Goal: Task Accomplishment & Management: Complete application form

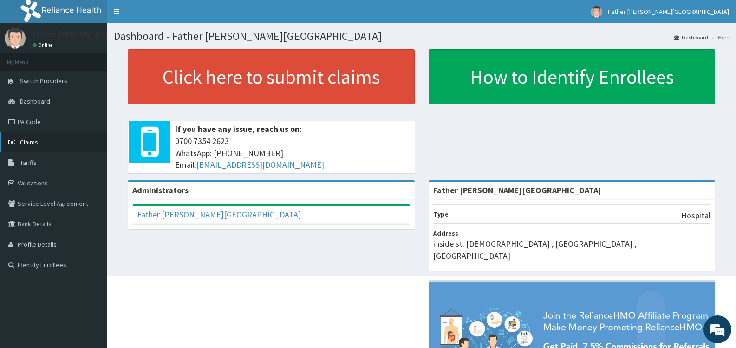
click at [32, 142] on span "Claims" at bounding box center [29, 142] width 18 height 8
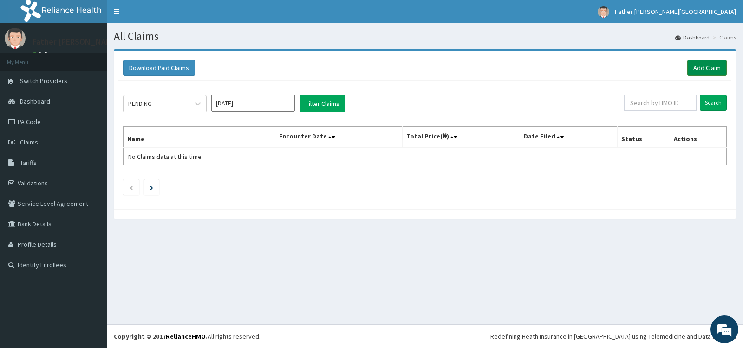
click at [704, 68] on link "Add Claim" at bounding box center [707, 68] width 39 height 16
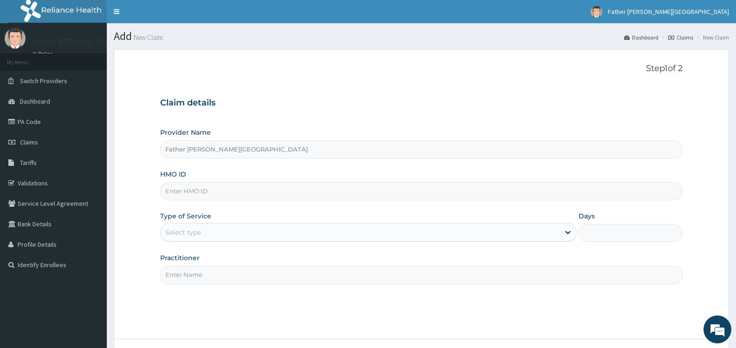
click at [221, 188] on input "HMO ID" at bounding box center [421, 191] width 523 height 18
type input "sfa/14767/a"
click at [229, 231] on div "Select type" at bounding box center [360, 232] width 399 height 15
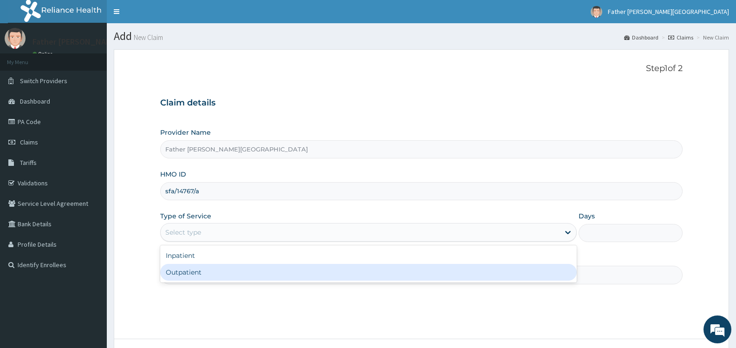
click at [277, 272] on div "Outpatient" at bounding box center [368, 272] width 416 height 17
type input "1"
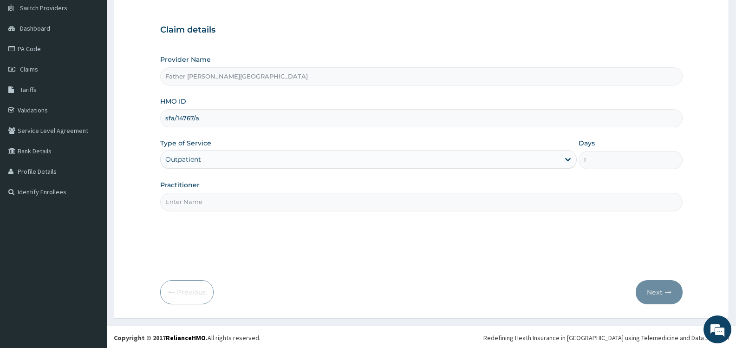
scroll to position [74, 0]
click at [259, 208] on input "Practitioner" at bounding box center [421, 200] width 523 height 18
type input "DR. EMEKA"
click at [659, 290] on button "Next" at bounding box center [659, 291] width 47 height 24
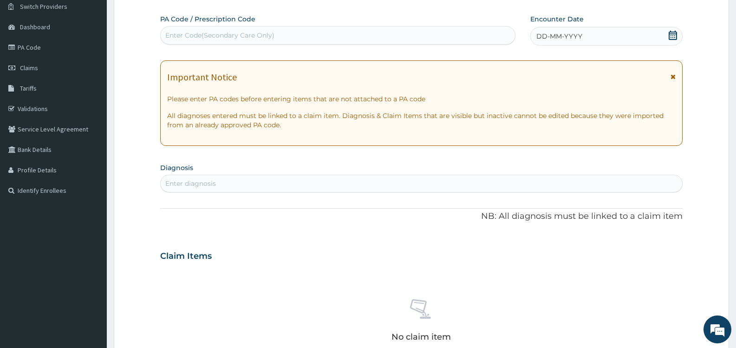
click at [674, 37] on icon at bounding box center [673, 35] width 9 height 9
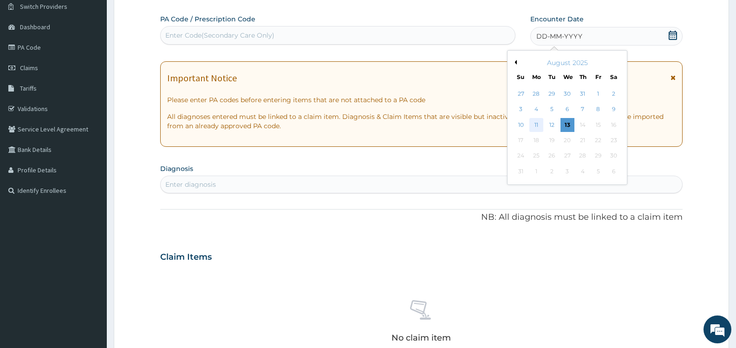
click at [535, 125] on div "11" at bounding box center [537, 125] width 14 height 14
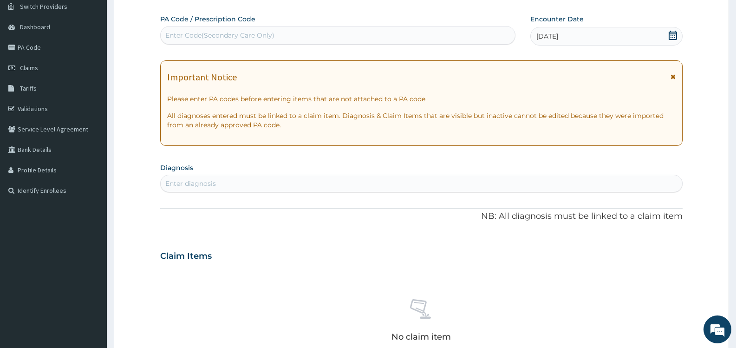
click at [248, 184] on div "Enter diagnosis" at bounding box center [422, 183] width 522 height 15
type input "MALAR"
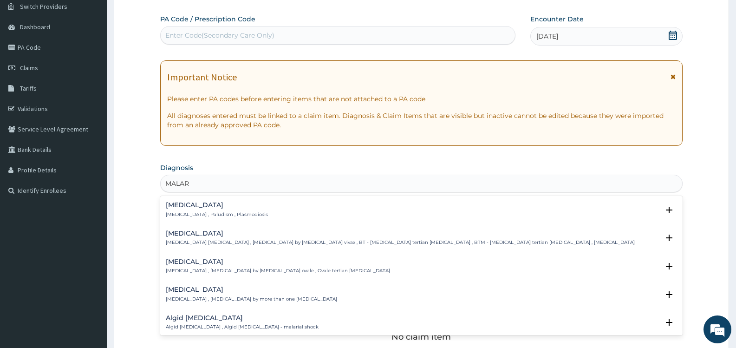
click at [239, 210] on div "Malaria Malaria , Paludism , Plasmodiosis" at bounding box center [217, 210] width 102 height 16
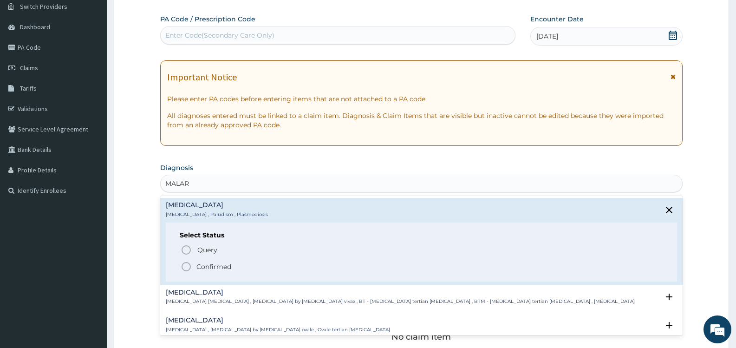
click at [219, 267] on p "Confirmed" at bounding box center [214, 266] width 35 height 9
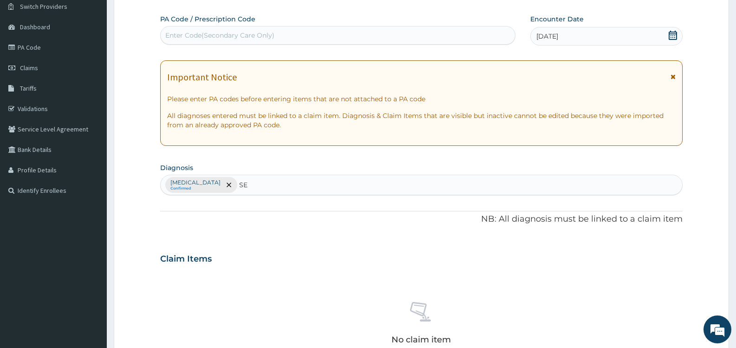
type input "SEP"
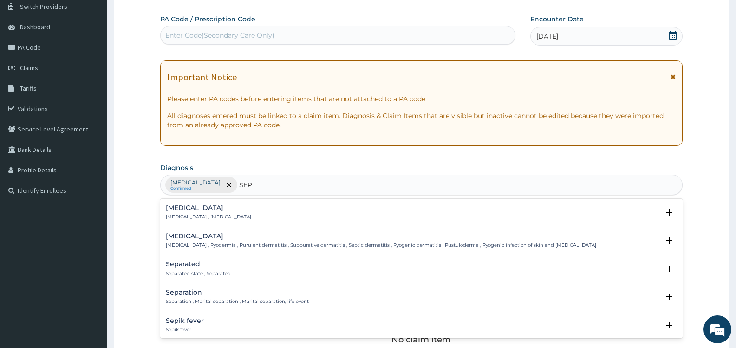
click at [191, 210] on h4 "Sepsis" at bounding box center [208, 207] width 85 height 7
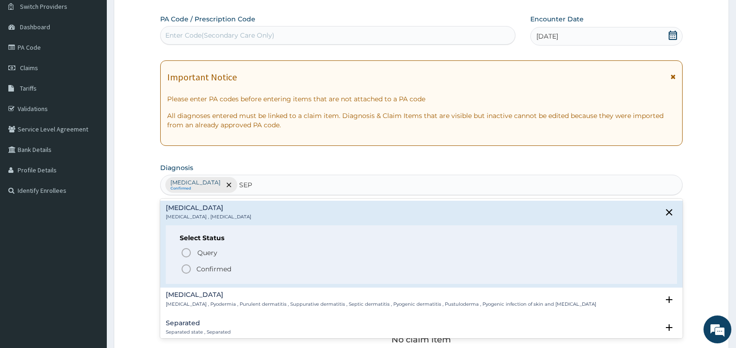
click at [209, 267] on p "Confirmed" at bounding box center [214, 268] width 35 height 9
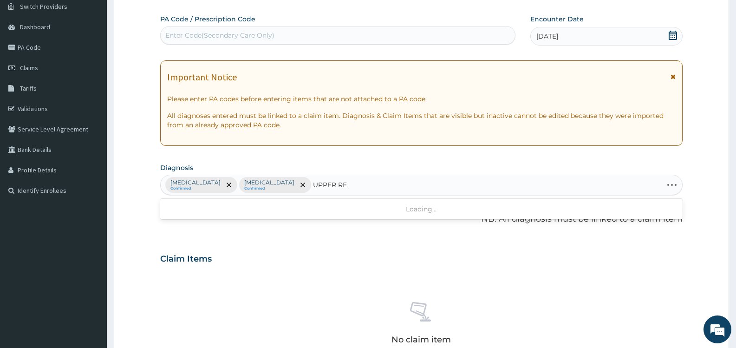
type input "UPPER RES"
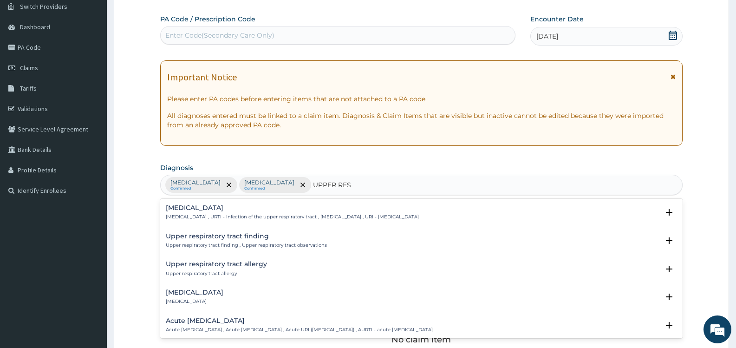
click at [276, 214] on p "Upper respiratory infection , URTI - Infection of the upper respiratory tract ,…" at bounding box center [292, 217] width 253 height 7
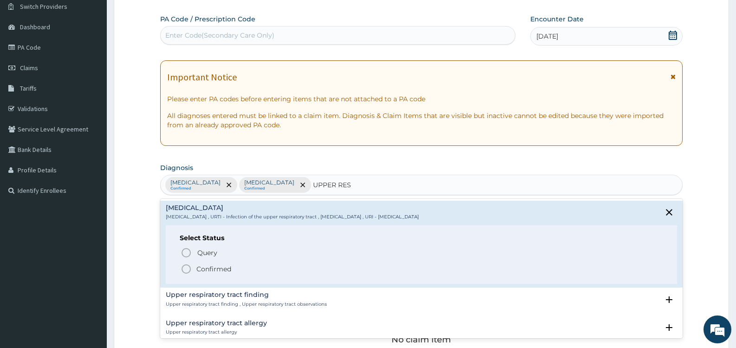
click at [252, 270] on span "Confirmed" at bounding box center [422, 268] width 483 height 11
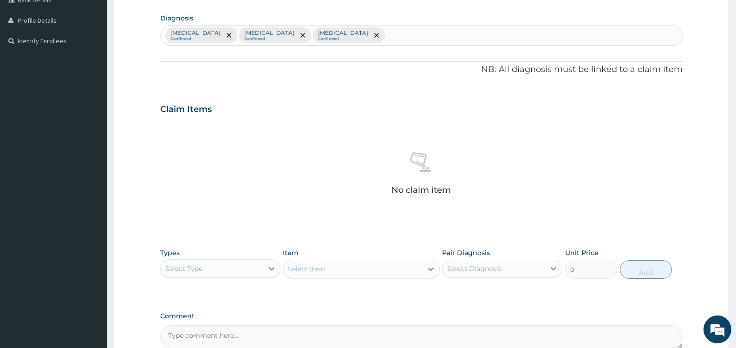
scroll to position [322, 0]
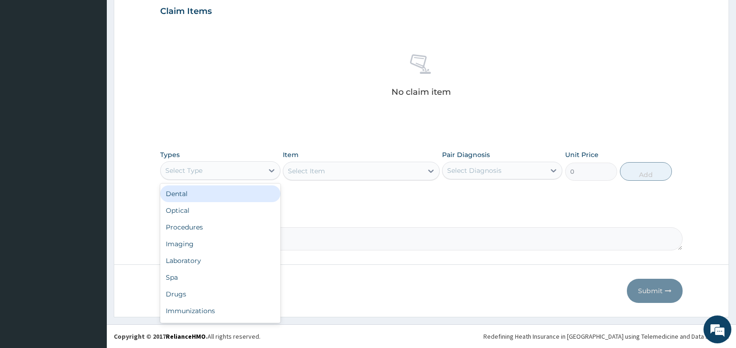
click at [238, 164] on div "Select Type" at bounding box center [212, 170] width 103 height 15
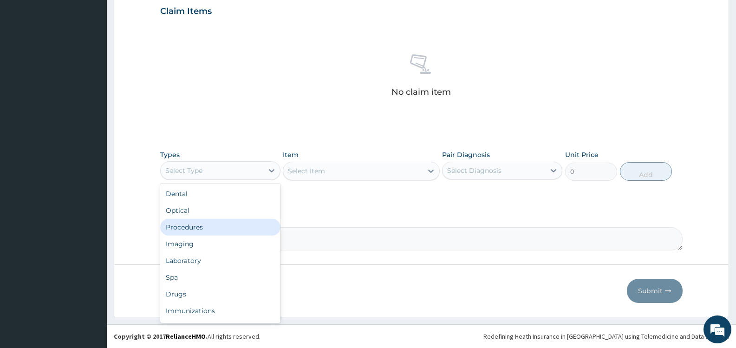
click at [211, 226] on div "Procedures" at bounding box center [220, 227] width 120 height 17
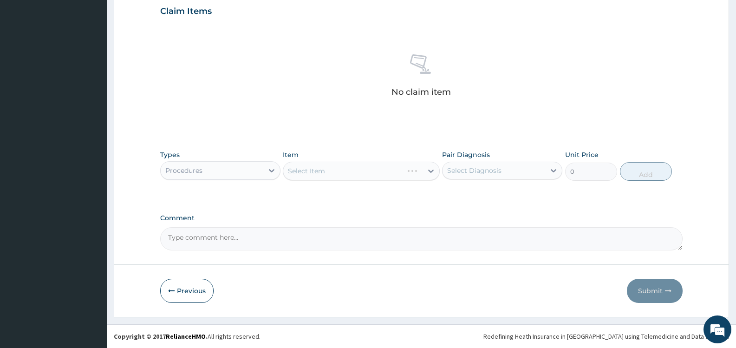
click at [521, 168] on div "Select Diagnosis" at bounding box center [494, 170] width 103 height 15
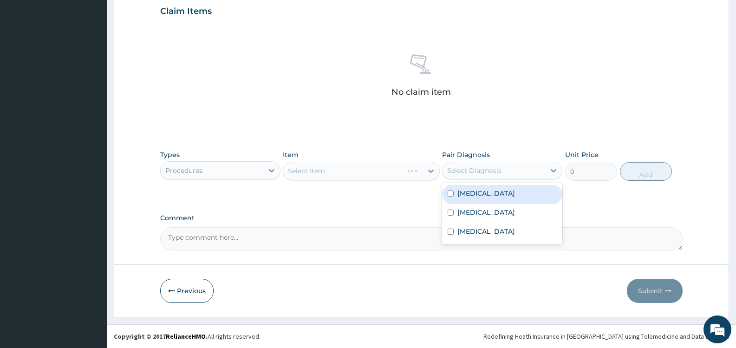
click at [468, 200] on div "Malaria" at bounding box center [502, 194] width 120 height 19
checkbox input "true"
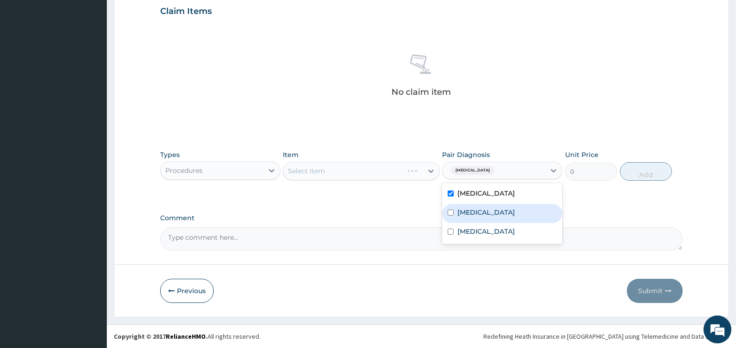
click at [468, 211] on label "Sepsis" at bounding box center [487, 212] width 58 height 9
checkbox input "true"
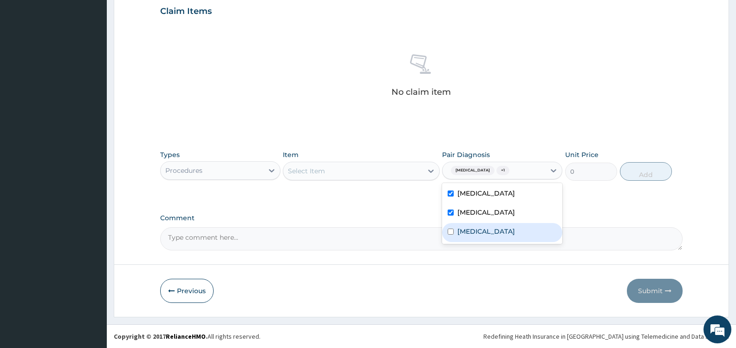
click at [483, 231] on label "Upper respiratory infection" at bounding box center [487, 231] width 58 height 9
checkbox input "true"
click at [416, 170] on div "Select Item" at bounding box center [352, 171] width 139 height 15
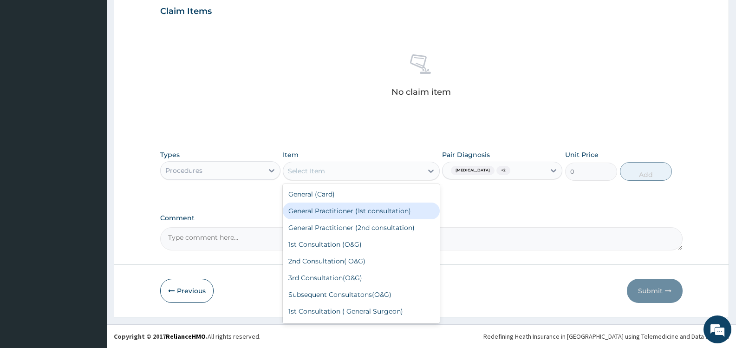
click at [388, 213] on div "General Practitioner (1st consultation)" at bounding box center [361, 211] width 157 height 17
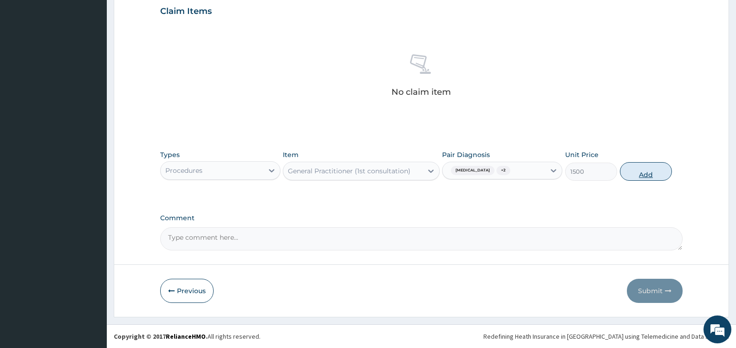
click at [638, 171] on button "Add" at bounding box center [646, 171] width 52 height 19
type input "0"
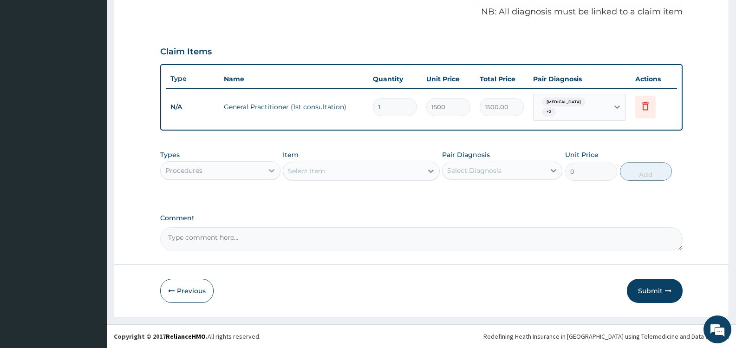
scroll to position [278, 0]
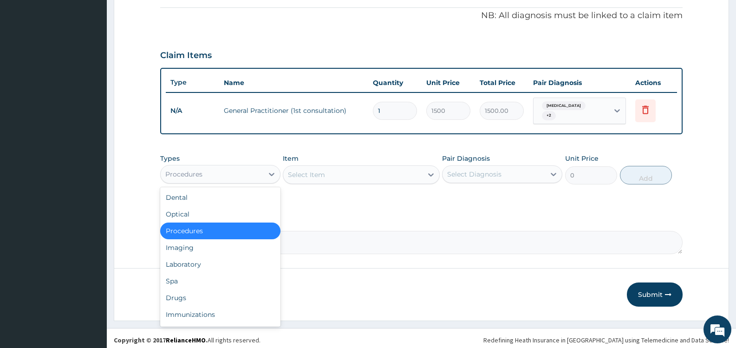
click at [243, 168] on div "Procedures" at bounding box center [212, 174] width 103 height 15
click at [210, 263] on div "Laboratory" at bounding box center [220, 264] width 120 height 17
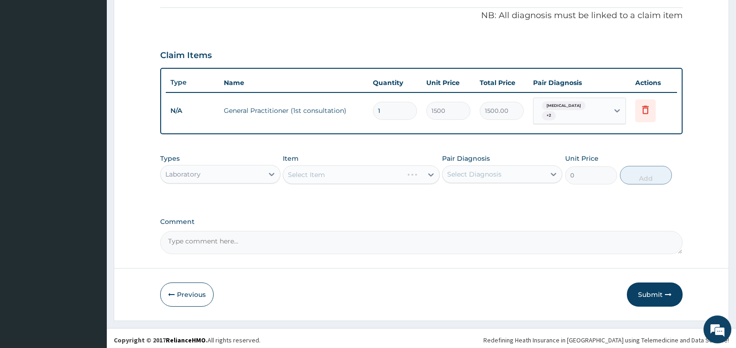
click at [507, 170] on div "Select Diagnosis" at bounding box center [494, 174] width 103 height 15
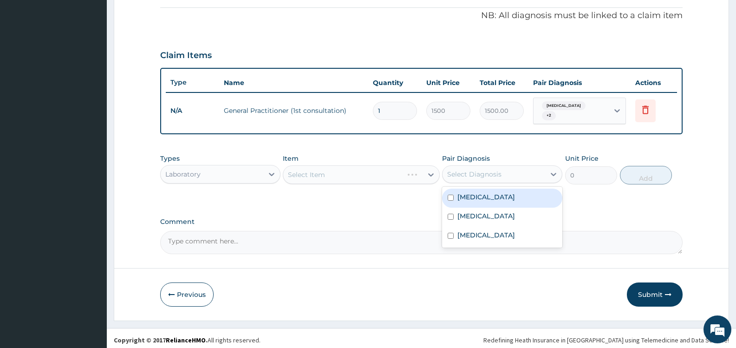
click at [453, 195] on input "checkbox" at bounding box center [451, 198] width 6 height 6
checkbox input "true"
click at [409, 172] on div "Select Item" at bounding box center [352, 174] width 139 height 15
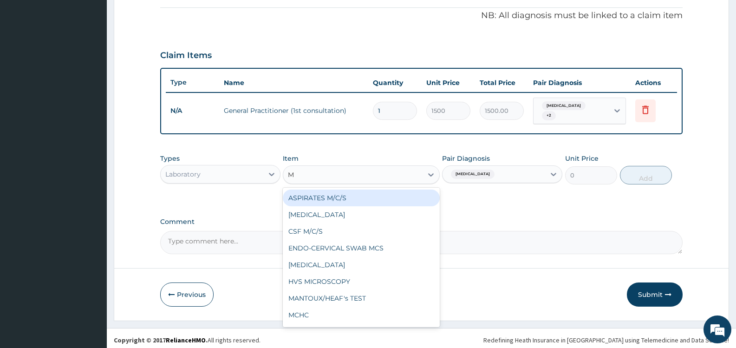
type input "MP"
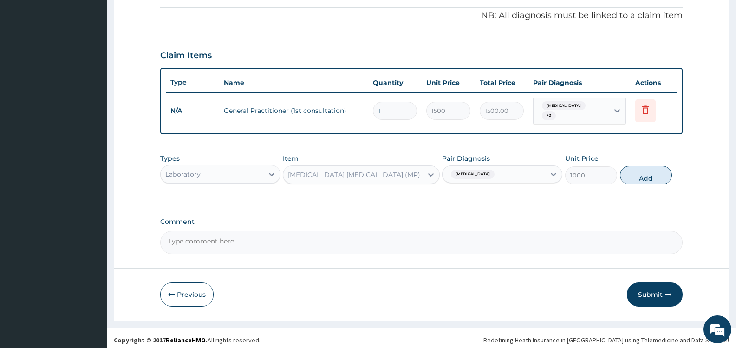
drag, startPoint x: 652, startPoint y: 172, endPoint x: 493, endPoint y: 172, distance: 158.5
click at [651, 172] on button "Add" at bounding box center [646, 175] width 52 height 19
type input "0"
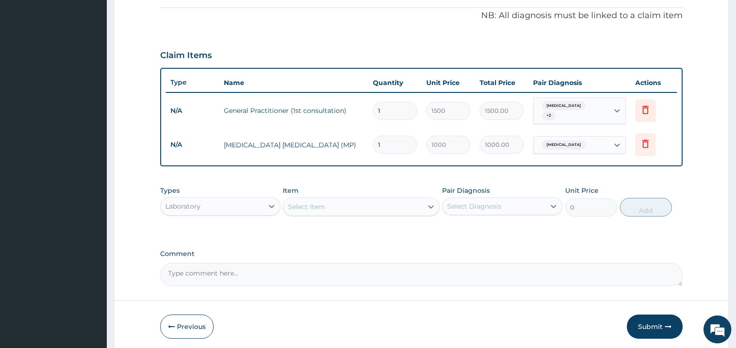
scroll to position [310, 0]
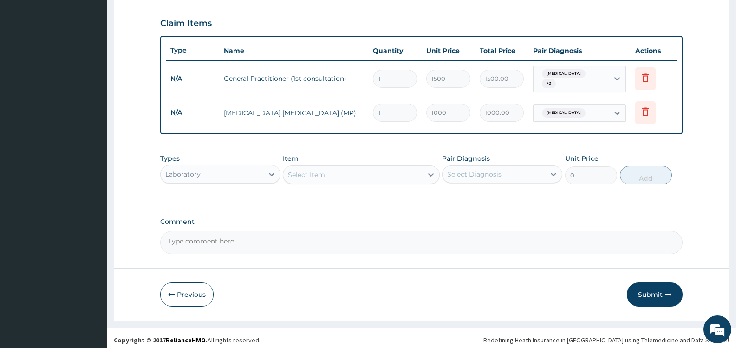
click at [415, 172] on div "Select Item" at bounding box center [352, 174] width 139 height 15
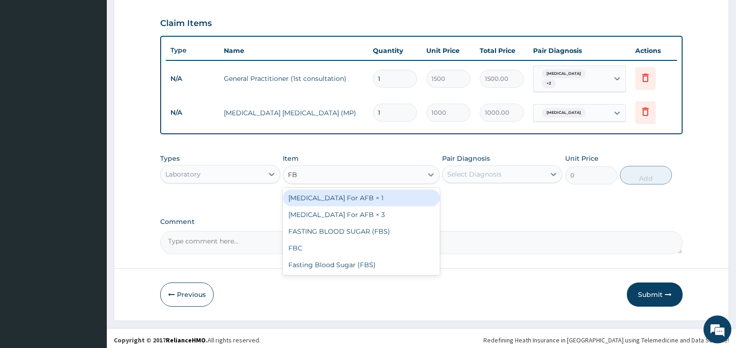
type input "FBC"
type input "2000"
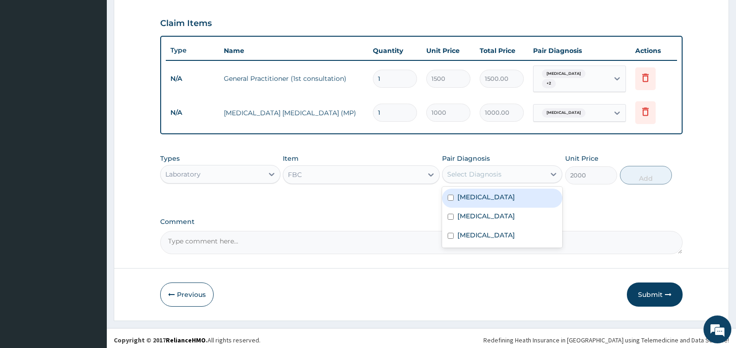
click at [480, 171] on div "Select Diagnosis" at bounding box center [474, 174] width 54 height 9
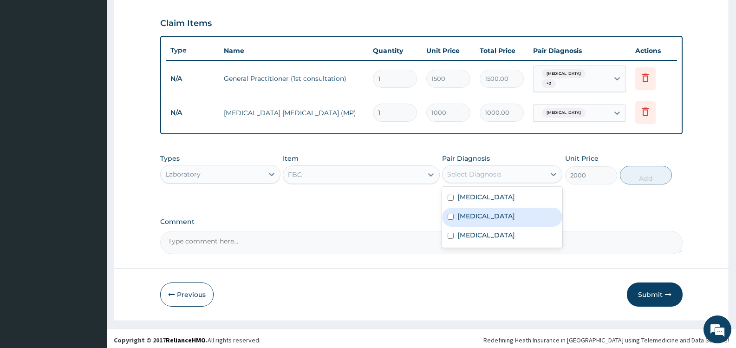
click at [470, 211] on label "Sepsis" at bounding box center [487, 215] width 58 height 9
checkbox input "true"
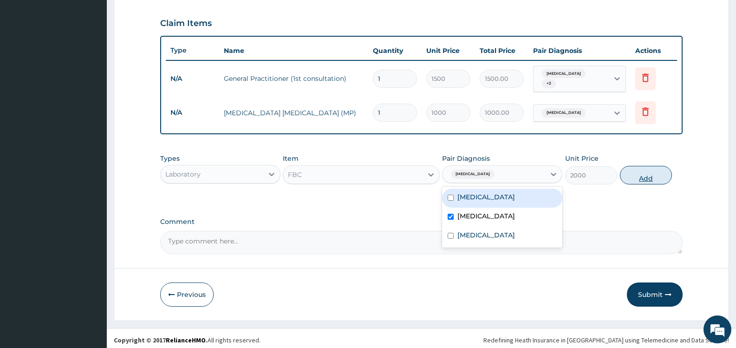
click at [638, 174] on button "Add" at bounding box center [646, 175] width 52 height 19
type input "0"
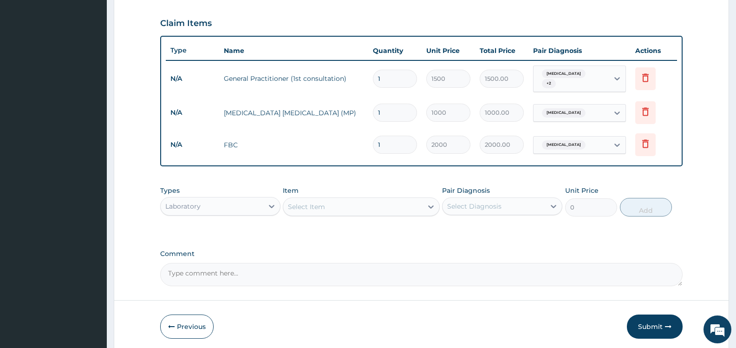
scroll to position [342, 0]
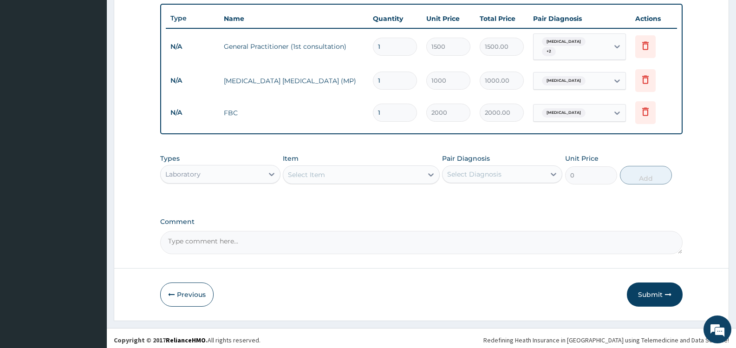
click at [254, 172] on div "Laboratory" at bounding box center [212, 174] width 103 height 15
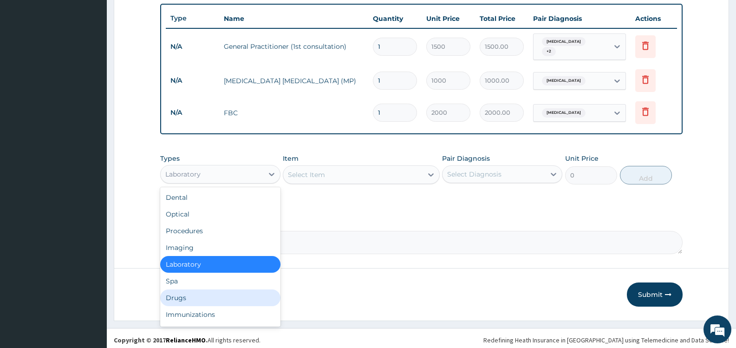
click at [211, 293] on div "Drugs" at bounding box center [220, 297] width 120 height 17
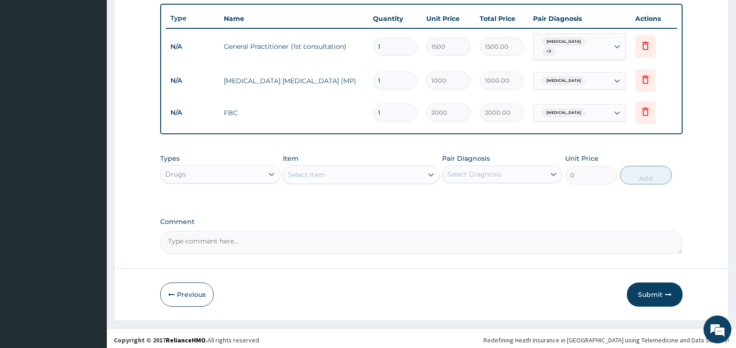
click at [419, 172] on div "Select Item" at bounding box center [352, 174] width 139 height 15
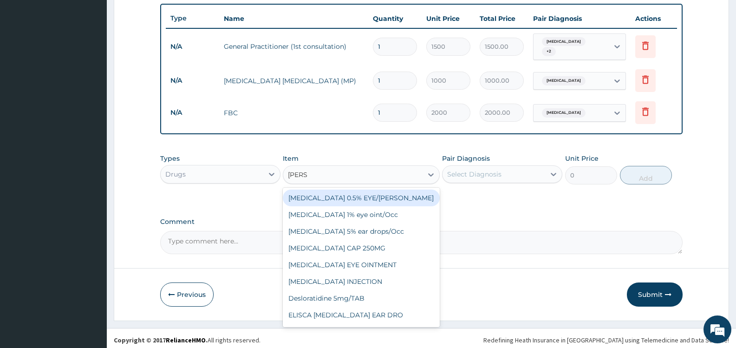
type input "LORAT"
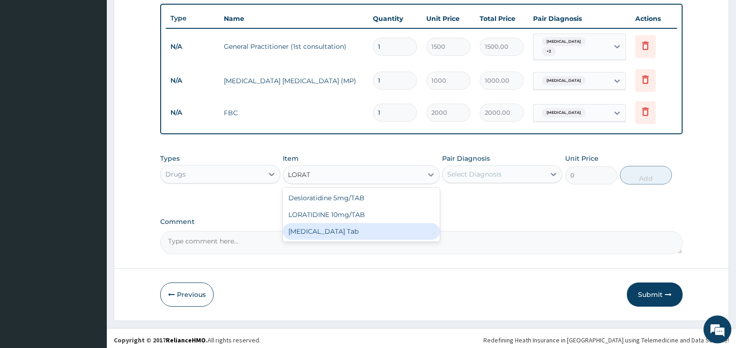
click at [369, 227] on div "Loratadine Tab" at bounding box center [361, 231] width 157 height 17
type input "50"
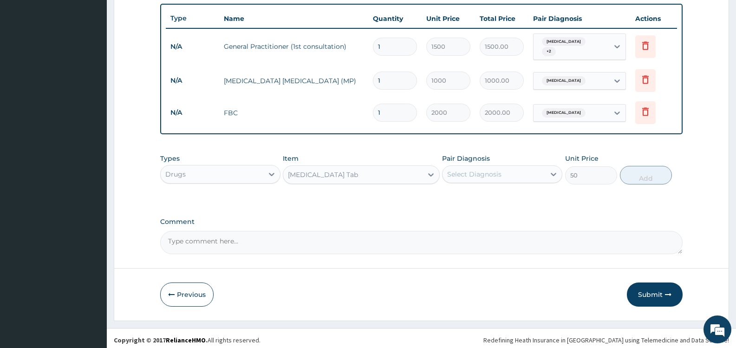
click at [540, 173] on div "Select Diagnosis" at bounding box center [494, 174] width 103 height 15
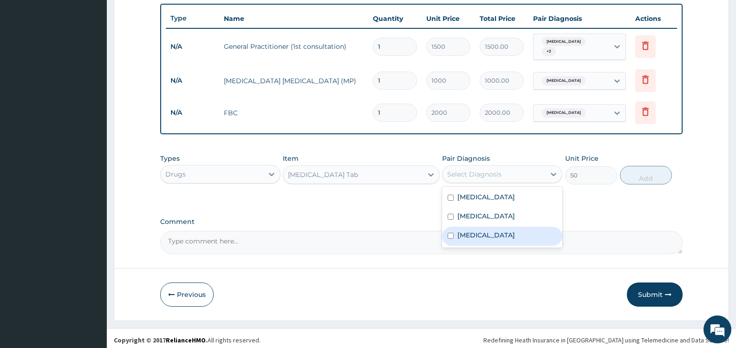
click at [495, 232] on label "Upper respiratory infection" at bounding box center [487, 234] width 58 height 9
checkbox input "true"
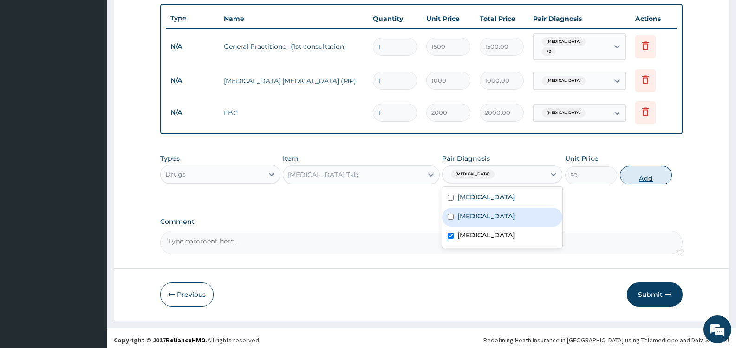
click at [637, 170] on button "Add" at bounding box center [646, 175] width 52 height 19
type input "0"
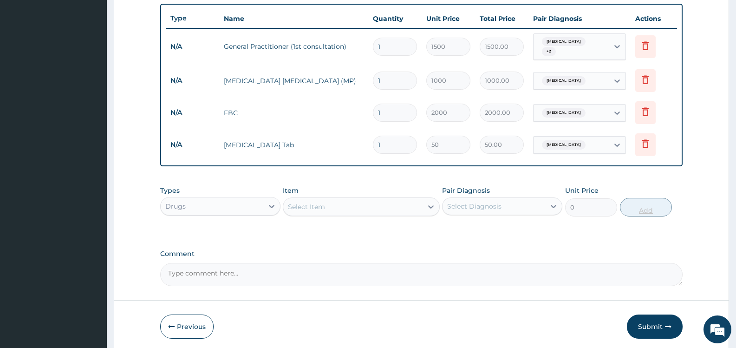
type input "2"
type input "100.00"
type input "3"
type input "150.00"
click at [358, 205] on div "Select Item" at bounding box center [352, 206] width 139 height 15
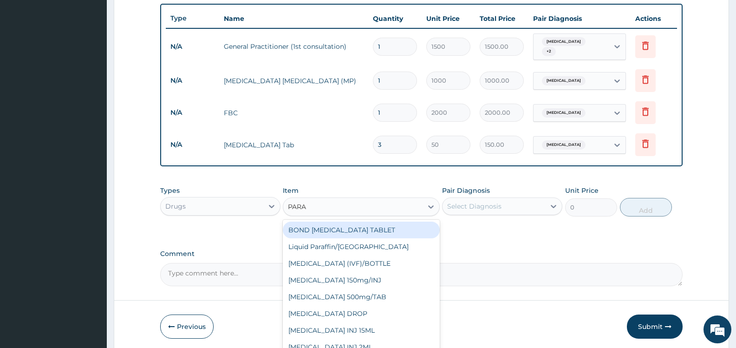
type input "PARAC"
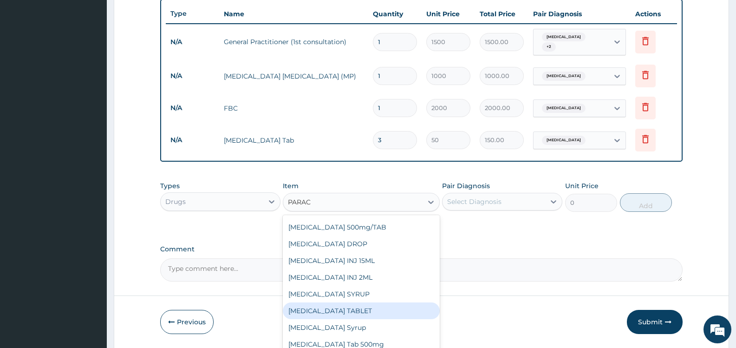
scroll to position [374, 0]
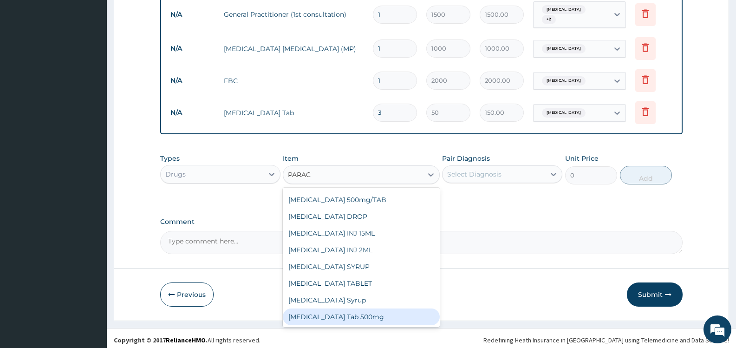
click at [370, 310] on div "Paracetamol Tab 500mg" at bounding box center [361, 317] width 157 height 17
type input "15"
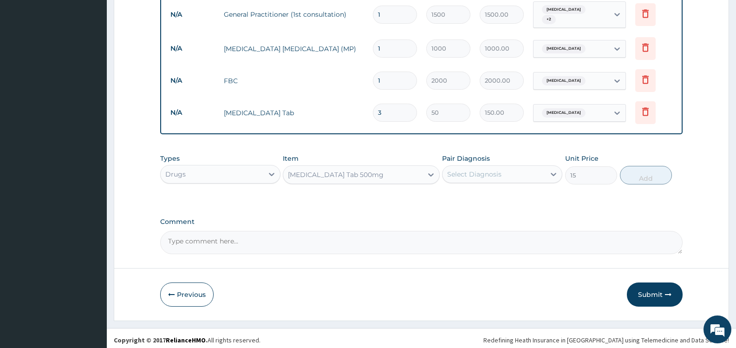
click at [499, 170] on div "Select Diagnosis" at bounding box center [474, 174] width 54 height 9
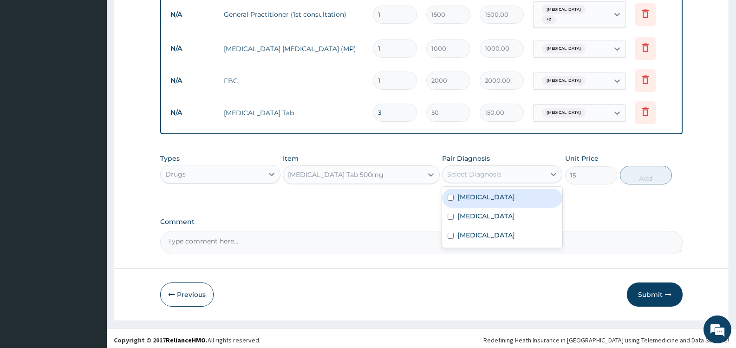
click at [464, 193] on label "Malaria" at bounding box center [487, 196] width 58 height 9
checkbox input "true"
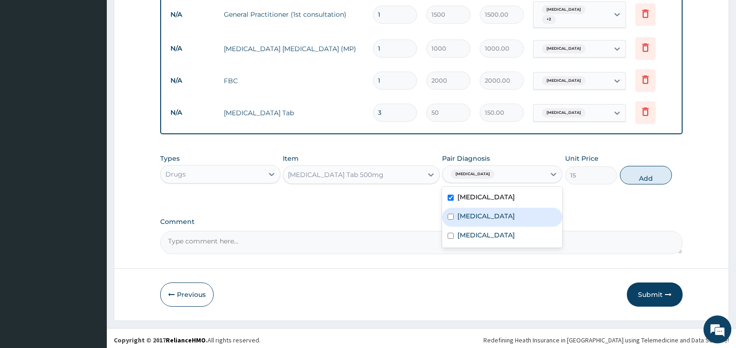
click at [462, 211] on label "Sepsis" at bounding box center [487, 215] width 58 height 9
checkbox input "true"
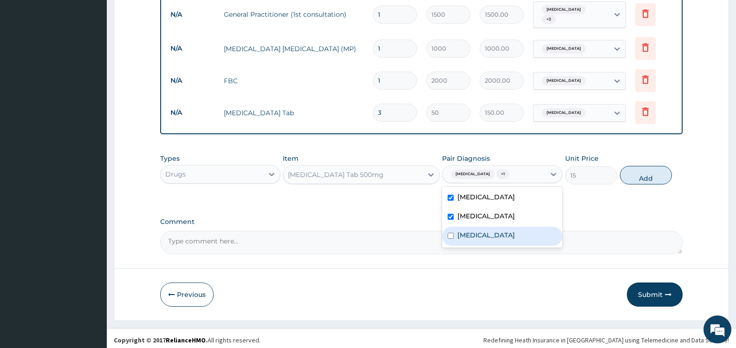
click at [489, 231] on label "Upper respiratory infection" at bounding box center [487, 234] width 58 height 9
checkbox input "true"
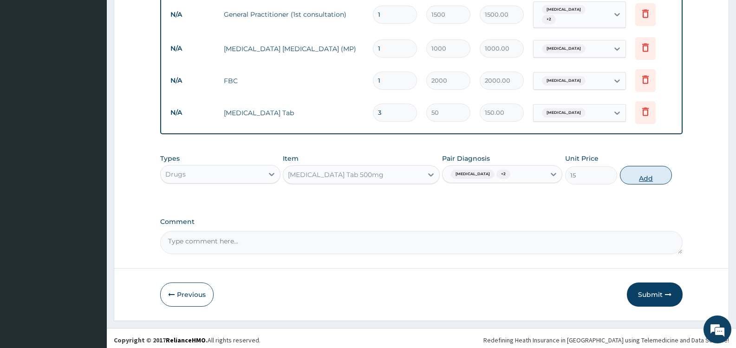
click at [652, 174] on button "Add" at bounding box center [646, 175] width 52 height 19
type input "0"
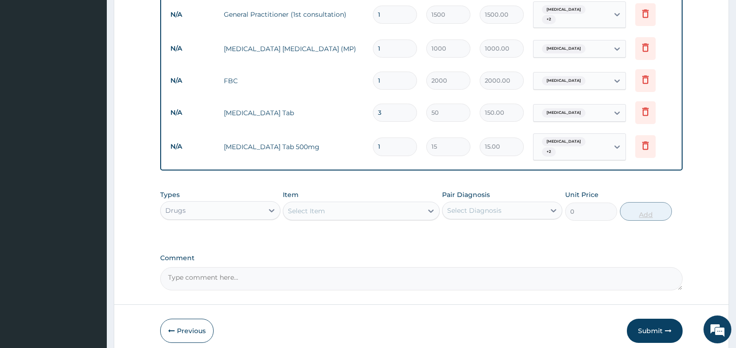
type input "18"
type input "270.00"
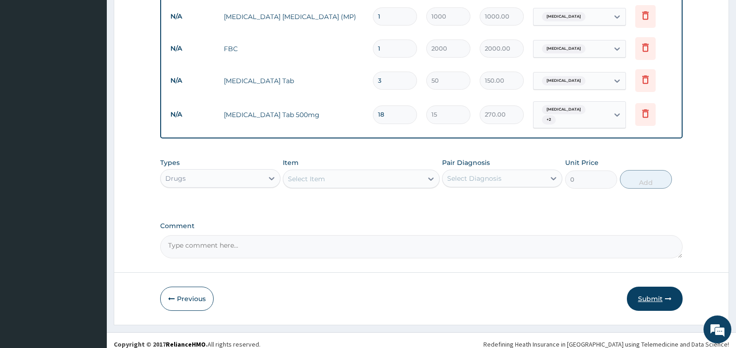
type input "18"
click at [652, 289] on button "Submit" at bounding box center [655, 299] width 56 height 24
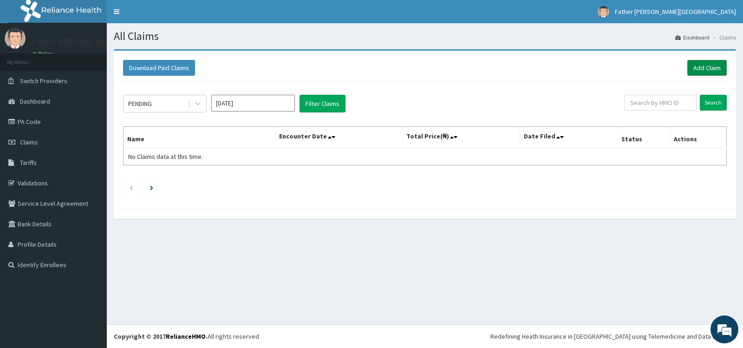
click at [712, 68] on link "Add Claim" at bounding box center [707, 68] width 39 height 16
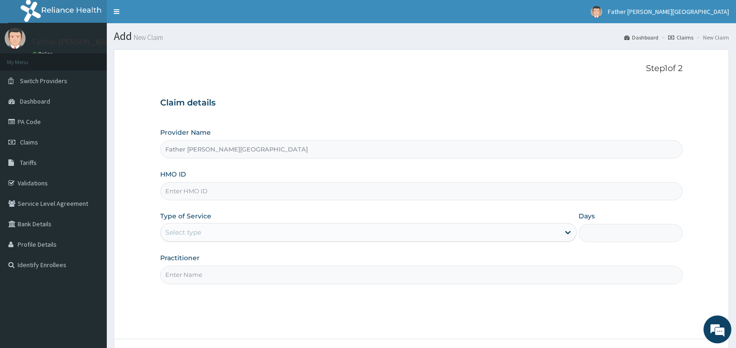
type input "Father [PERSON_NAME][GEOGRAPHIC_DATA]"
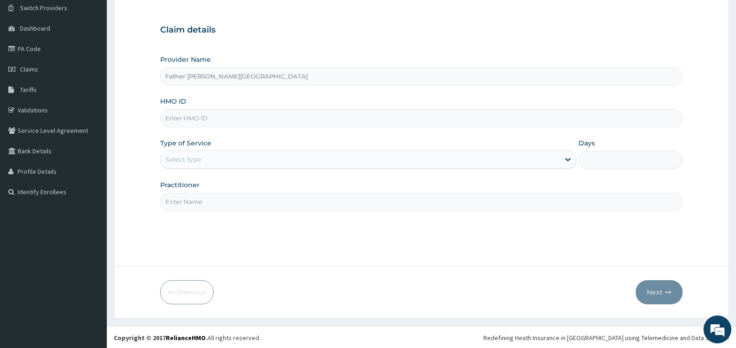
scroll to position [74, 0]
click at [201, 118] on input "HMO ID" at bounding box center [421, 117] width 523 height 18
type input "CBA/10033/a"
click at [245, 159] on div "Select type" at bounding box center [360, 158] width 399 height 15
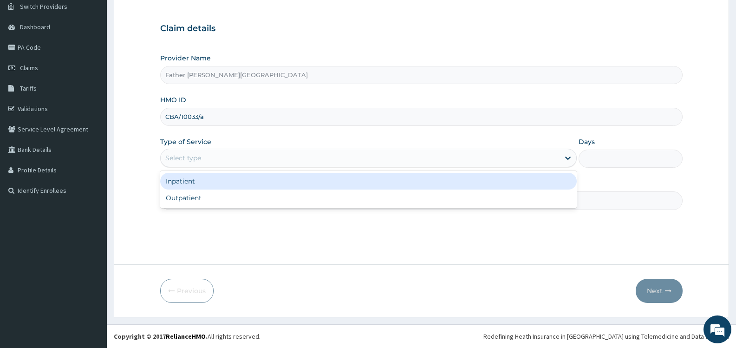
click at [243, 183] on div "Inpatient" at bounding box center [368, 181] width 416 height 17
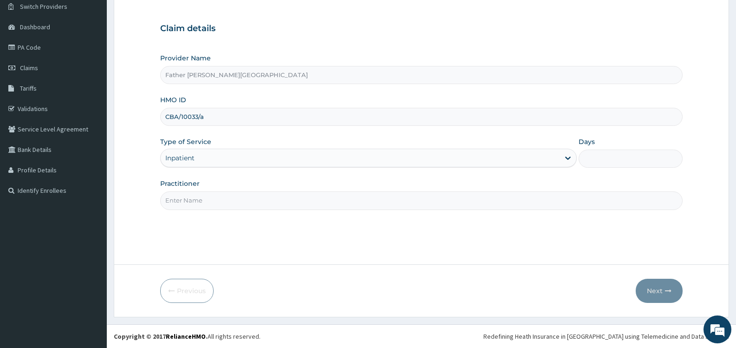
click at [608, 157] on input "Days" at bounding box center [631, 159] width 104 height 18
type input "2"
click at [507, 203] on input "Practitioner" at bounding box center [421, 200] width 523 height 18
type input "DR. JEREMIAH"
click at [659, 291] on button "Next" at bounding box center [659, 291] width 47 height 24
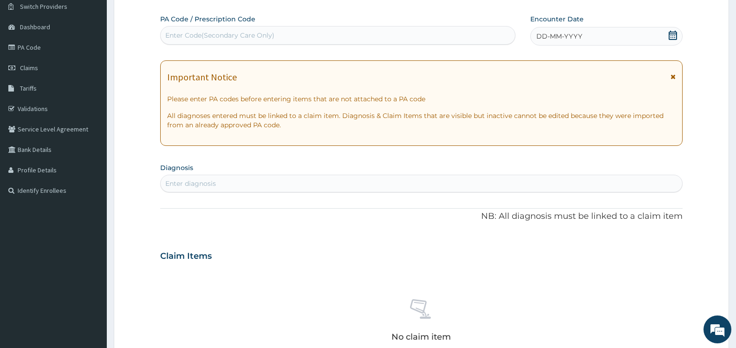
click at [285, 34] on div "Enter Code(Secondary Care Only)" at bounding box center [338, 35] width 355 height 15
paste input "PA/B02061"
type input "PA/B02061"
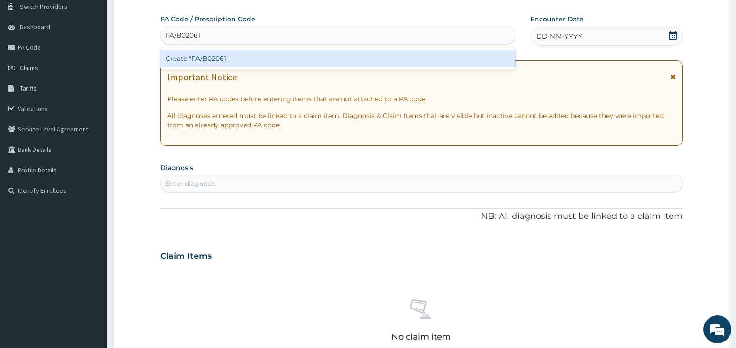
click at [263, 60] on div "Create "PA/B02061"" at bounding box center [337, 58] width 355 height 17
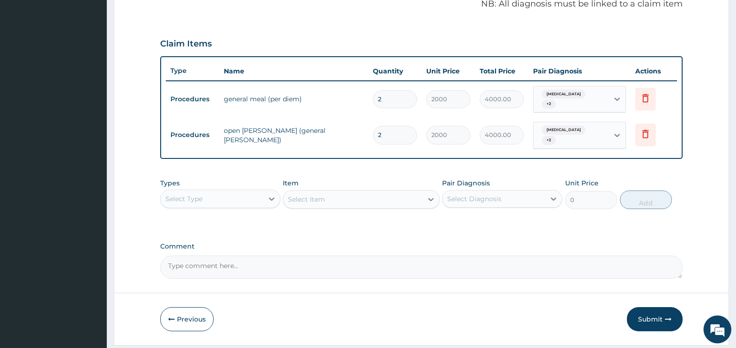
scroll to position [310, 0]
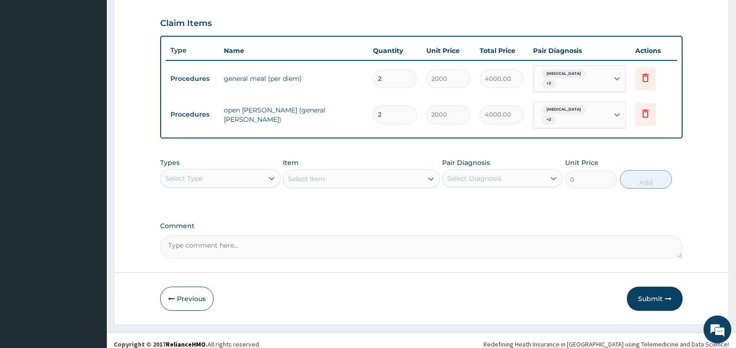
click at [241, 171] on div "Select Type" at bounding box center [212, 178] width 103 height 15
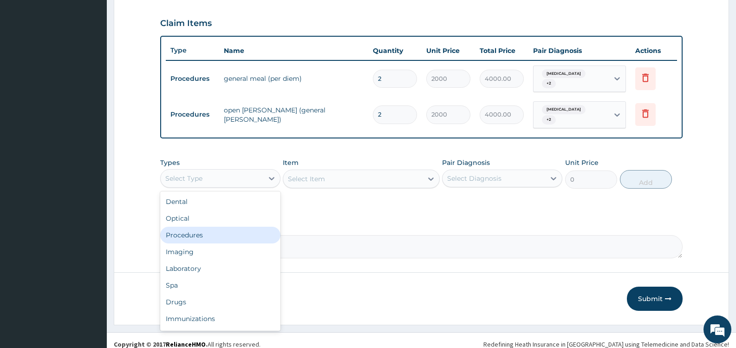
click at [219, 229] on div "Procedures" at bounding box center [220, 235] width 120 height 17
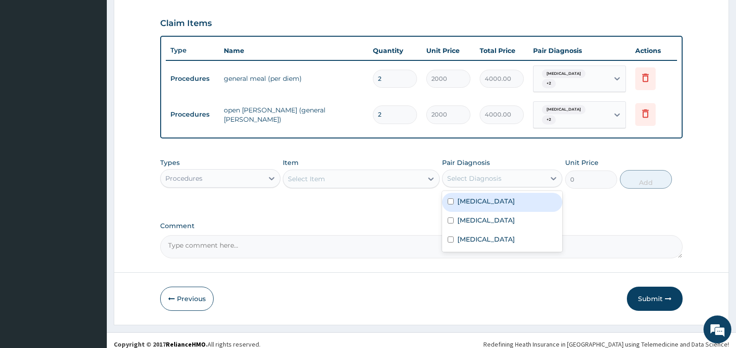
click at [474, 174] on div "Select Diagnosis" at bounding box center [474, 178] width 54 height 9
click at [467, 198] on div "Gastritis" at bounding box center [502, 202] width 120 height 19
checkbox input "true"
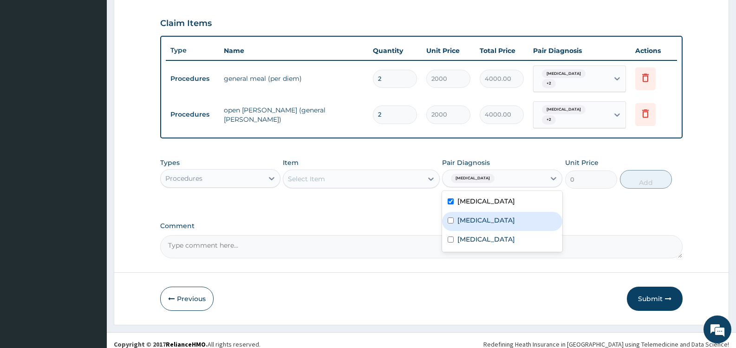
click at [464, 216] on label "Malaria" at bounding box center [487, 220] width 58 height 9
checkbox input "true"
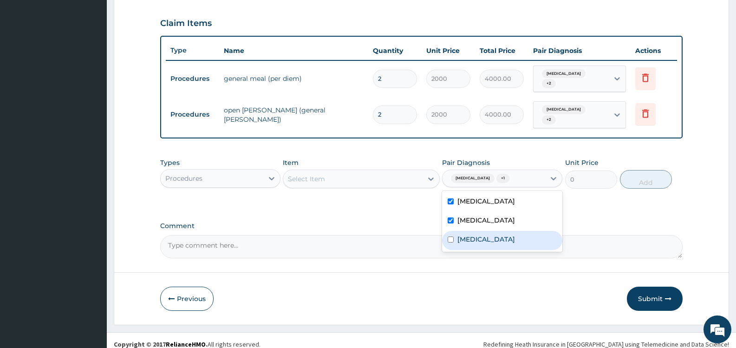
drag, startPoint x: 465, startPoint y: 229, endPoint x: 461, endPoint y: 226, distance: 5.0
click at [466, 235] on label "Sepsis" at bounding box center [487, 239] width 58 height 9
checkbox input "true"
click at [398, 172] on div "Select Item" at bounding box center [352, 178] width 139 height 15
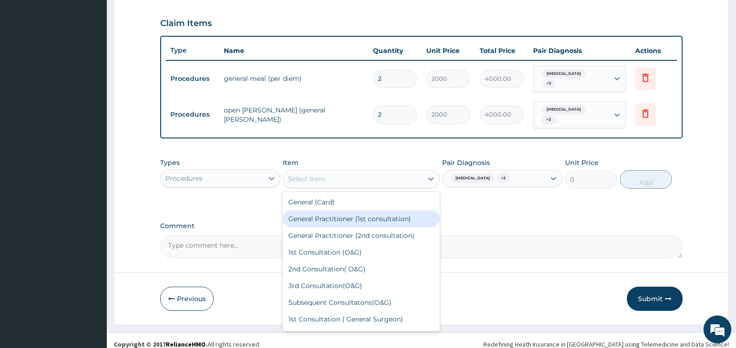
click at [388, 211] on div "General Practitioner (1st consultation)" at bounding box center [361, 218] width 157 height 17
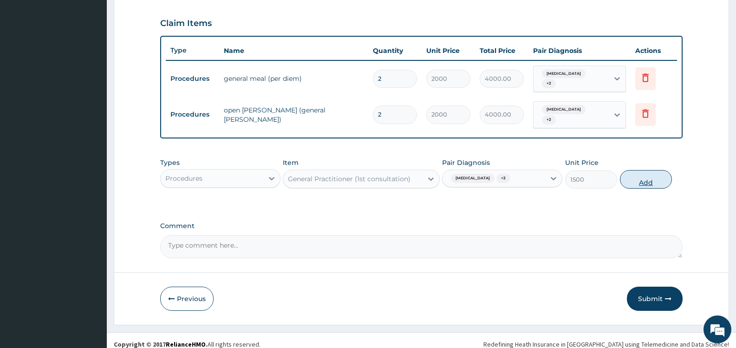
click at [643, 171] on button "Add" at bounding box center [646, 179] width 52 height 19
type input "0"
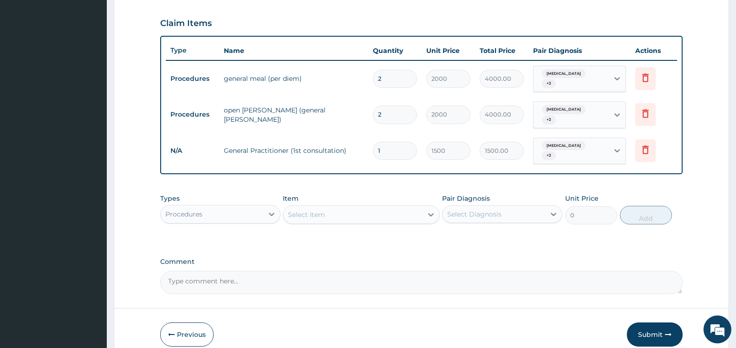
scroll to position [342, 0]
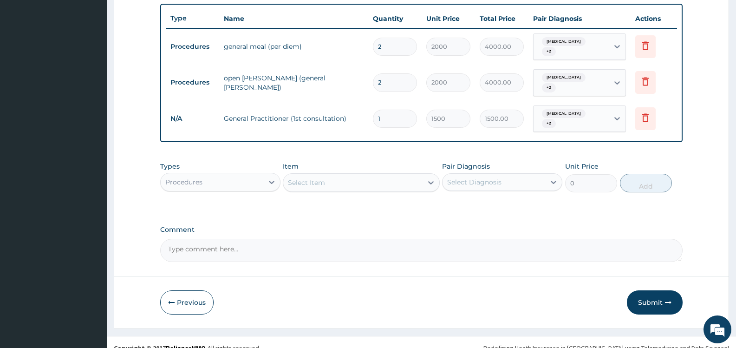
click at [319, 178] on div "Select Item" at bounding box center [306, 182] width 37 height 9
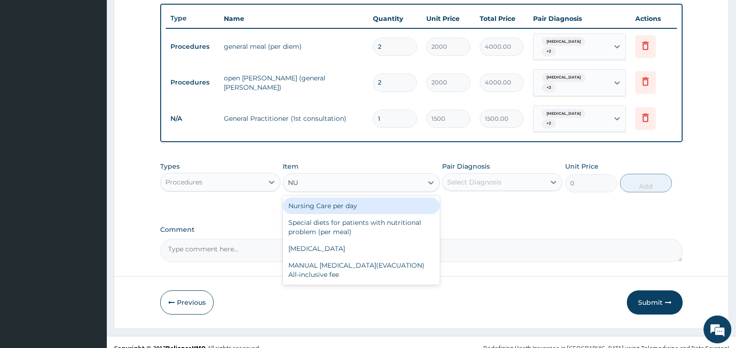
type input "NUR"
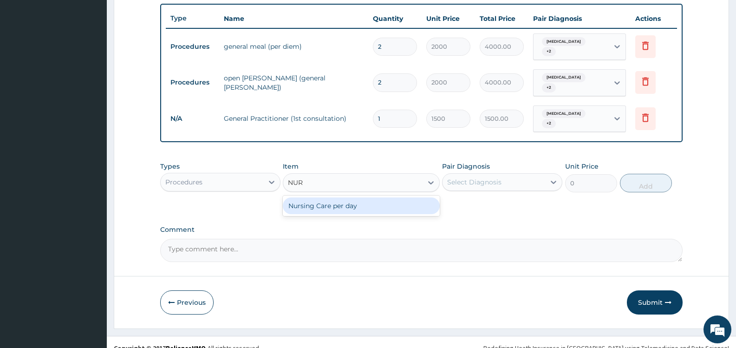
click at [381, 197] on div "Nursing Care per day" at bounding box center [361, 205] width 157 height 17
type input "1000"
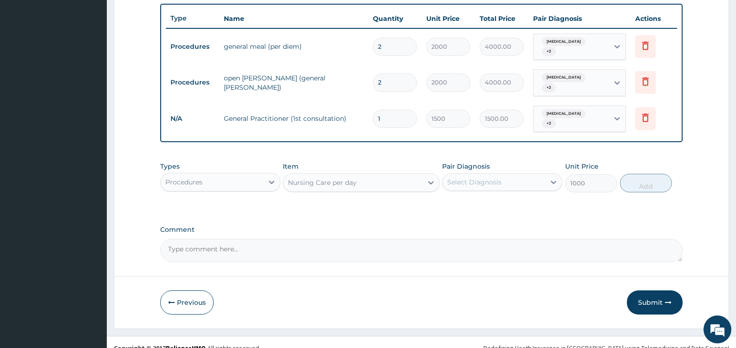
click at [504, 175] on div "Select Diagnosis" at bounding box center [494, 182] width 103 height 15
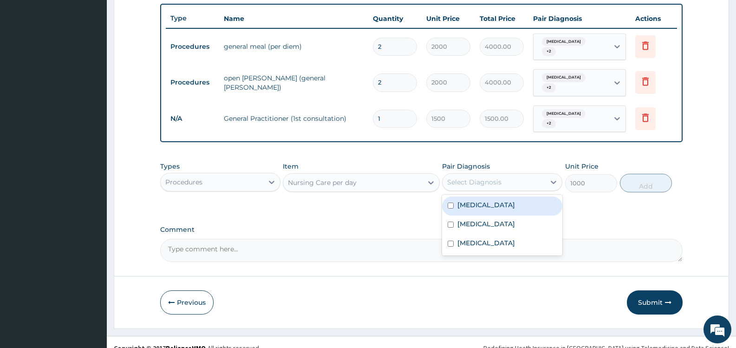
drag, startPoint x: 456, startPoint y: 196, endPoint x: 453, endPoint y: 200, distance: 5.0
click at [456, 197] on div "Gastritis" at bounding box center [502, 206] width 120 height 19
checkbox input "true"
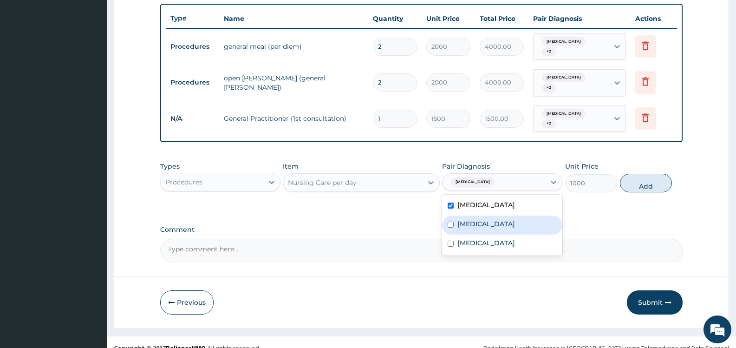
click at [457, 216] on div "Malaria" at bounding box center [502, 225] width 120 height 19
checkbox input "true"
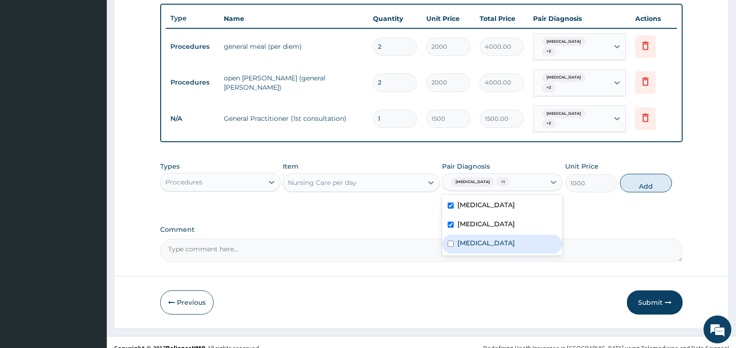
click at [472, 238] on label "Sepsis" at bounding box center [487, 242] width 58 height 9
checkbox input "true"
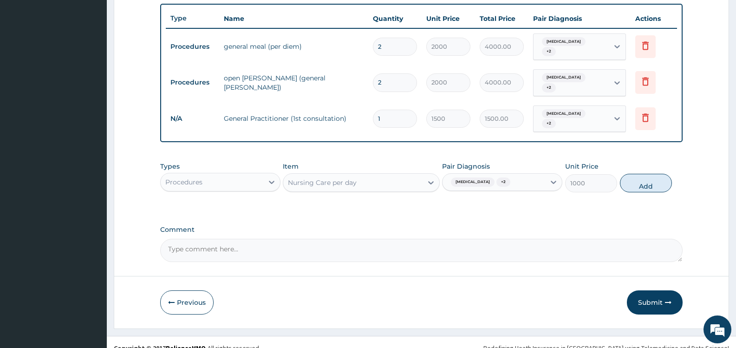
click at [651, 174] on button "Add" at bounding box center [646, 183] width 52 height 19
type input "0"
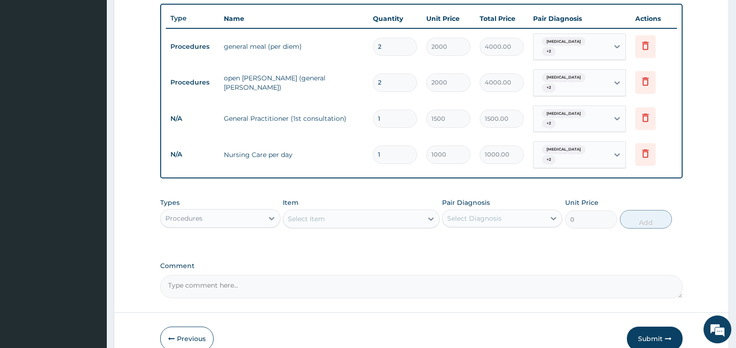
type input "2"
type input "2000.00"
click at [250, 211] on div "Procedures" at bounding box center [212, 218] width 103 height 15
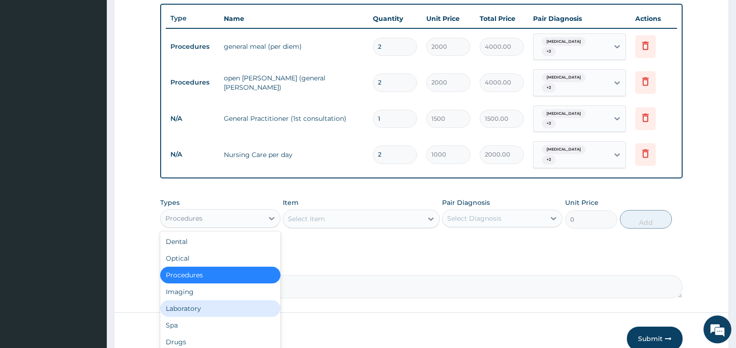
click at [204, 300] on div "Laboratory" at bounding box center [220, 308] width 120 height 17
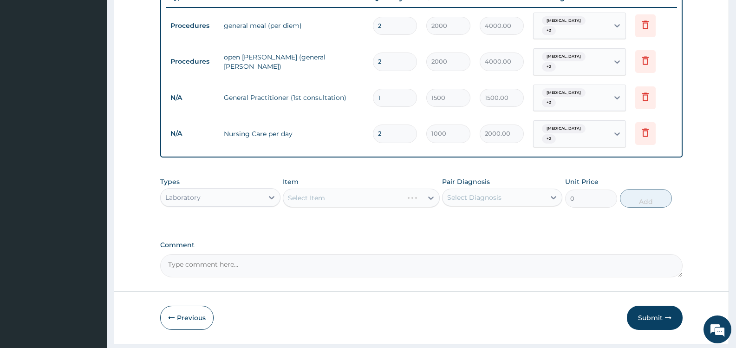
scroll to position [374, 0]
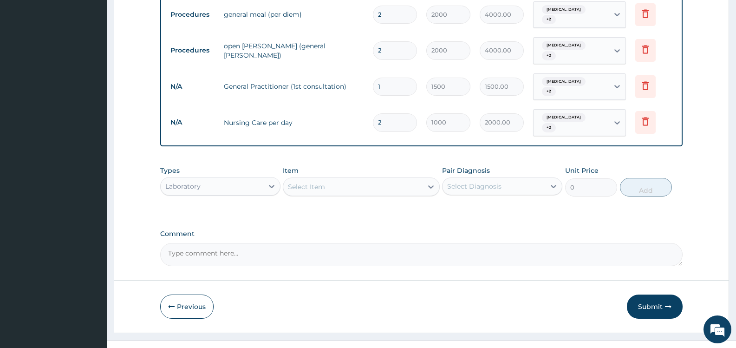
click at [485, 182] on div "Select Diagnosis" at bounding box center [474, 186] width 54 height 9
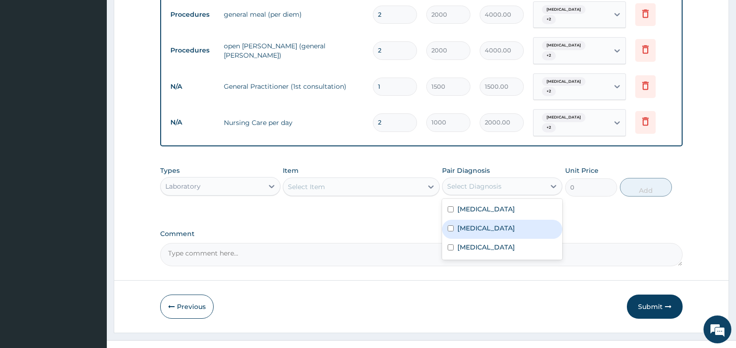
click at [461, 224] on label "[MEDICAL_DATA]" at bounding box center [487, 228] width 58 height 9
checkbox input "true"
click at [411, 179] on div "Select Item" at bounding box center [352, 186] width 139 height 15
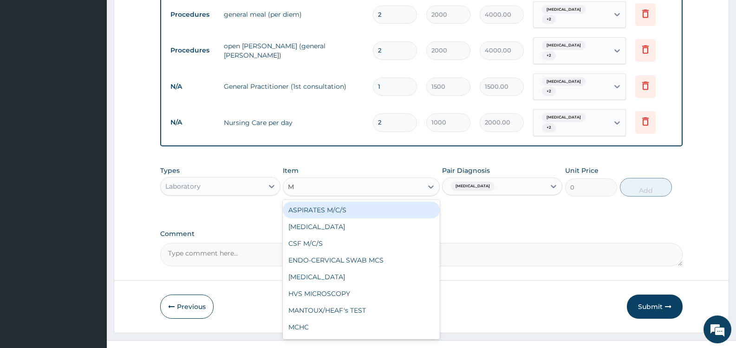
type input "MP"
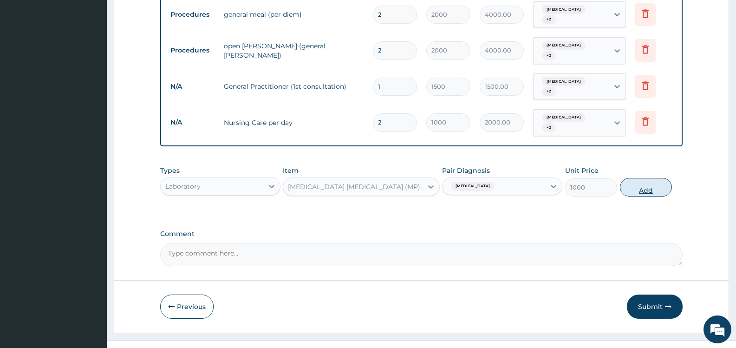
click at [646, 178] on button "Add" at bounding box center [646, 187] width 52 height 19
type input "0"
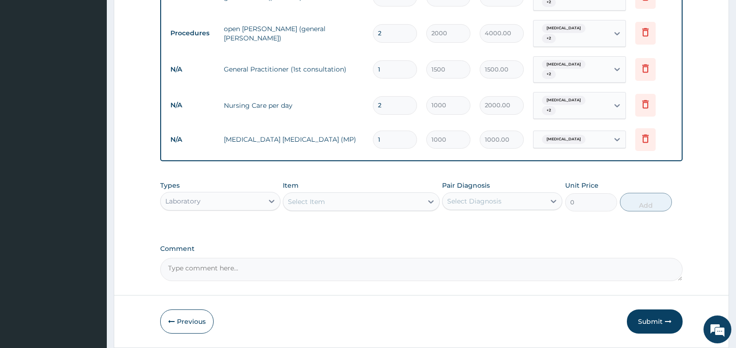
scroll to position [406, 0]
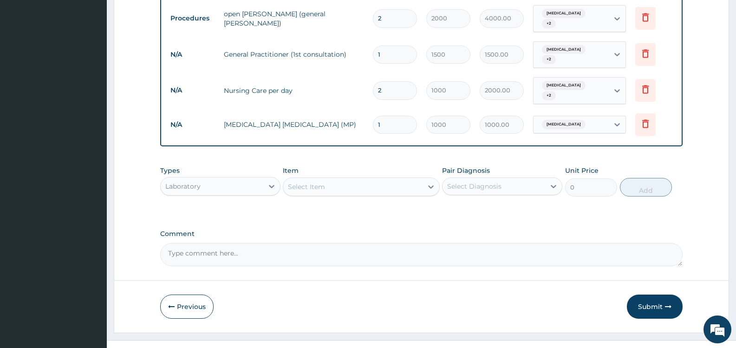
click at [396, 179] on div "Select Item" at bounding box center [352, 186] width 139 height 15
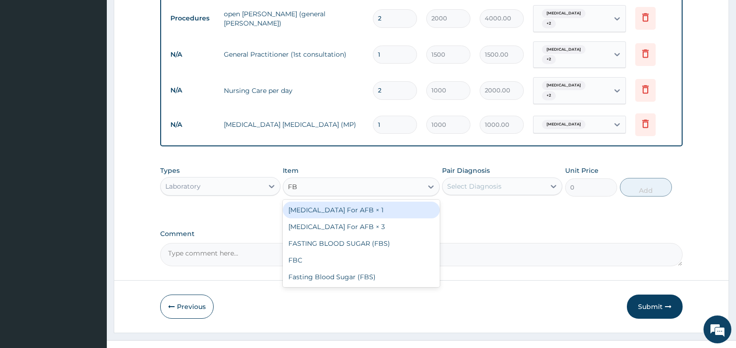
type input "FBC"
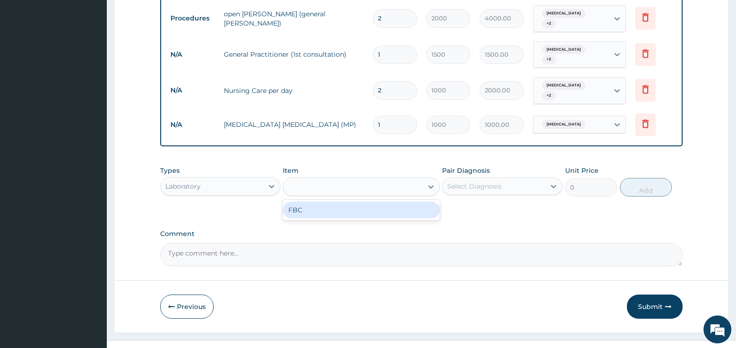
type input "2000"
click at [487, 182] on div "Select Diagnosis" at bounding box center [474, 186] width 54 height 9
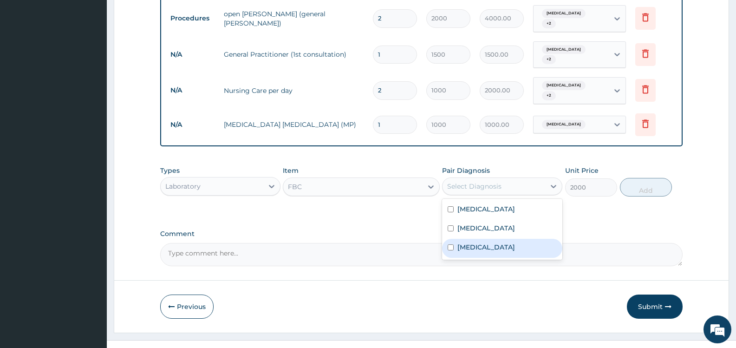
click at [460, 243] on label "Sepsis" at bounding box center [487, 247] width 58 height 9
checkbox input "true"
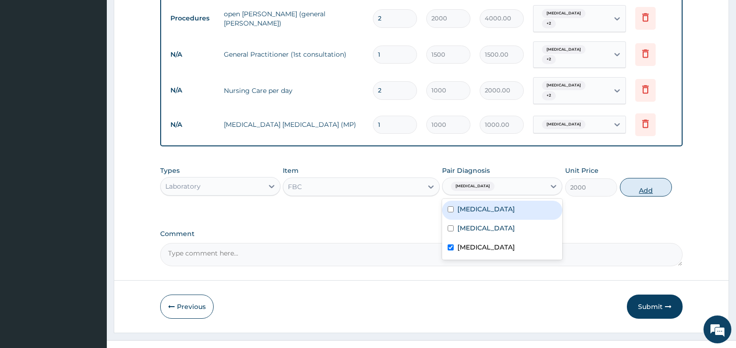
click at [638, 178] on button "Add" at bounding box center [646, 187] width 52 height 19
type input "0"
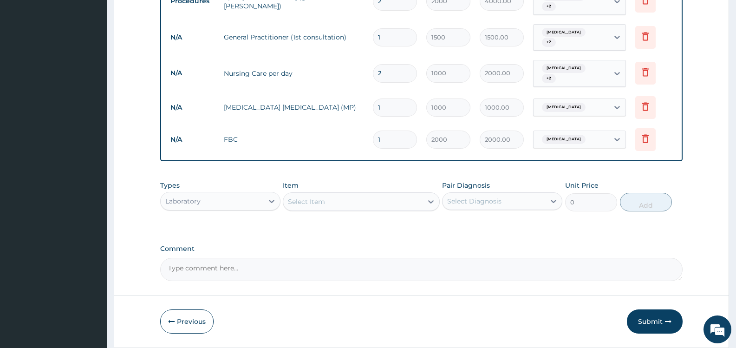
scroll to position [438, 0]
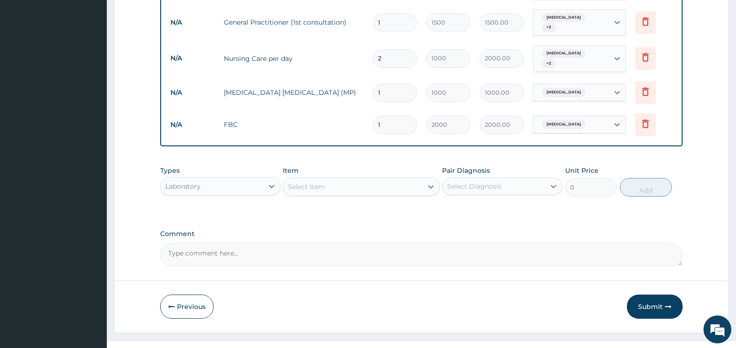
click at [253, 179] on div "Laboratory" at bounding box center [212, 186] width 103 height 15
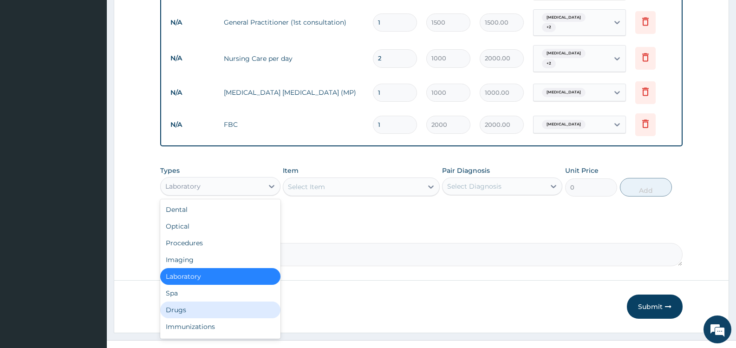
click at [204, 302] on div "Drugs" at bounding box center [220, 310] width 120 height 17
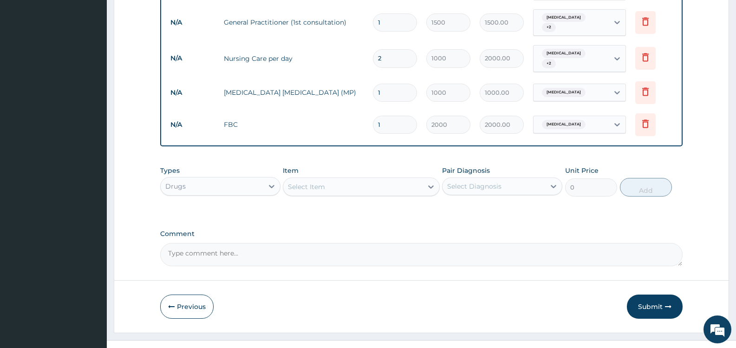
click at [414, 179] on div "Select Item" at bounding box center [352, 186] width 139 height 15
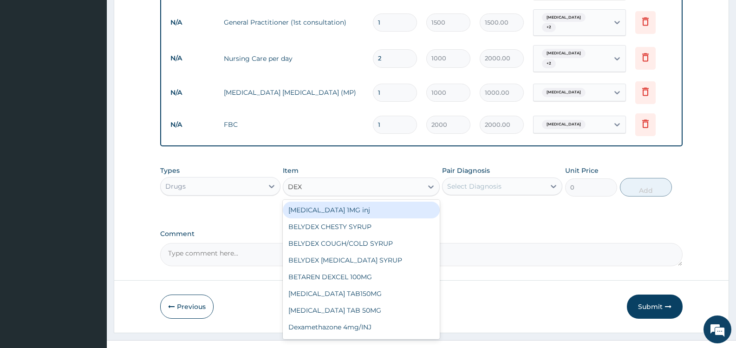
type input "DEXT"
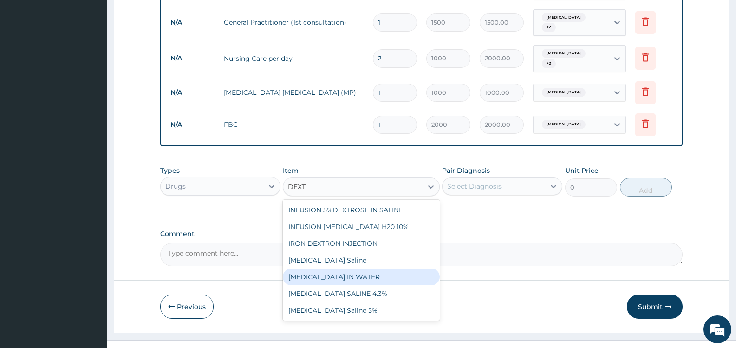
click at [343, 269] on div "DEXTROSE IN WATER" at bounding box center [361, 277] width 157 height 17
type input "800"
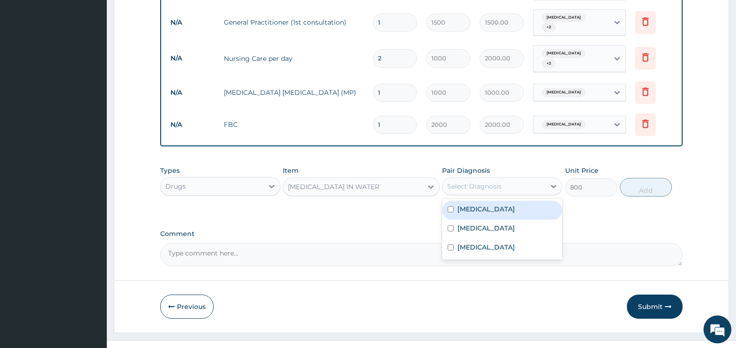
drag, startPoint x: 493, startPoint y: 173, endPoint x: 488, endPoint y: 174, distance: 5.2
click at [492, 182] on div "Select Diagnosis" at bounding box center [474, 186] width 54 height 9
click at [473, 224] on label "[MEDICAL_DATA]" at bounding box center [487, 228] width 58 height 9
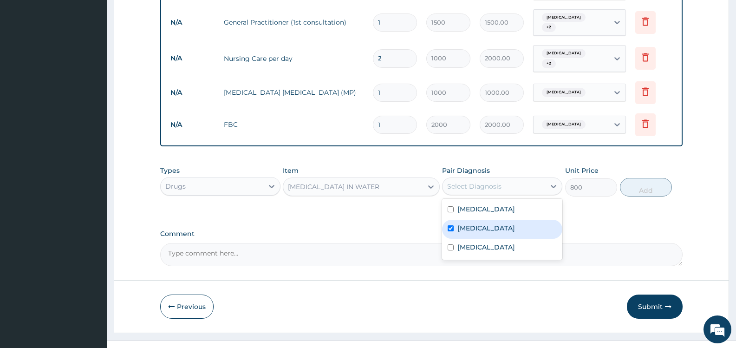
checkbox input "true"
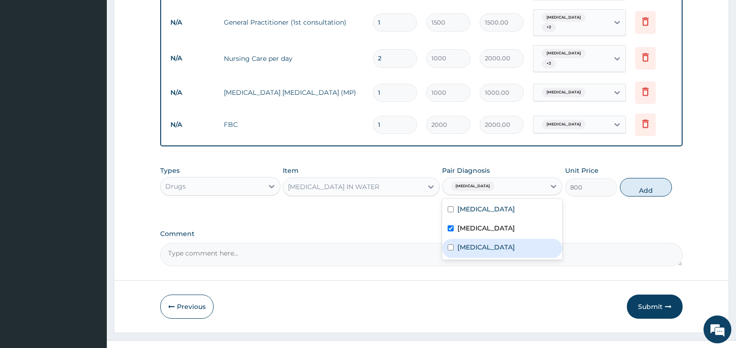
click at [466, 243] on label "[MEDICAL_DATA]" at bounding box center [487, 247] width 58 height 9
checkbox input "true"
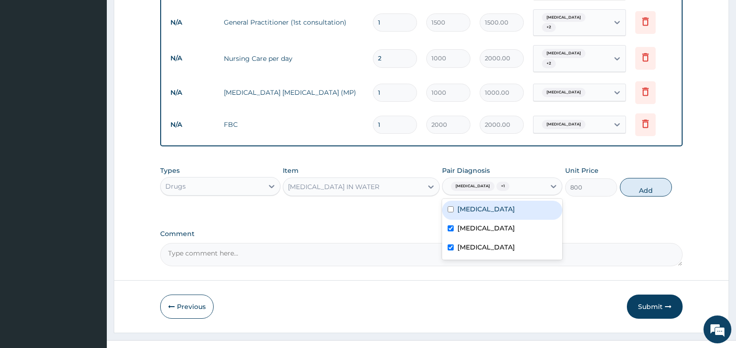
click at [471, 204] on label "Gastritis" at bounding box center [487, 208] width 58 height 9
checkbox input "true"
click at [648, 178] on button "Add" at bounding box center [646, 187] width 52 height 19
type input "0"
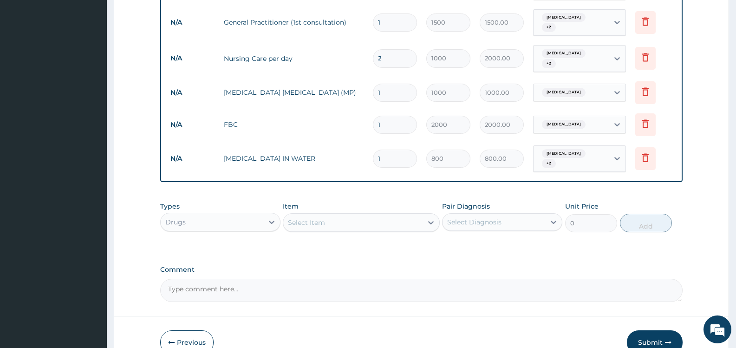
type input "2"
type input "1600.00"
type input "3"
type input "2400.00"
click at [373, 215] on div "Select Item" at bounding box center [352, 222] width 139 height 15
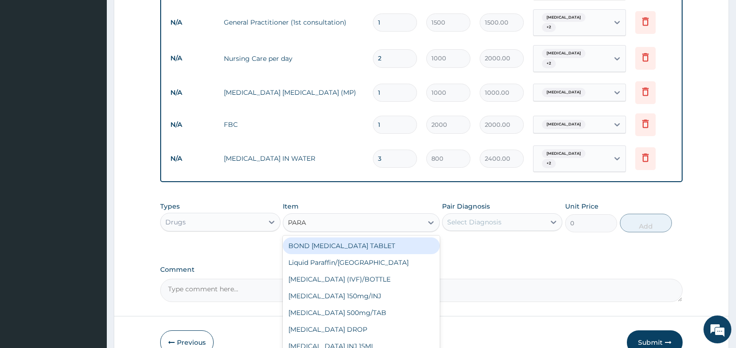
type input "PARAC"
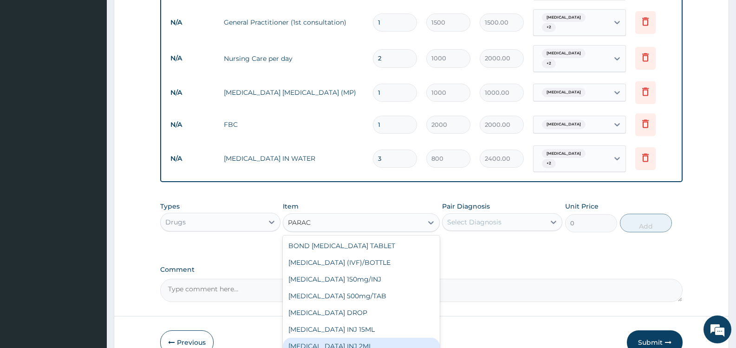
click at [381, 338] on div "[MEDICAL_DATA] INJ 2ML" at bounding box center [361, 346] width 157 height 17
type input "210"
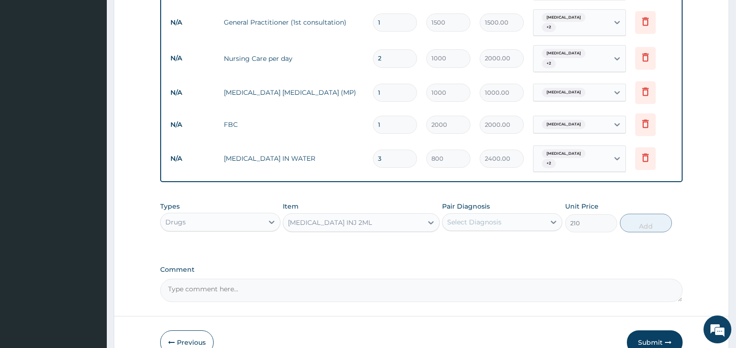
click at [493, 217] on div "Select Diagnosis" at bounding box center [474, 221] width 54 height 9
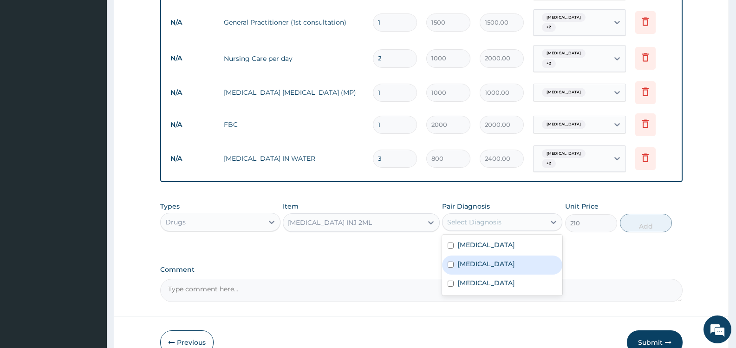
click at [467, 259] on label "[MEDICAL_DATA]" at bounding box center [487, 263] width 58 height 9
checkbox input "true"
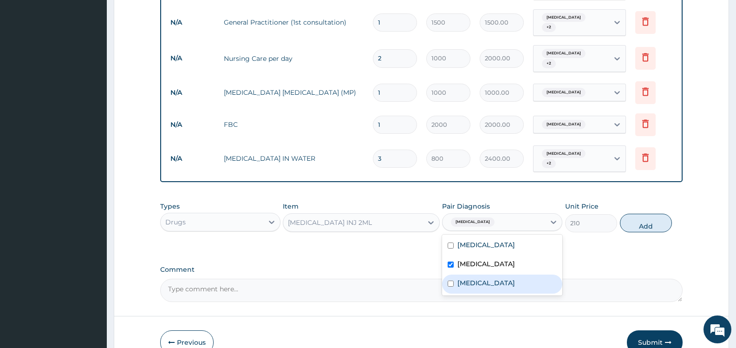
click at [464, 278] on label "[MEDICAL_DATA]" at bounding box center [487, 282] width 58 height 9
checkbox input "true"
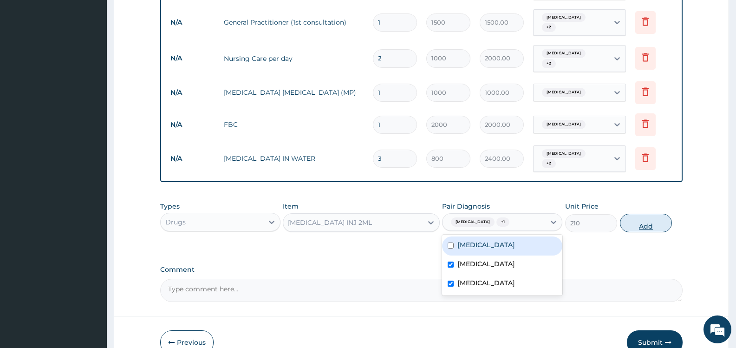
click at [636, 214] on button "Add" at bounding box center [646, 223] width 52 height 19
type input "0"
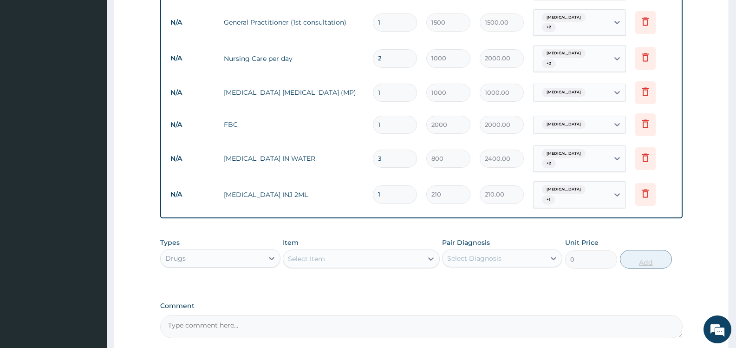
type input "12"
type input "2520.00"
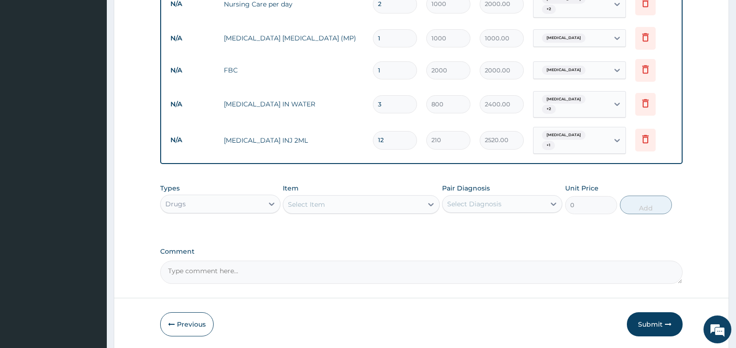
scroll to position [502, 0]
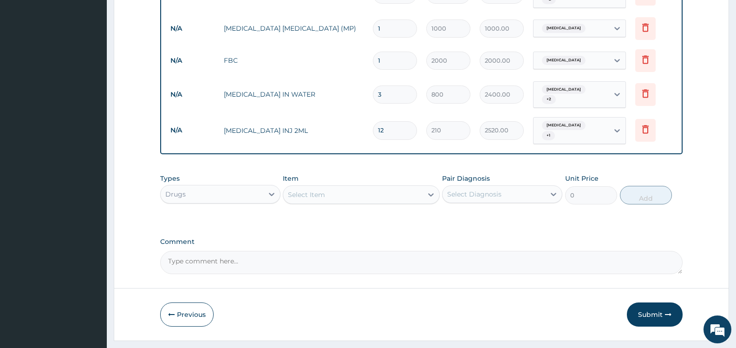
type input "12"
click at [319, 190] on div "Select Item" at bounding box center [306, 194] width 37 height 9
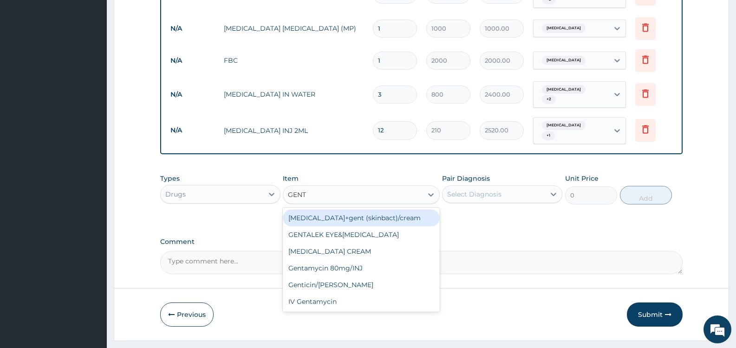
type input "GENTA"
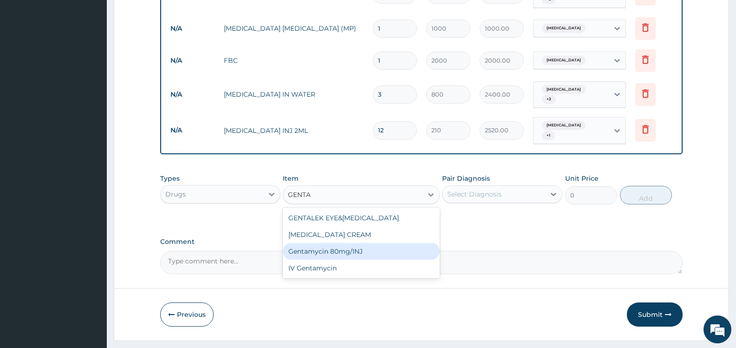
click at [368, 243] on div "Gentamycin 80mg/INJ" at bounding box center [361, 251] width 157 height 17
type input "52.5"
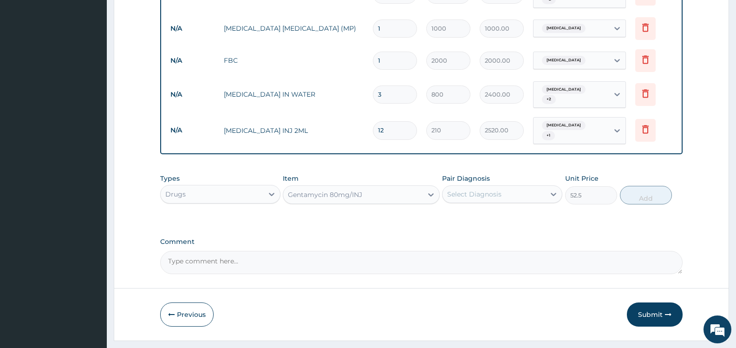
click at [491, 190] on div "Select Diagnosis" at bounding box center [474, 194] width 54 height 9
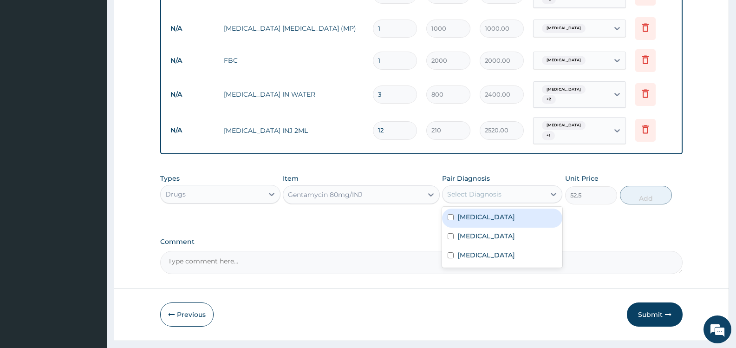
click at [382, 187] on div "Gentamycin 80mg/INJ" at bounding box center [352, 194] width 139 height 15
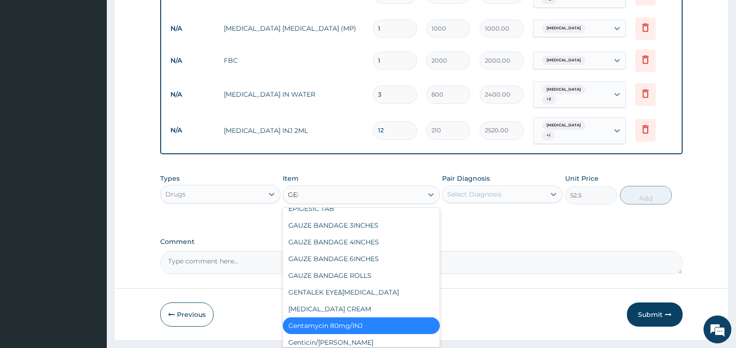
scroll to position [0, 0]
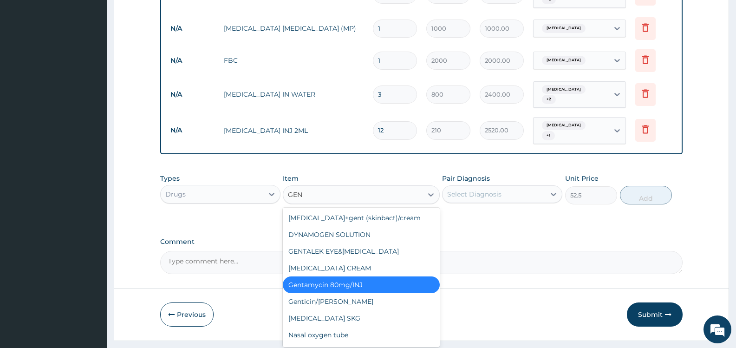
type input "GENT"
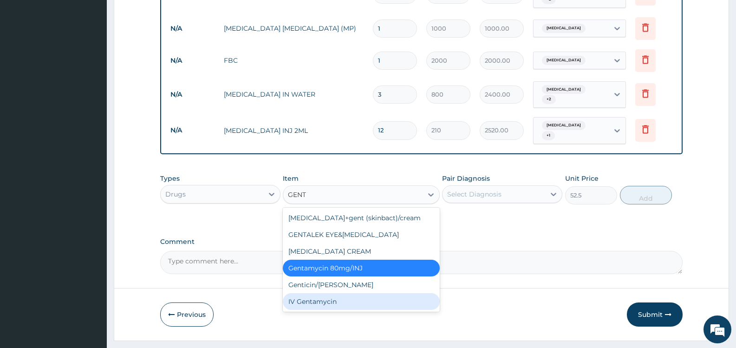
click at [363, 293] on div "IV Gentamycin" at bounding box center [361, 301] width 157 height 17
type input "200"
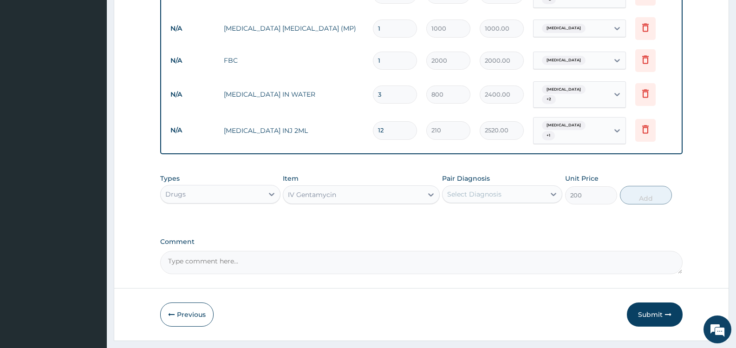
click at [502, 187] on div "Select Diagnosis" at bounding box center [494, 194] width 103 height 15
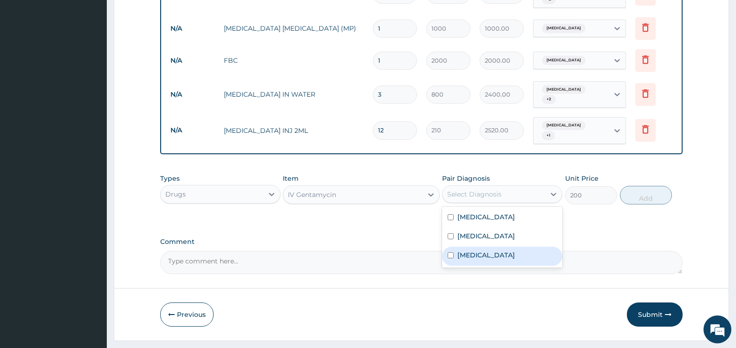
click at [463, 250] on label "[MEDICAL_DATA]" at bounding box center [487, 254] width 58 height 9
checkbox input "true"
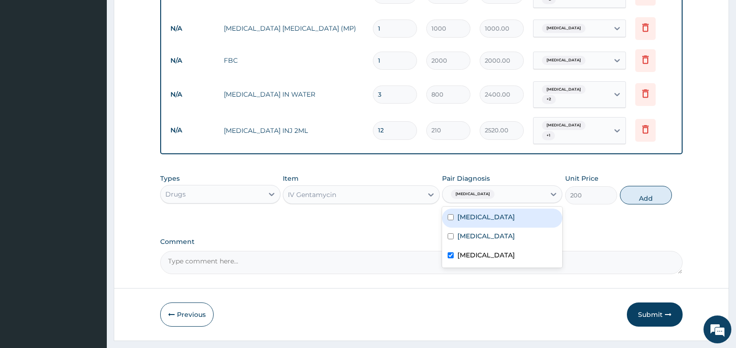
click at [470, 212] on label "Gastritis" at bounding box center [487, 216] width 58 height 9
checkbox input "true"
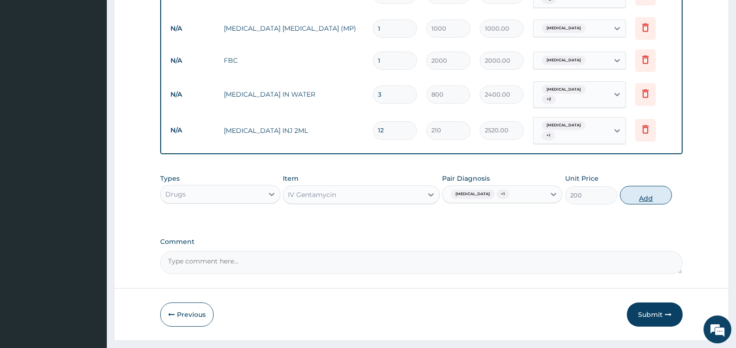
click at [650, 186] on button "Add" at bounding box center [646, 195] width 52 height 19
type input "0"
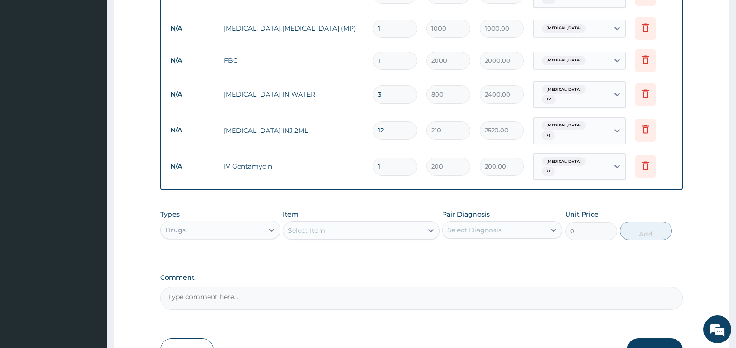
type input "2"
type input "400.00"
type input "3"
type input "600.00"
click at [347, 223] on div "Select Item" at bounding box center [352, 230] width 139 height 15
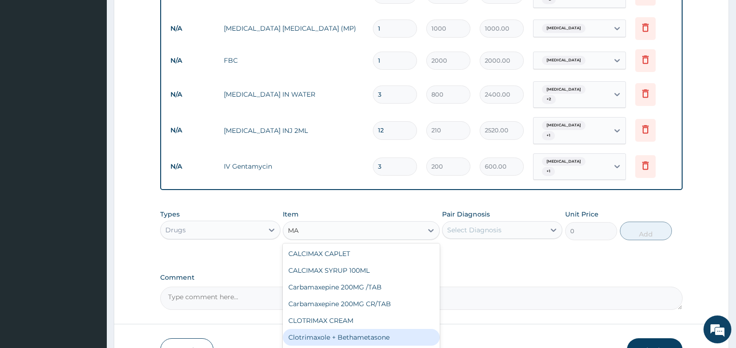
type input "M"
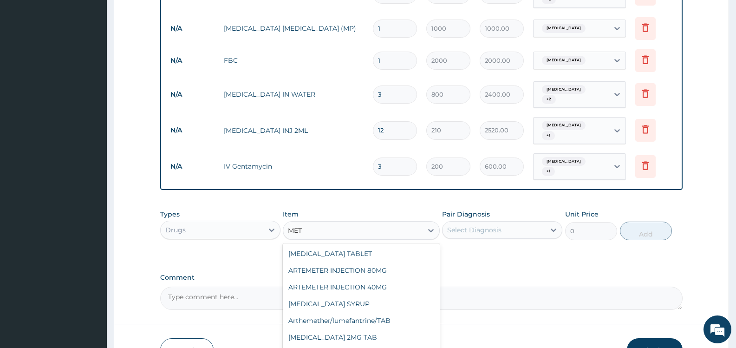
type input "METO"
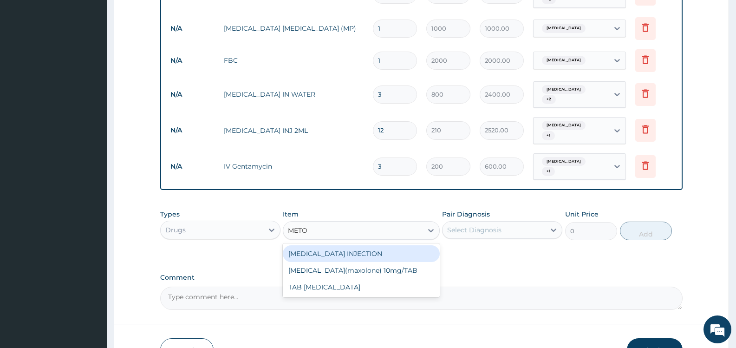
click at [361, 245] on div "[MEDICAL_DATA] INJECTION" at bounding box center [361, 253] width 157 height 17
type input "52.5"
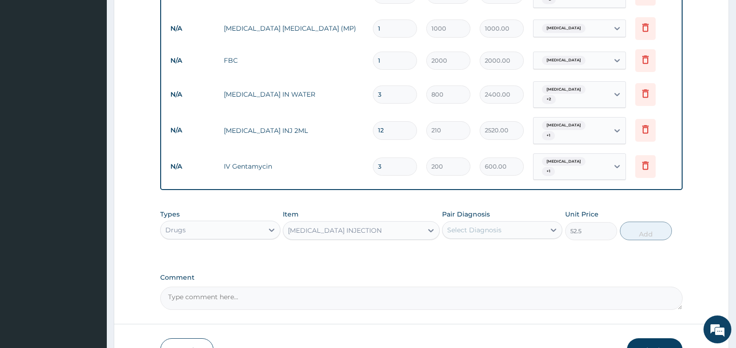
click at [482, 225] on div "Select Diagnosis" at bounding box center [474, 229] width 54 height 9
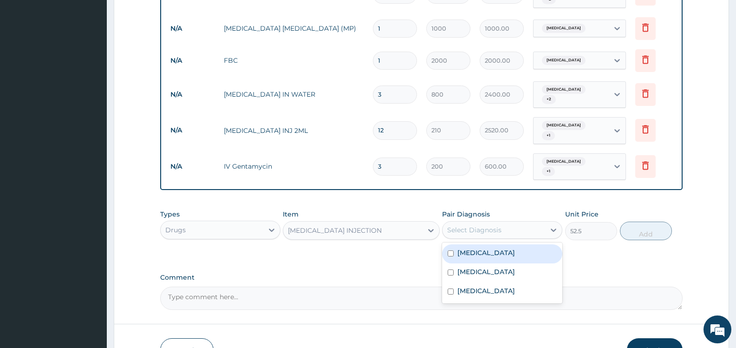
click at [469, 248] on label "Gastritis" at bounding box center [487, 252] width 58 height 9
checkbox input "true"
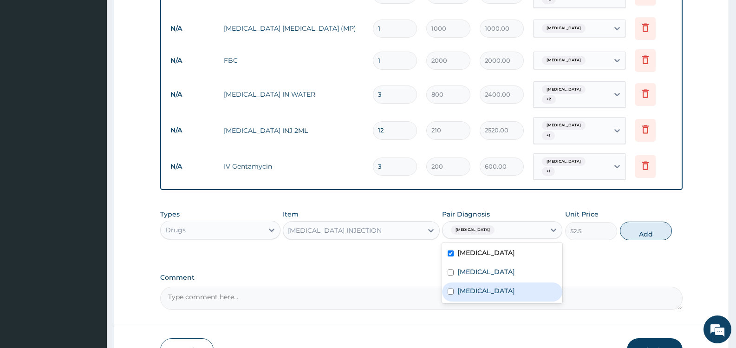
click at [479, 286] on label "[MEDICAL_DATA]" at bounding box center [487, 290] width 58 height 9
checkbox input "true"
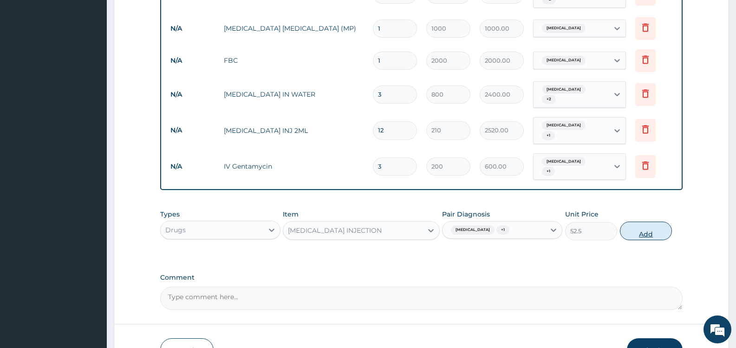
click at [645, 222] on button "Add" at bounding box center [646, 231] width 52 height 19
type input "0"
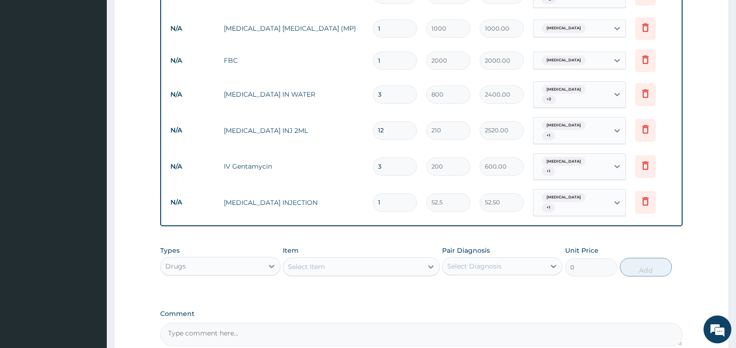
click at [355, 259] on div "Select Item" at bounding box center [352, 266] width 139 height 15
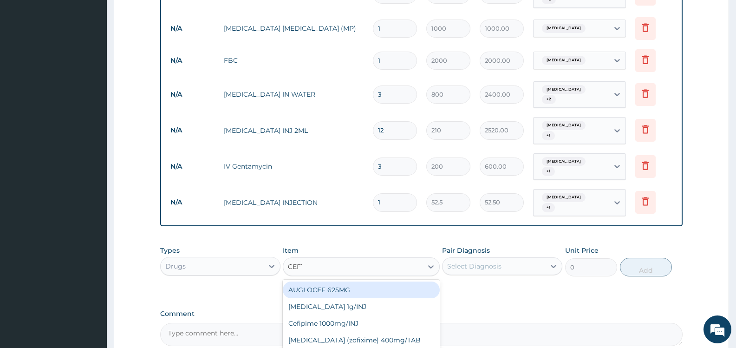
type input "CEFTR"
click at [396, 282] on div "[MEDICAL_DATA] 1mg/INJ" at bounding box center [361, 290] width 157 height 17
type input "446.25"
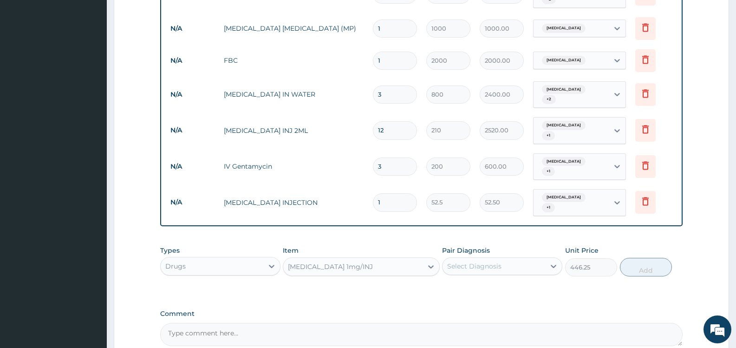
click at [477, 262] on div "Select Diagnosis" at bounding box center [474, 266] width 54 height 9
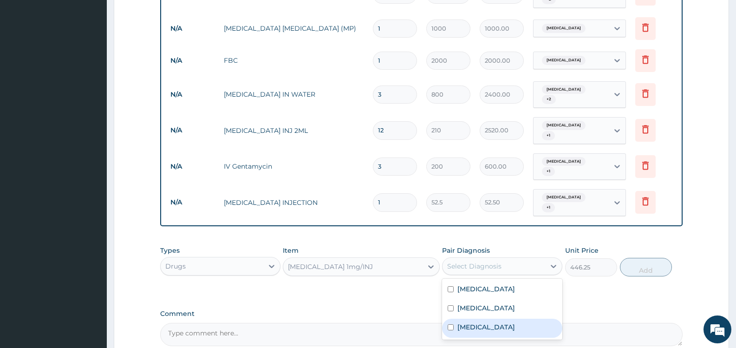
click at [467, 322] on label "[MEDICAL_DATA]" at bounding box center [487, 326] width 58 height 9
checkbox input "true"
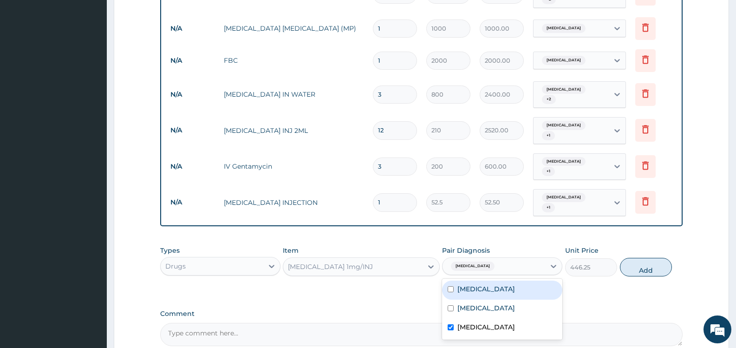
click at [475, 284] on label "Gastritis" at bounding box center [487, 288] width 58 height 9
checkbox input "true"
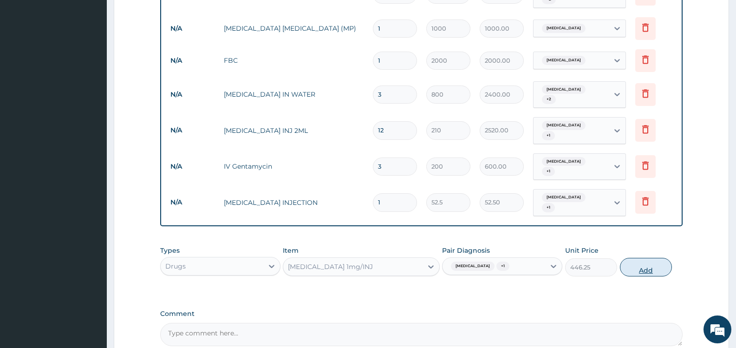
click at [645, 258] on button "Add" at bounding box center [646, 267] width 52 height 19
type input "0"
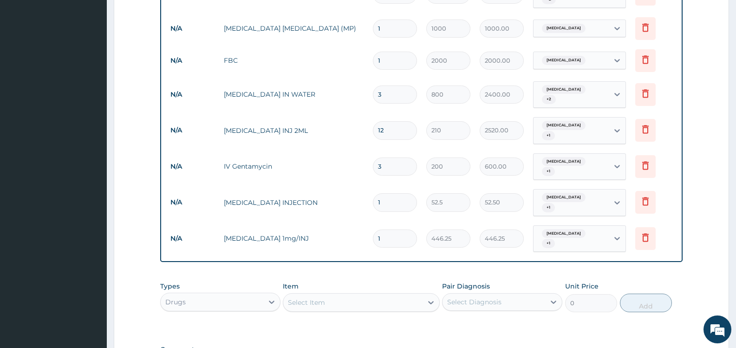
type input "2"
type input "892.50"
type input "3"
type input "1338.75"
type input "4"
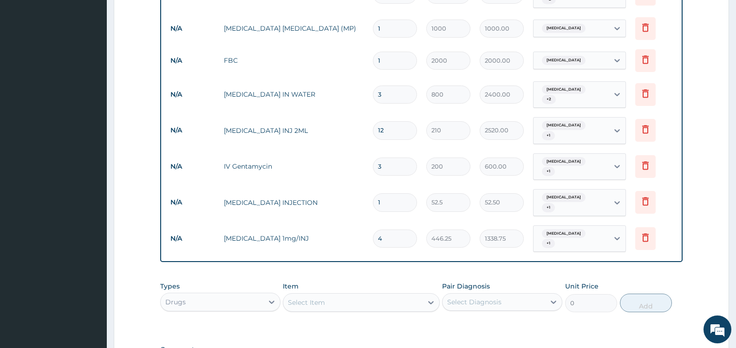
type input "1785.00"
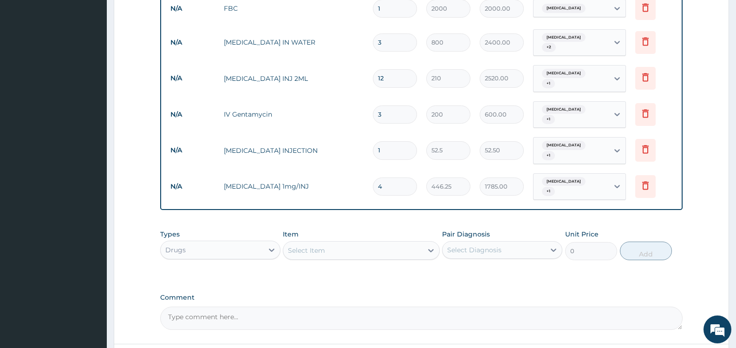
scroll to position [598, 0]
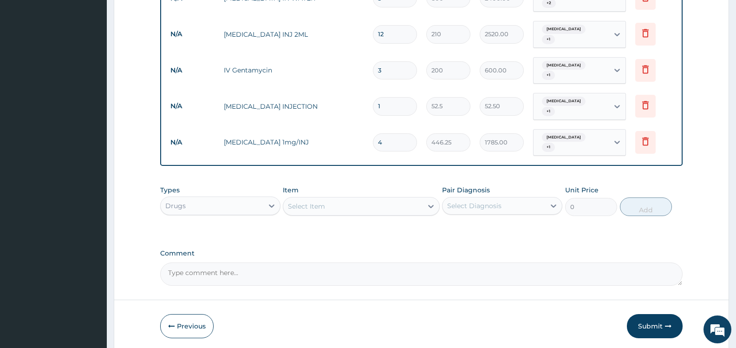
click at [361, 199] on div "Select Item" at bounding box center [352, 206] width 139 height 15
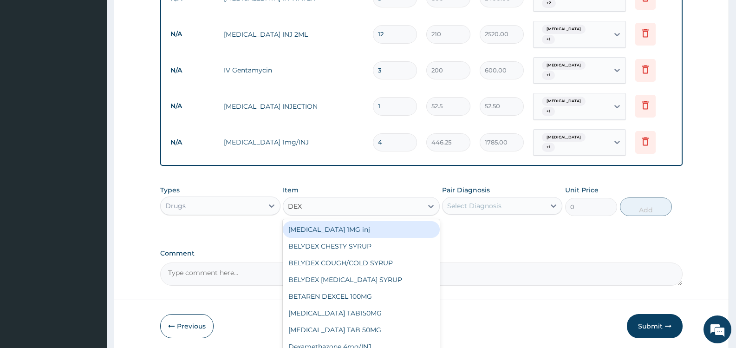
type input "DEXT"
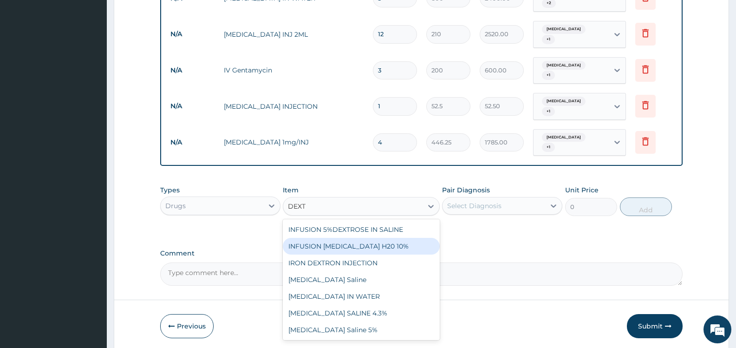
click at [386, 238] on div "INFUSION [MEDICAL_DATA] H20 10%" at bounding box center [361, 246] width 157 height 17
type input "162.75"
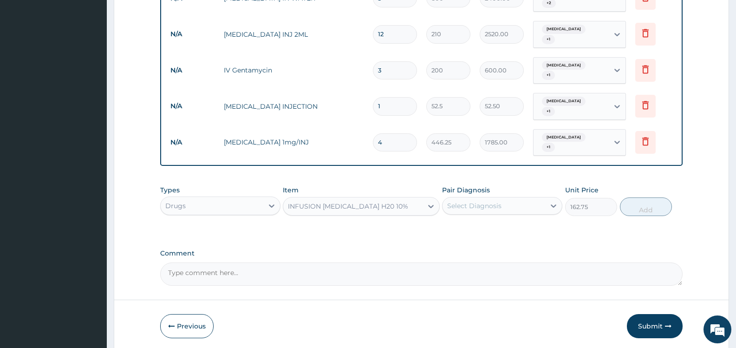
click at [397, 199] on div "INFUSION [MEDICAL_DATA] H20 10%" at bounding box center [352, 206] width 139 height 15
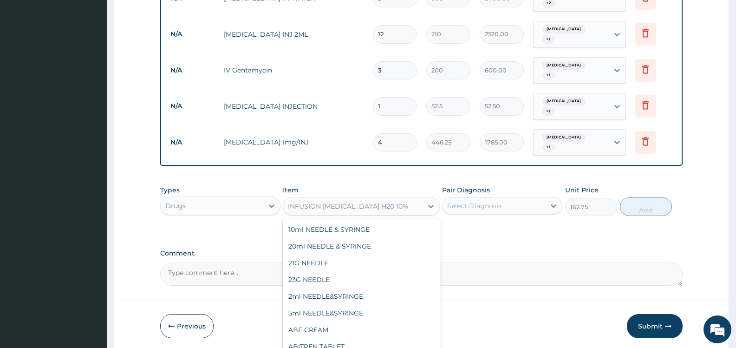
scroll to position [12165, 0]
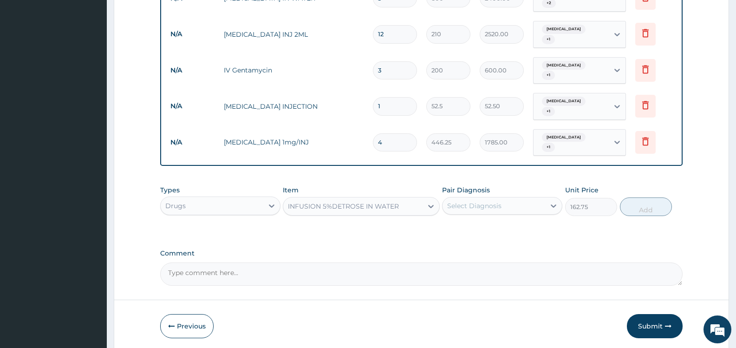
click at [364, 202] on div "INFUSION 5%DETROSE IN WATER" at bounding box center [343, 206] width 111 height 9
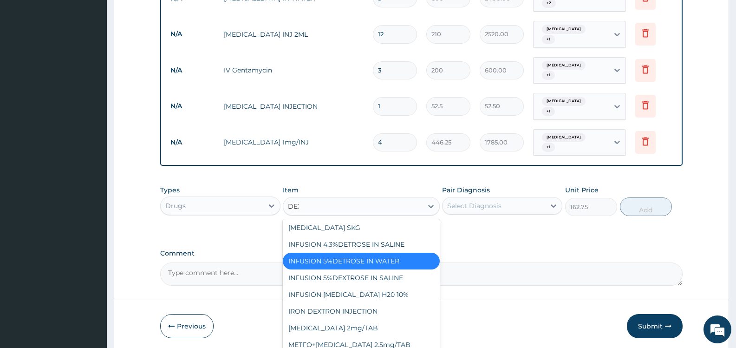
scroll to position [136, 0]
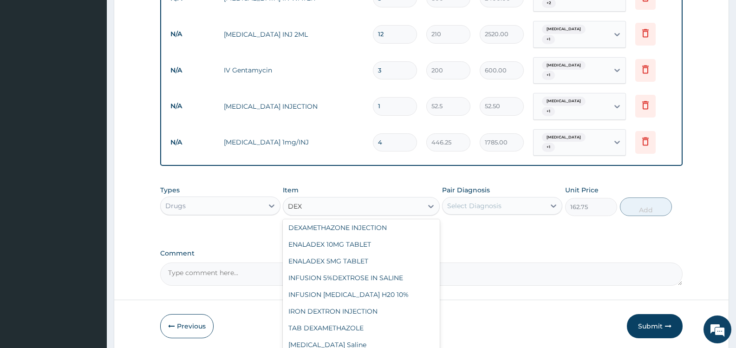
type input "DEXT"
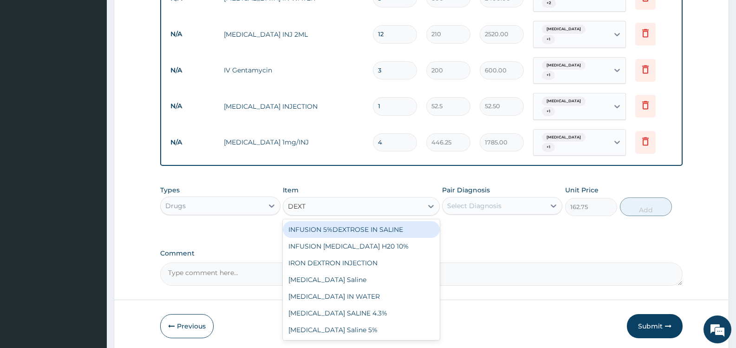
scroll to position [0, 0]
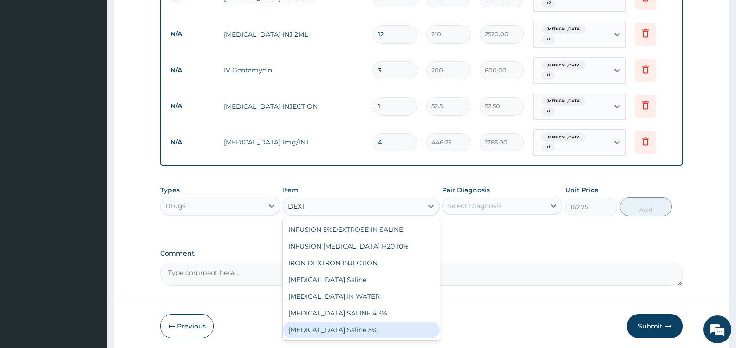
click at [330, 322] on div "[MEDICAL_DATA] Saline 5%" at bounding box center [361, 330] width 157 height 17
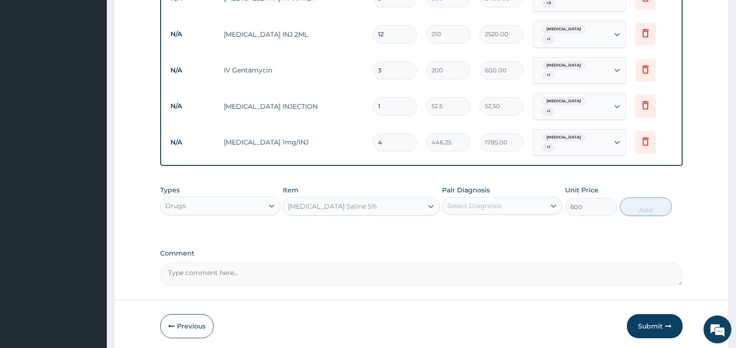
click at [367, 199] on div "[MEDICAL_DATA] Saline 5%" at bounding box center [352, 206] width 139 height 15
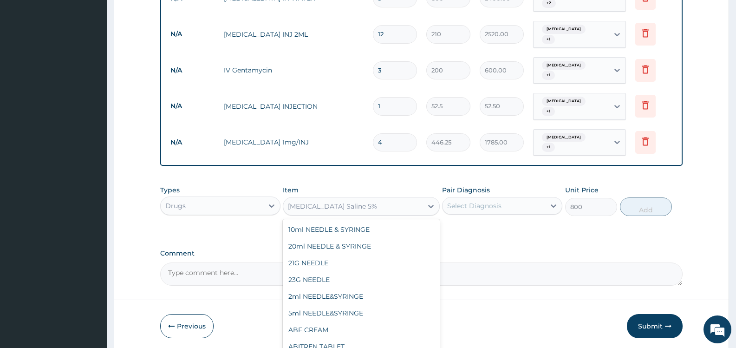
scroll to position [18189, 0]
type input "0"
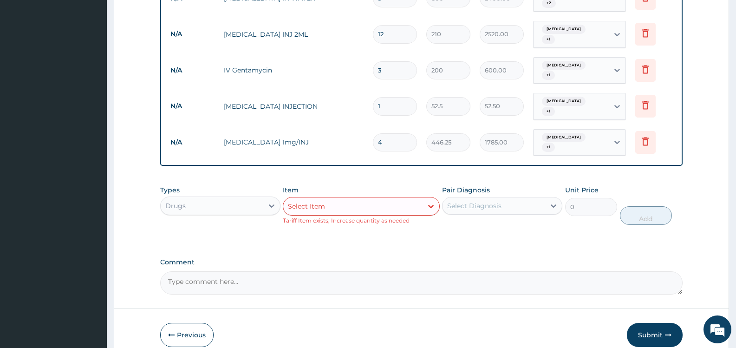
click at [351, 199] on div "Select Item" at bounding box center [352, 206] width 139 height 15
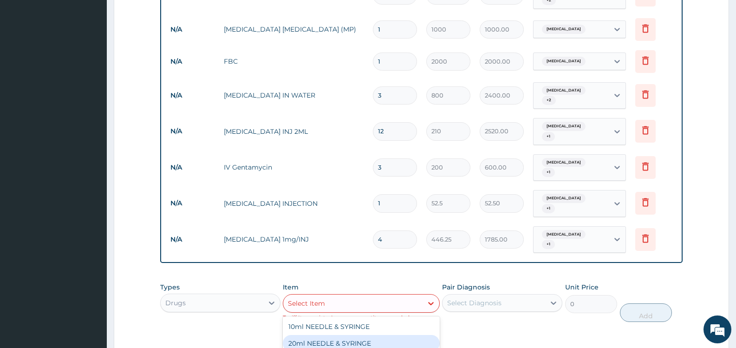
scroll to position [607, 0]
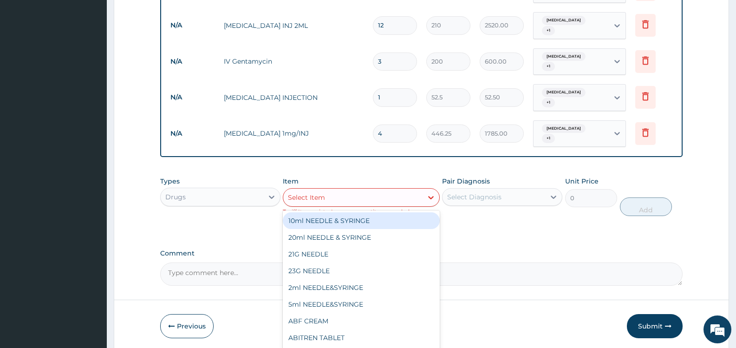
click at [355, 190] on div "Select Item" at bounding box center [352, 197] width 139 height 15
type input "[PERSON_NAME]"
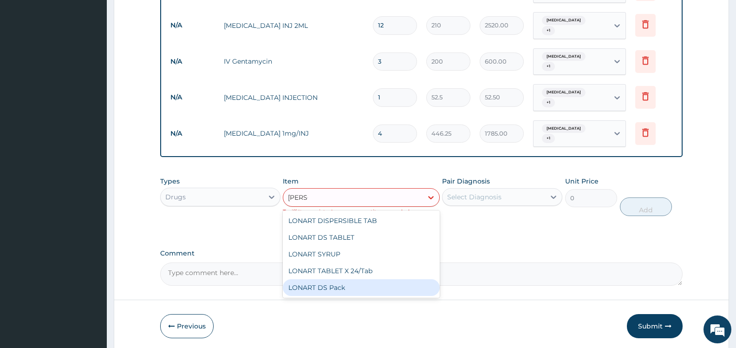
click at [336, 279] on div "LONART DS Pack" at bounding box center [361, 287] width 157 height 17
type input "3000"
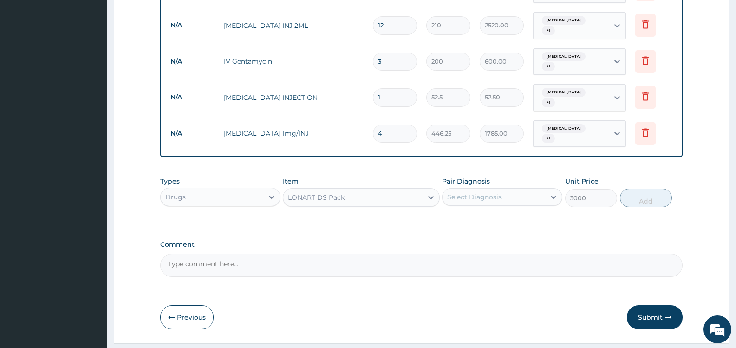
scroll to position [598, 0]
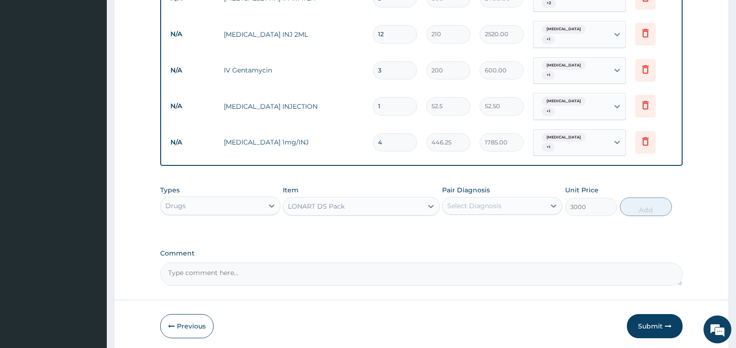
click at [487, 201] on div "Select Diagnosis" at bounding box center [474, 205] width 54 height 9
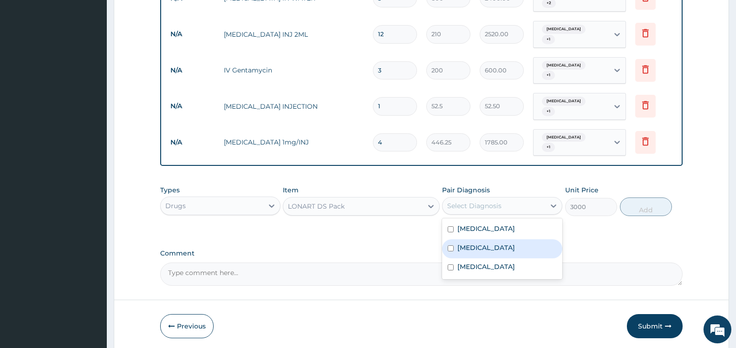
click at [460, 243] on label "[MEDICAL_DATA]" at bounding box center [487, 247] width 58 height 9
checkbox input "true"
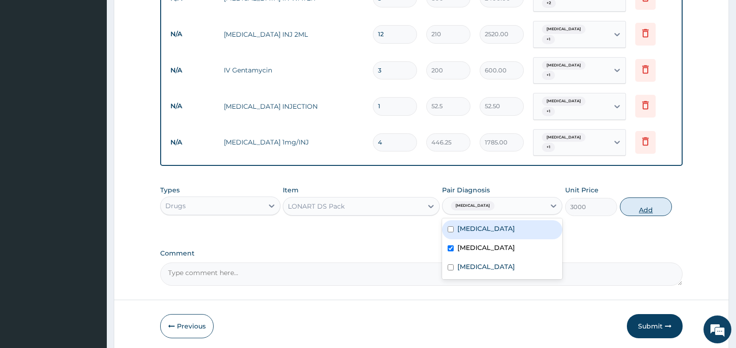
click at [642, 197] on button "Add" at bounding box center [646, 206] width 52 height 19
type input "0"
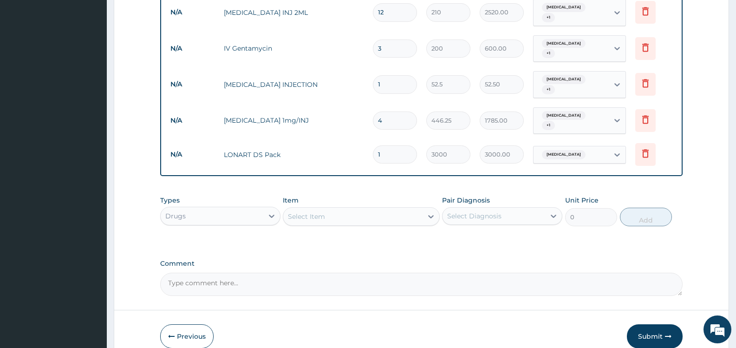
scroll to position [631, 0]
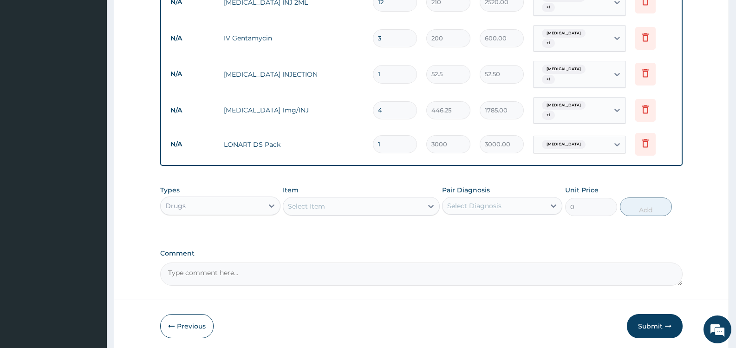
click at [354, 199] on div "Select Item" at bounding box center [352, 206] width 139 height 15
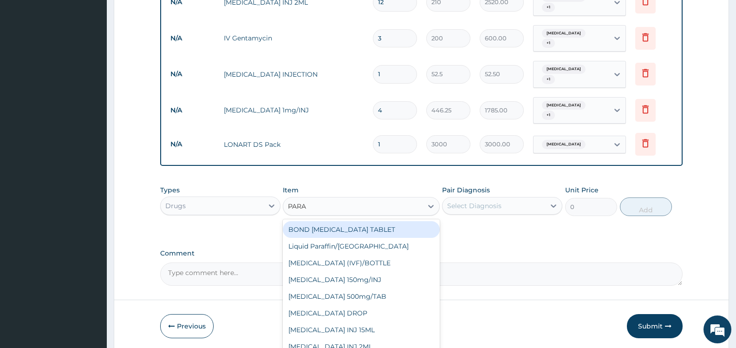
type input "PARAC"
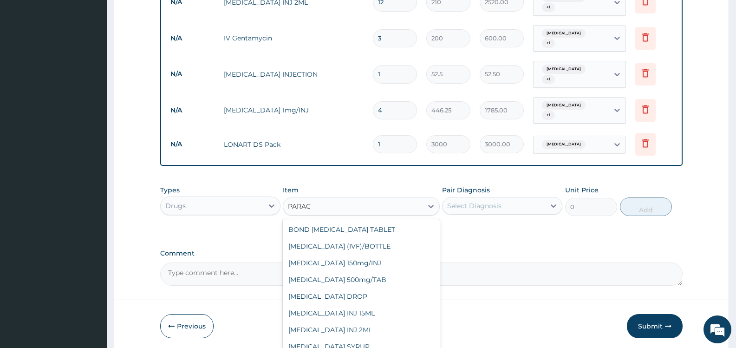
scroll to position [48, 0]
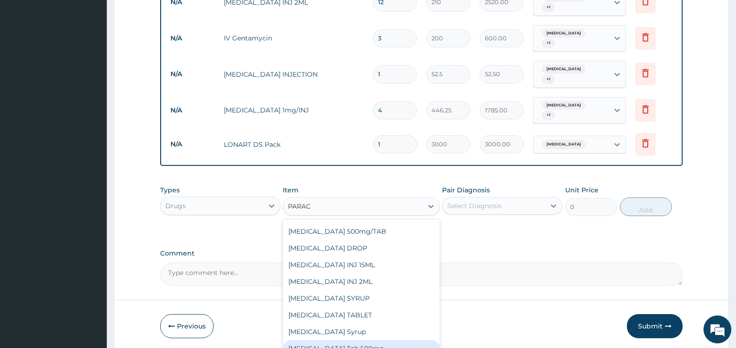
click at [372, 340] on div "Paracetamol Tab 500mg" at bounding box center [361, 348] width 157 height 17
type input "15"
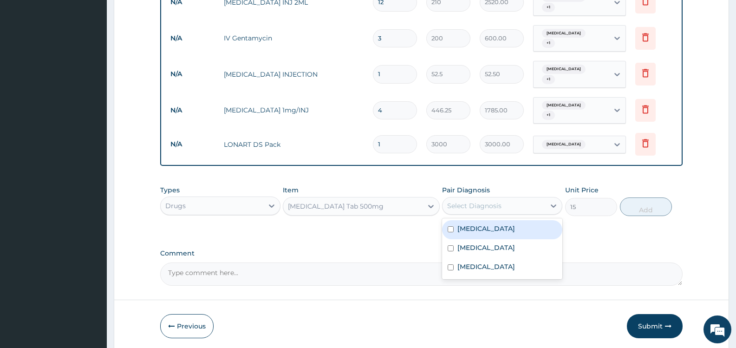
click at [477, 201] on div "Select Diagnosis" at bounding box center [474, 205] width 54 height 9
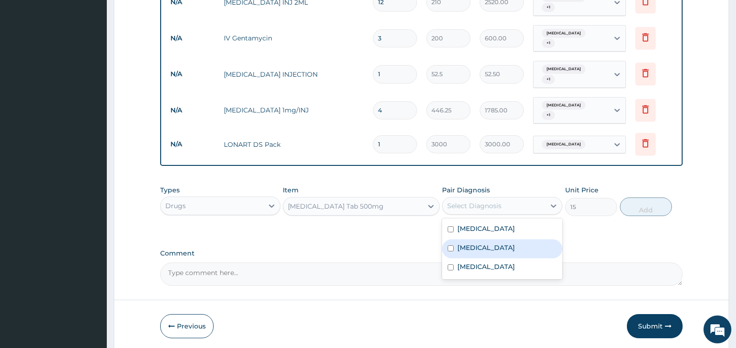
click at [470, 243] on label "Malaria" at bounding box center [487, 247] width 58 height 9
checkbox input "true"
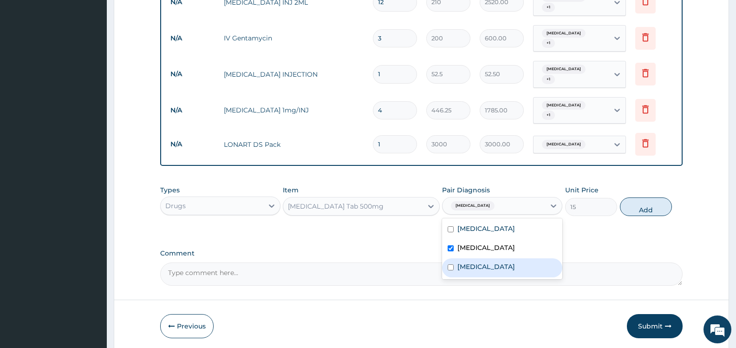
click at [465, 262] on label "Sepsis" at bounding box center [487, 266] width 58 height 9
checkbox input "true"
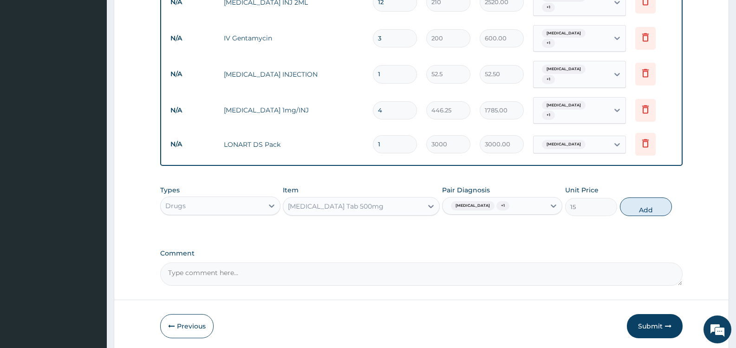
click at [648, 197] on button "Add" at bounding box center [646, 206] width 52 height 19
type input "0"
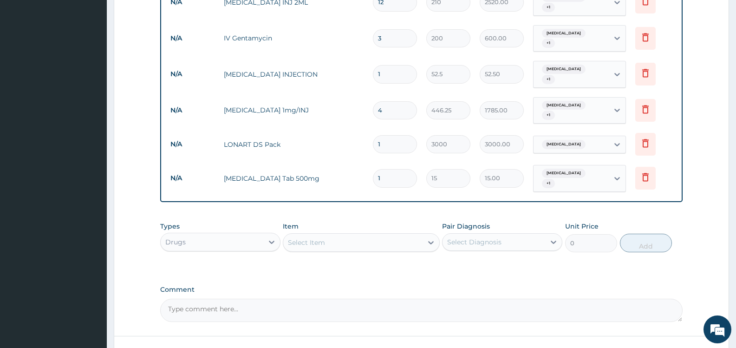
type input "18"
type input "270.00"
type input "18"
click at [336, 235] on div "Select Item" at bounding box center [352, 242] width 139 height 15
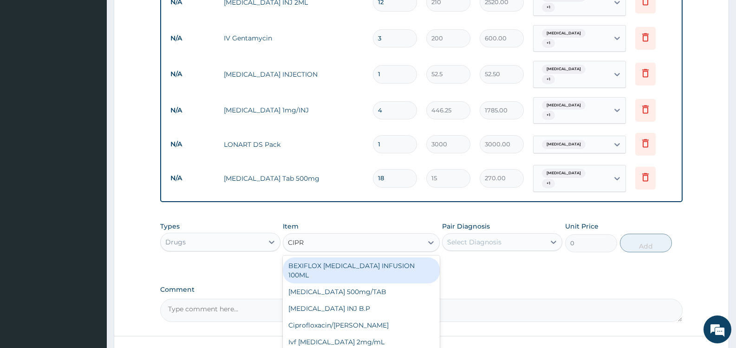
type input "CIPRO"
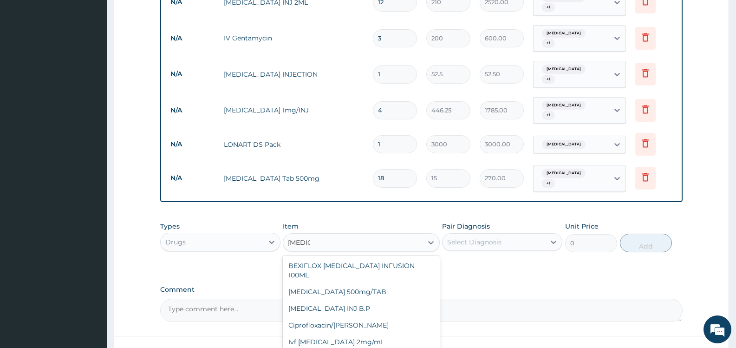
type input "180"
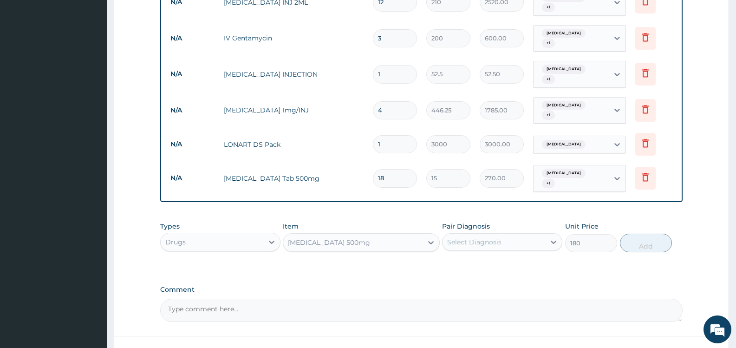
click at [526, 235] on div "Select Diagnosis" at bounding box center [494, 242] width 103 height 15
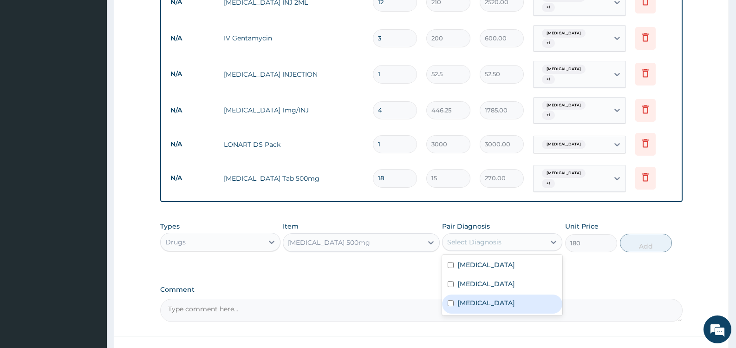
click at [478, 298] on label "Sepsis" at bounding box center [487, 302] width 58 height 9
checkbox input "true"
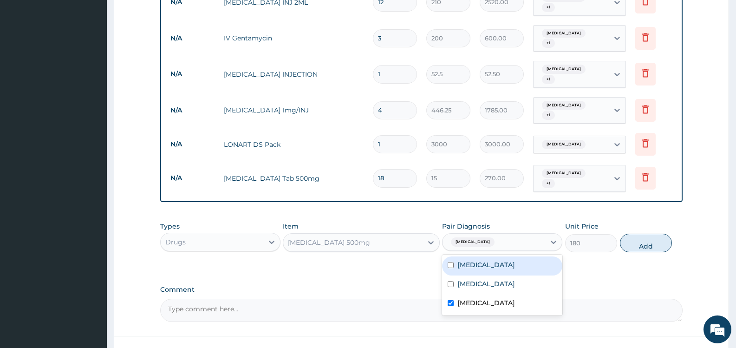
click at [491, 256] on div "Gastritis" at bounding box center [502, 265] width 120 height 19
checkbox input "true"
click at [638, 234] on button "Add" at bounding box center [646, 243] width 52 height 19
type input "0"
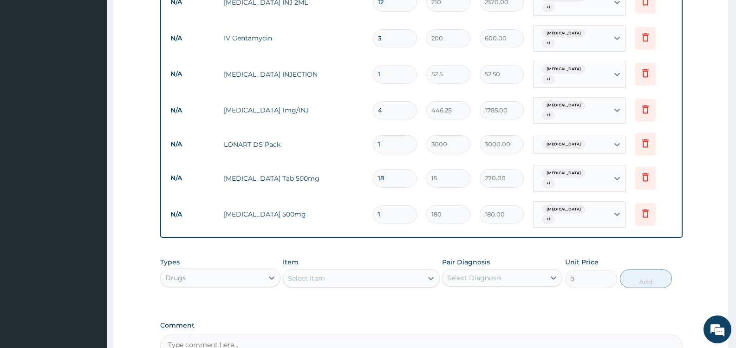
type input "10"
type input "1800.00"
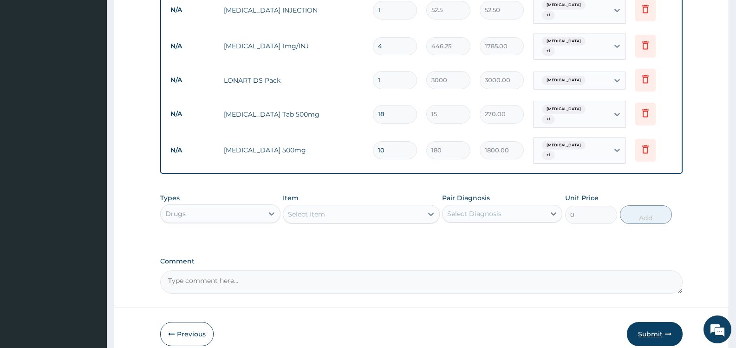
type input "10"
click at [651, 322] on button "Submit" at bounding box center [655, 334] width 56 height 24
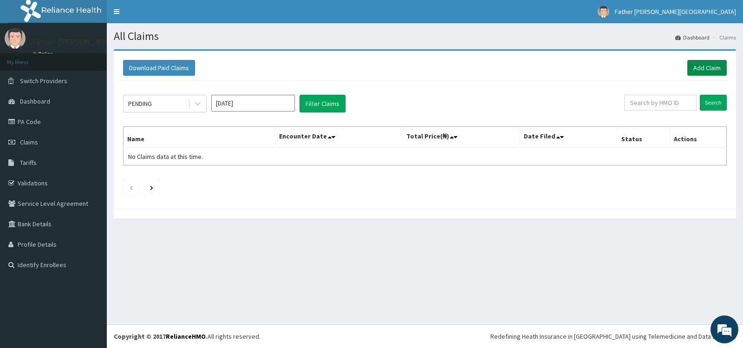
click at [704, 69] on link "Add Claim" at bounding box center [707, 68] width 39 height 16
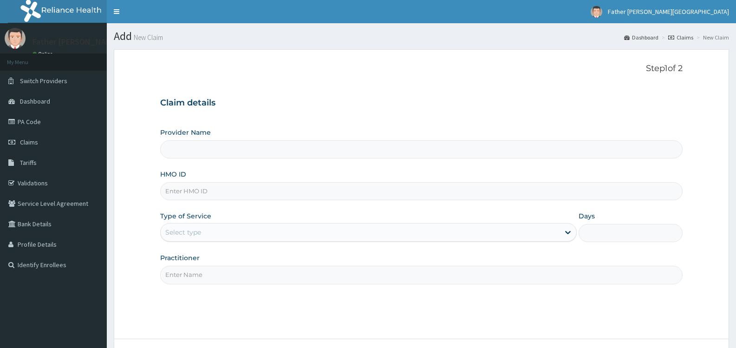
click at [227, 193] on input "HMO ID" at bounding box center [421, 191] width 523 height 18
type input "E"
type input "Father [PERSON_NAME][GEOGRAPHIC_DATA]"
type input "EAG/10019/A"
click at [237, 237] on div "Select type" at bounding box center [360, 232] width 399 height 15
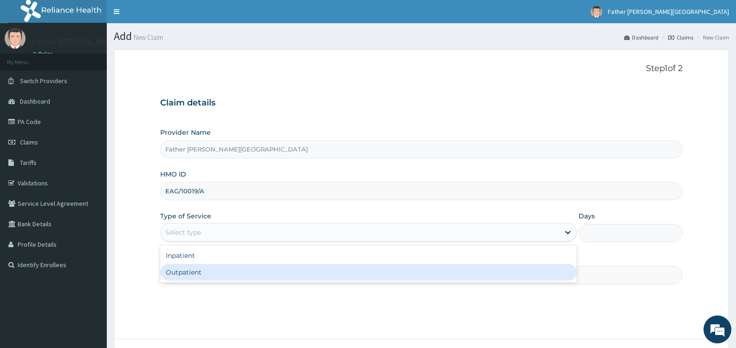
click at [228, 271] on div "Outpatient" at bounding box center [368, 272] width 416 height 17
type input "1"
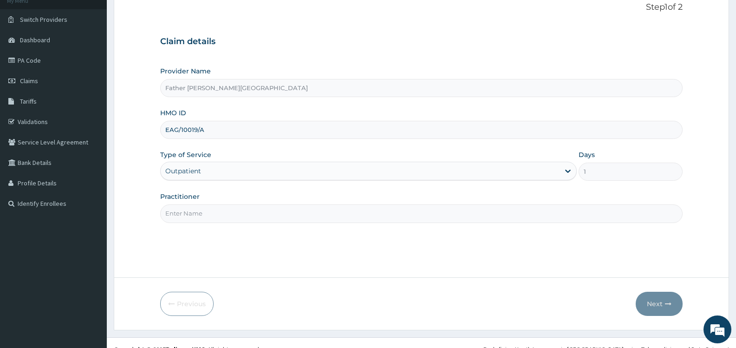
scroll to position [74, 0]
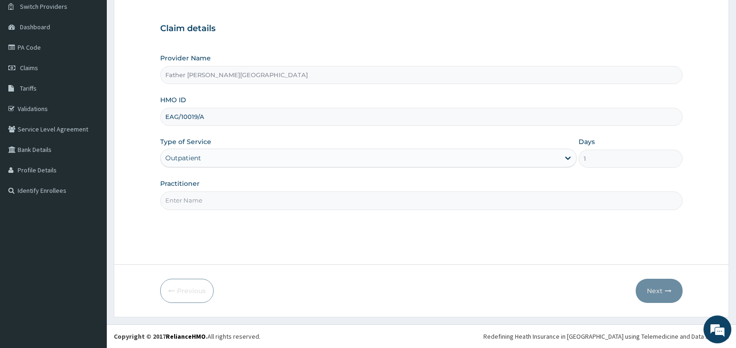
click at [250, 199] on input "Practitioner" at bounding box center [421, 200] width 523 height 18
type input "DR. JEREMIAH"
click at [648, 288] on button "Next" at bounding box center [659, 291] width 47 height 24
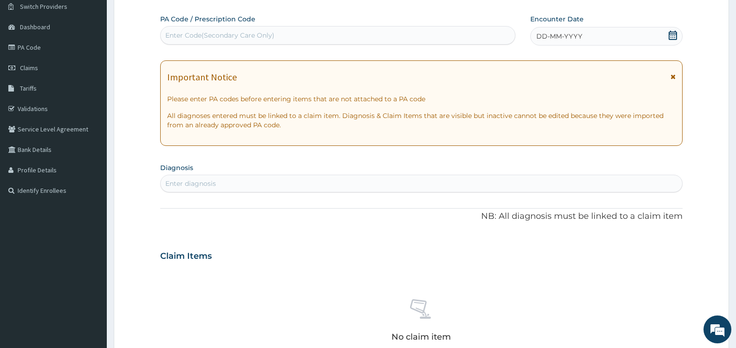
click at [676, 34] on icon at bounding box center [673, 35] width 9 height 9
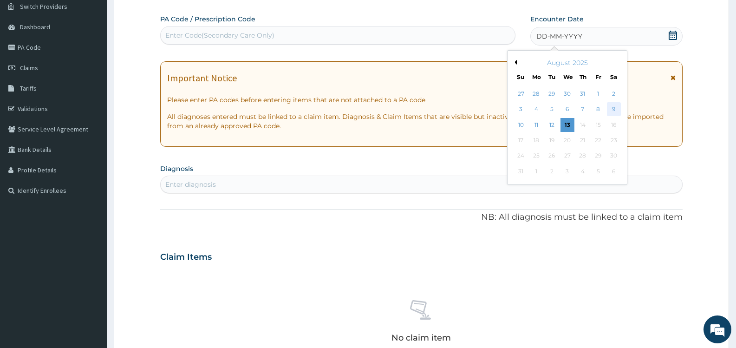
click at [613, 109] on div "9" at bounding box center [614, 110] width 14 height 14
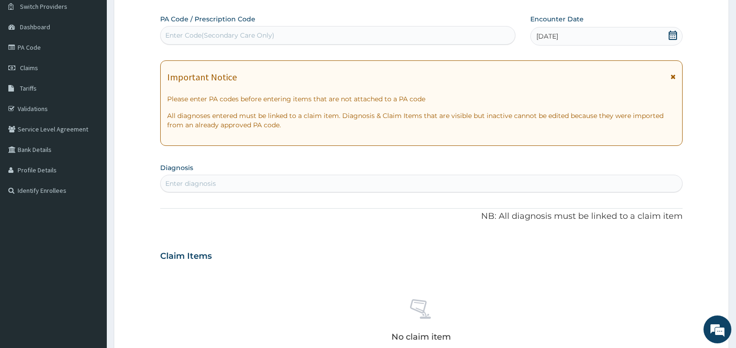
click at [233, 182] on div "Enter diagnosis" at bounding box center [422, 183] width 522 height 15
click at [33, 68] on span "Claims" at bounding box center [29, 68] width 18 height 8
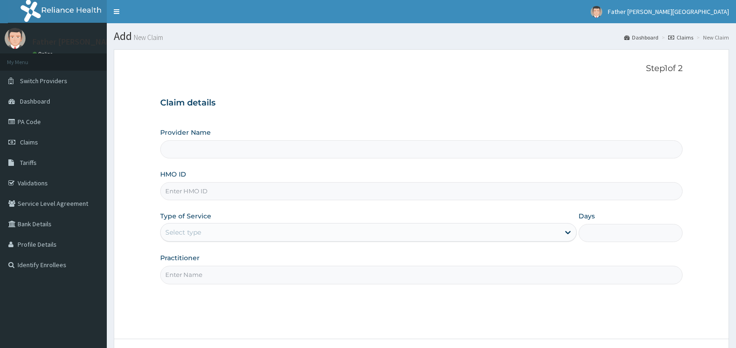
type input "Father [PERSON_NAME][GEOGRAPHIC_DATA]"
click at [290, 192] on input "HMO ID" at bounding box center [421, 191] width 523 height 18
type input "EAG/10019/E"
click at [261, 231] on div "Select type" at bounding box center [360, 232] width 399 height 15
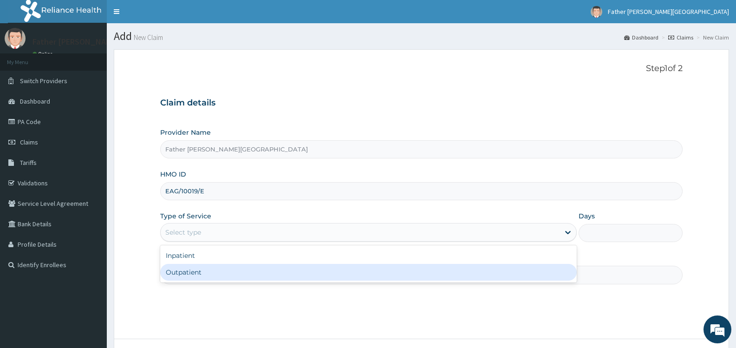
click at [262, 272] on div "Outpatient" at bounding box center [368, 272] width 416 height 17
type input "1"
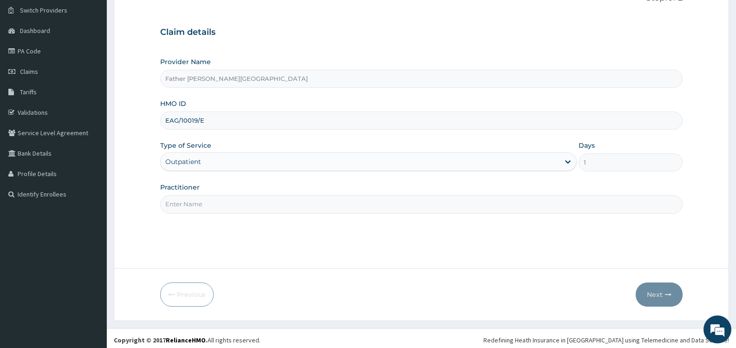
scroll to position [74, 0]
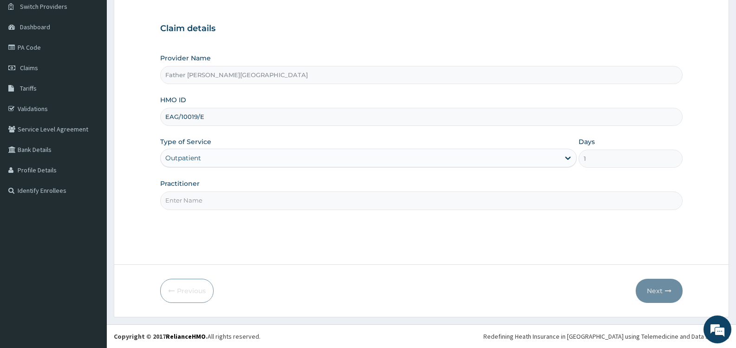
click at [282, 197] on input "Practitioner" at bounding box center [421, 200] width 523 height 18
type input "DR. JEREMIAH"
click at [654, 288] on button "Next" at bounding box center [659, 291] width 47 height 24
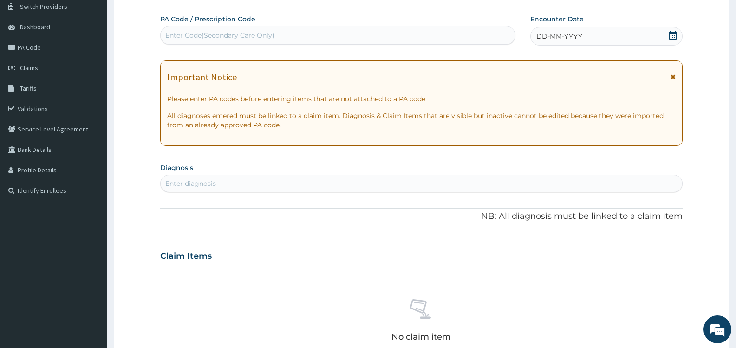
click at [670, 36] on icon at bounding box center [673, 35] width 9 height 9
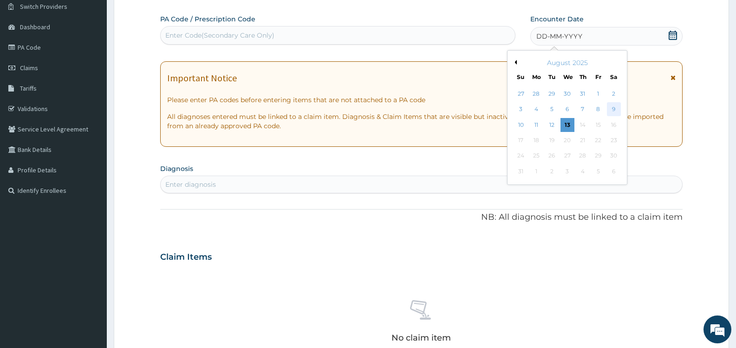
click at [612, 109] on div "9" at bounding box center [614, 110] width 14 height 14
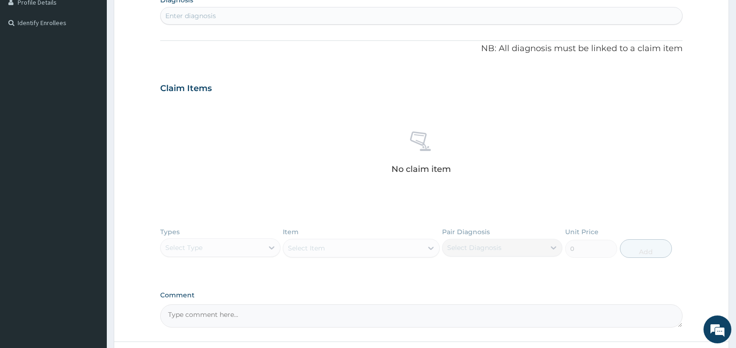
scroll to position [214, 0]
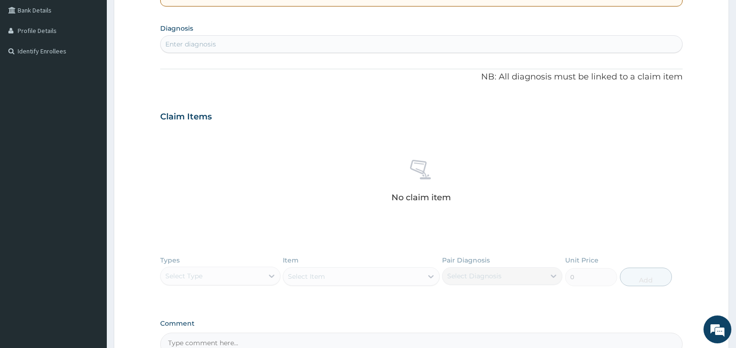
click at [217, 39] on div "Enter diagnosis" at bounding box center [422, 44] width 522 height 15
type input "MALAR"
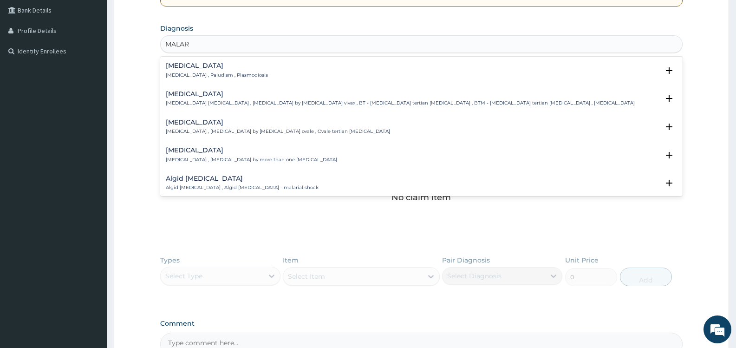
click at [212, 75] on p "[MEDICAL_DATA] , Paludism , Plasmodiosis" at bounding box center [217, 75] width 102 height 7
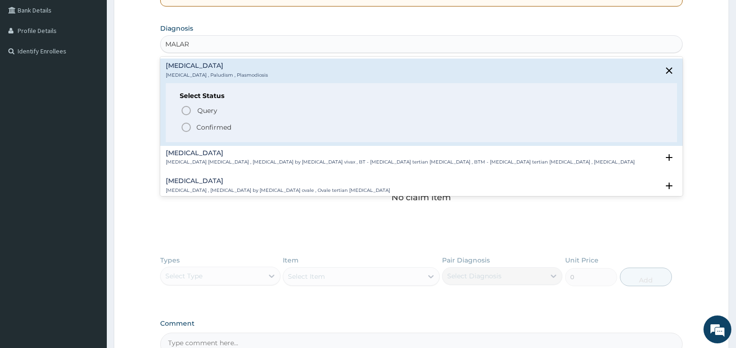
click at [212, 128] on p "Confirmed" at bounding box center [214, 127] width 35 height 9
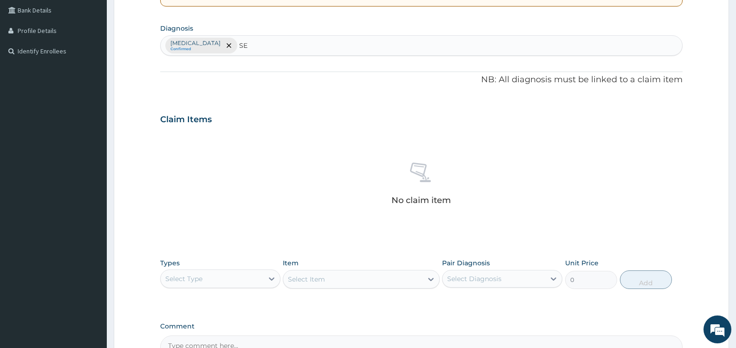
type input "SEP"
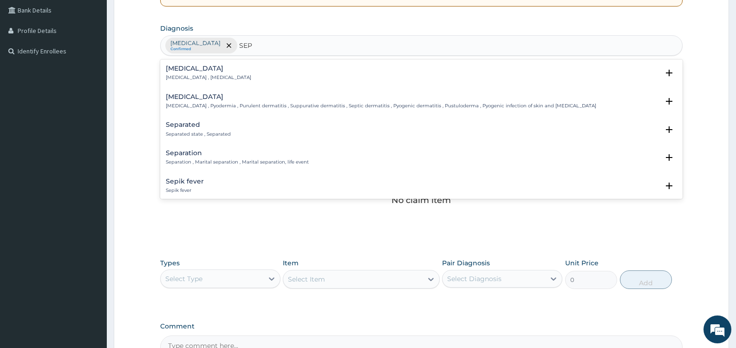
click at [223, 76] on p "[MEDICAL_DATA] , [MEDICAL_DATA]" at bounding box center [208, 77] width 85 height 7
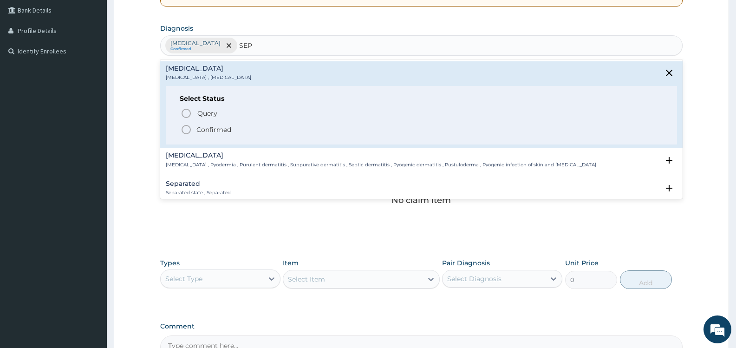
click at [212, 129] on p "Confirmed" at bounding box center [214, 129] width 35 height 9
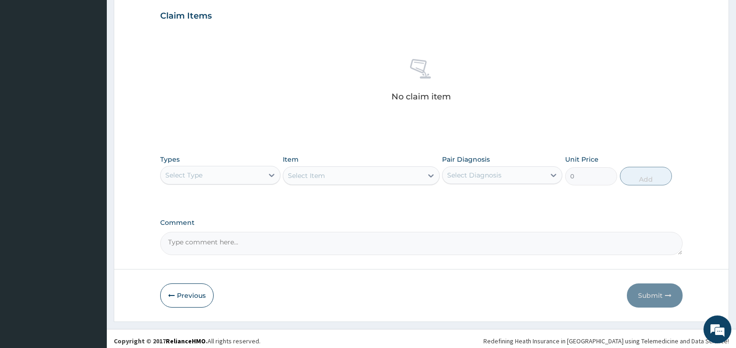
scroll to position [322, 0]
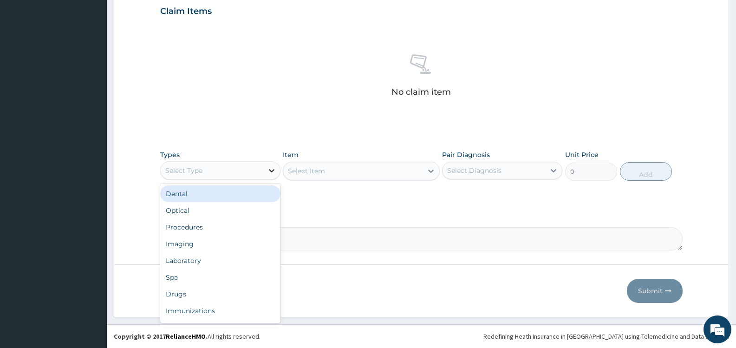
click at [264, 167] on div "Select Type" at bounding box center [220, 170] width 120 height 19
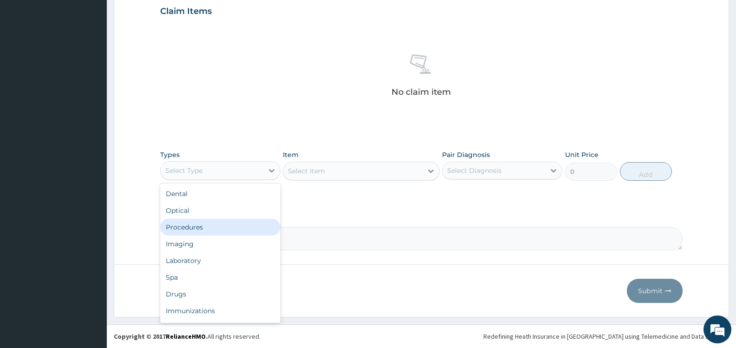
click at [212, 226] on div "Procedures" at bounding box center [220, 227] width 120 height 17
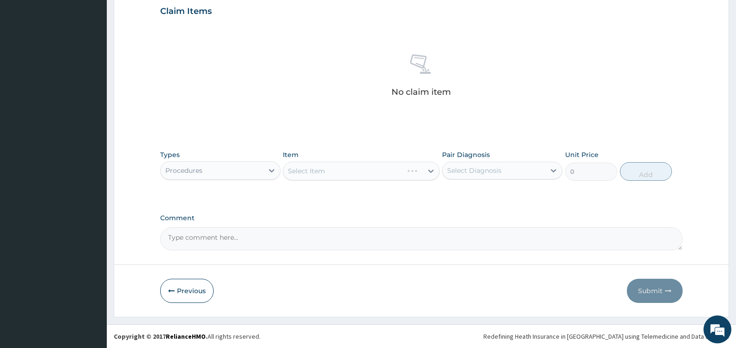
click at [459, 169] on div "Select Diagnosis" at bounding box center [474, 170] width 54 height 9
click at [459, 196] on label "[MEDICAL_DATA]" at bounding box center [487, 193] width 58 height 9
checkbox input "true"
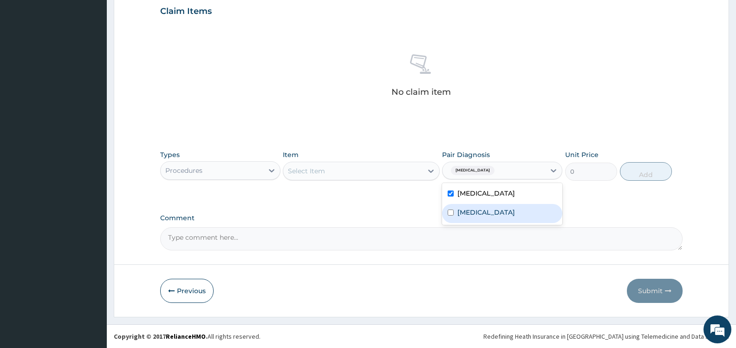
click at [465, 210] on label "[MEDICAL_DATA]" at bounding box center [487, 212] width 58 height 9
checkbox input "true"
click at [413, 171] on div "Select Item" at bounding box center [352, 171] width 139 height 15
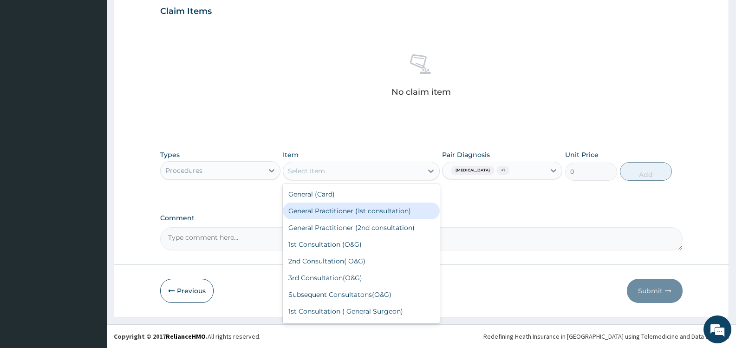
click at [347, 212] on div "General Practitioner (1st consultation)" at bounding box center [361, 211] width 157 height 17
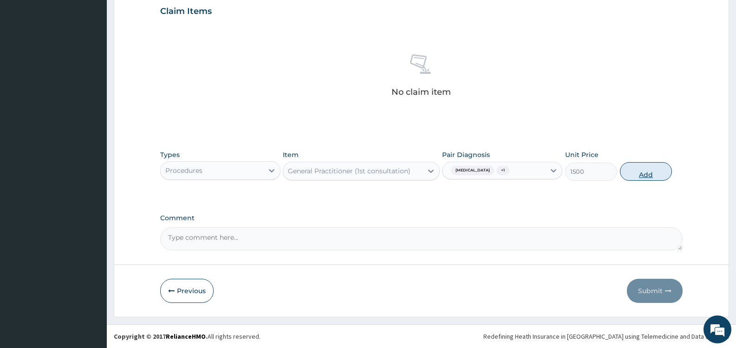
click at [648, 169] on button "Add" at bounding box center [646, 171] width 52 height 19
type input "0"
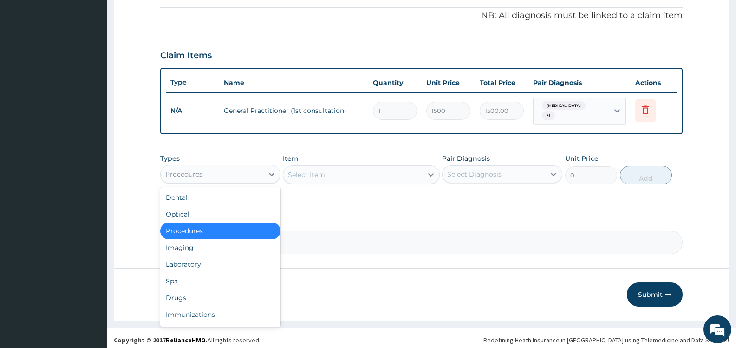
click at [248, 172] on div "Procedures" at bounding box center [212, 174] width 103 height 15
click at [230, 265] on div "Laboratory" at bounding box center [220, 264] width 120 height 17
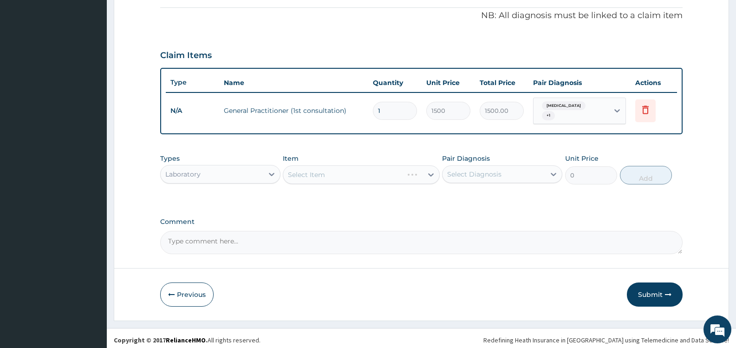
click at [463, 170] on div "Select Diagnosis" at bounding box center [474, 174] width 54 height 9
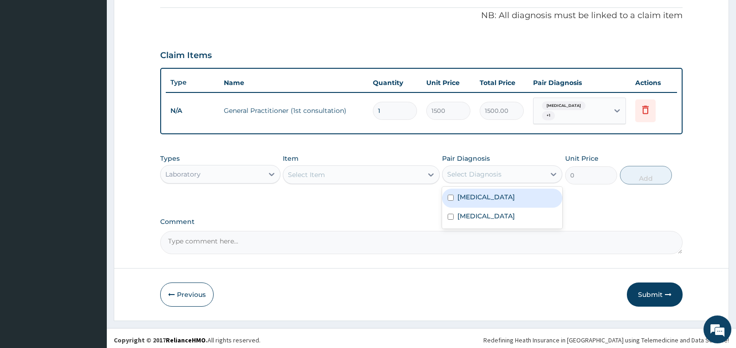
click at [464, 197] on label "[MEDICAL_DATA]" at bounding box center [487, 196] width 58 height 9
checkbox input "true"
click at [386, 170] on div "Select Item" at bounding box center [352, 174] width 139 height 15
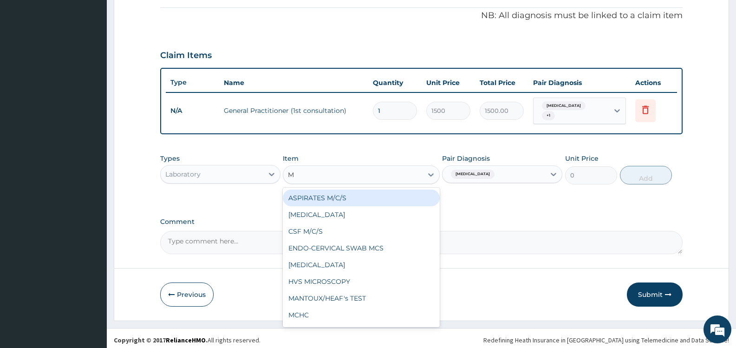
type input "MP"
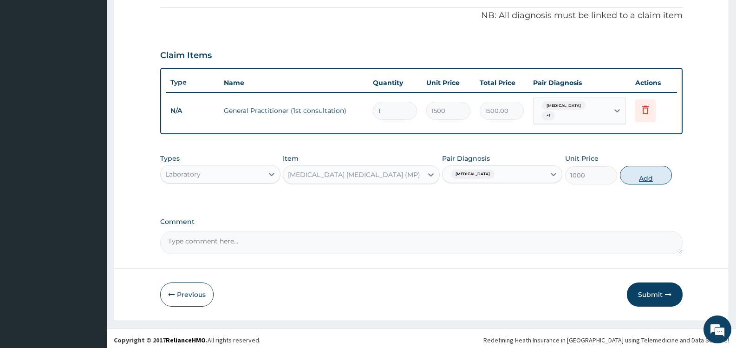
click at [647, 175] on button "Add" at bounding box center [646, 175] width 52 height 19
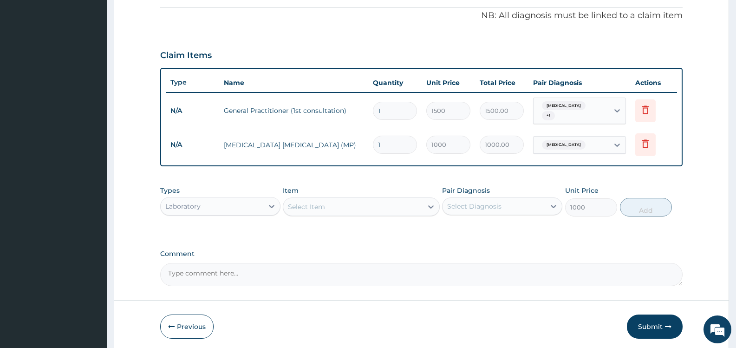
type input "0"
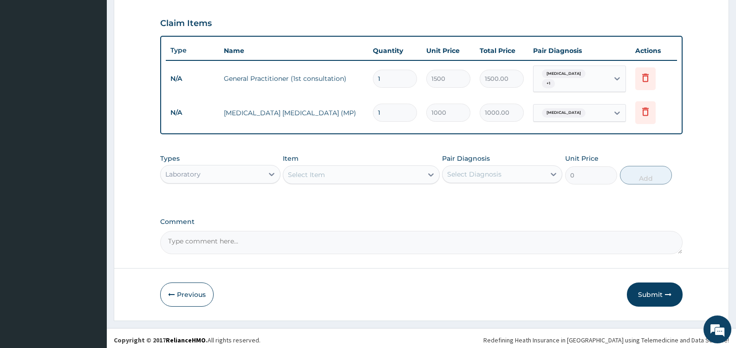
click at [386, 177] on div "Select Item" at bounding box center [352, 174] width 139 height 15
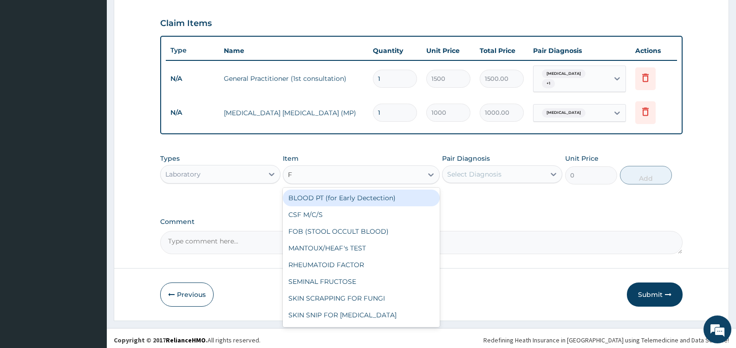
type input "FB"
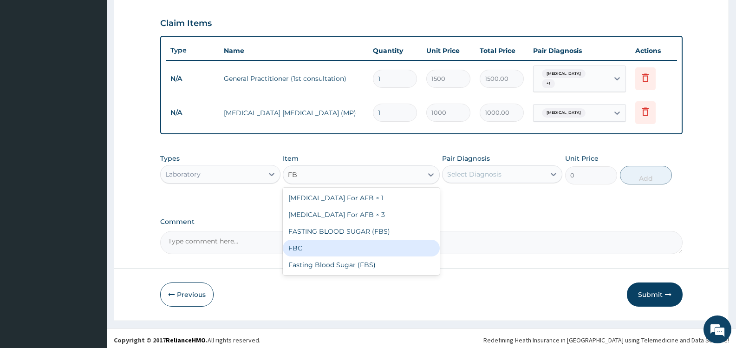
click at [367, 248] on div "FBC" at bounding box center [361, 248] width 157 height 17
type input "2000"
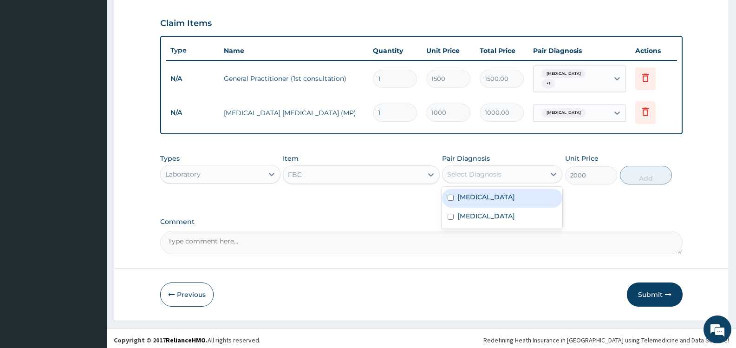
click at [525, 171] on div "Select Diagnosis" at bounding box center [494, 174] width 103 height 15
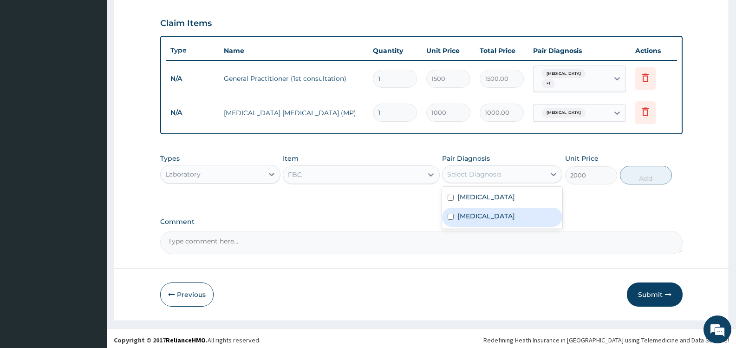
click at [490, 211] on div "[MEDICAL_DATA]" at bounding box center [502, 217] width 120 height 19
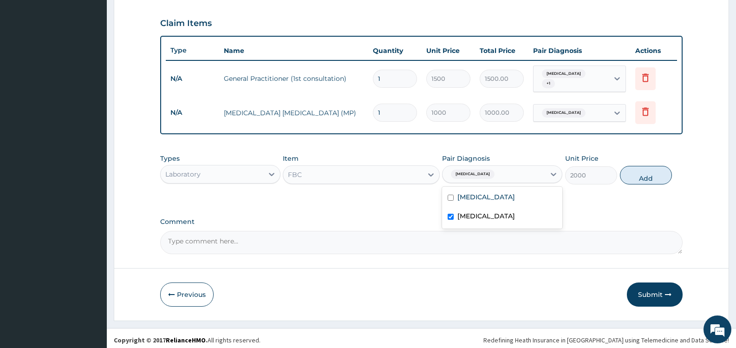
checkbox input "true"
click at [646, 174] on button "Add" at bounding box center [646, 175] width 52 height 19
type input "0"
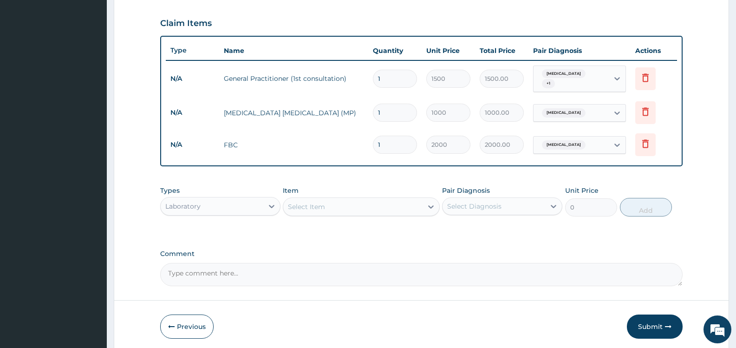
scroll to position [342, 0]
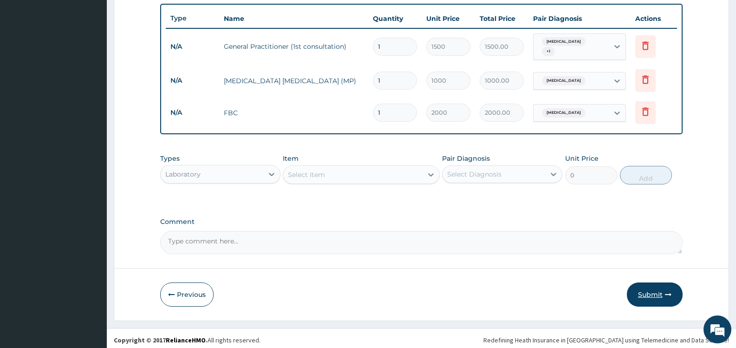
click at [650, 291] on button "Submit" at bounding box center [655, 295] width 56 height 24
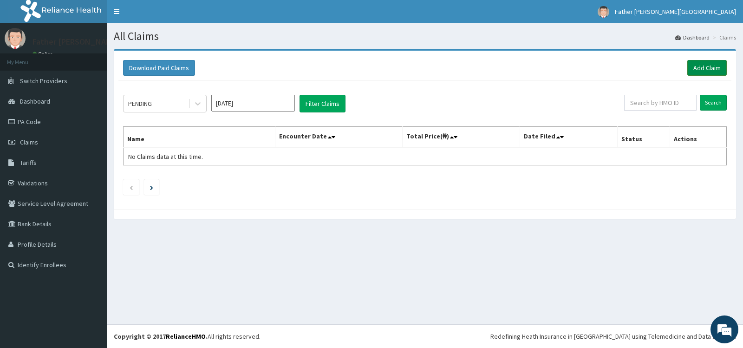
click at [707, 67] on link "Add Claim" at bounding box center [707, 68] width 39 height 16
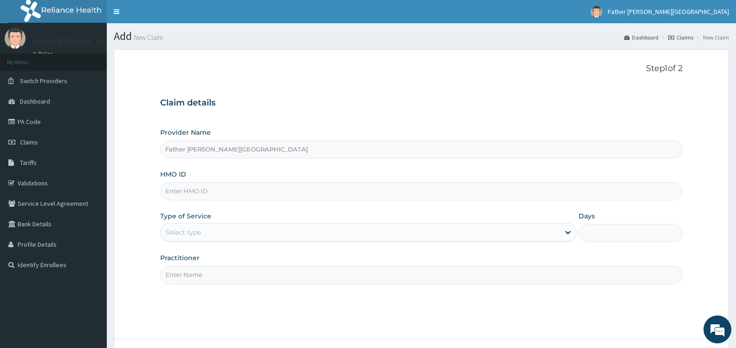
type input "Father [PERSON_NAME][GEOGRAPHIC_DATA]"
click at [222, 187] on input "HMO ID" at bounding box center [421, 191] width 523 height 18
type input "ETN/10017/A"
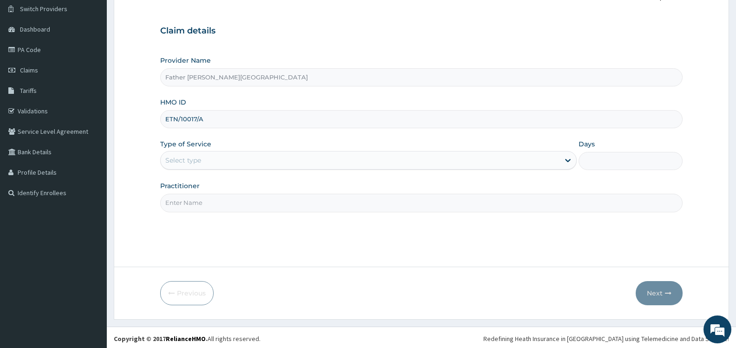
scroll to position [74, 0]
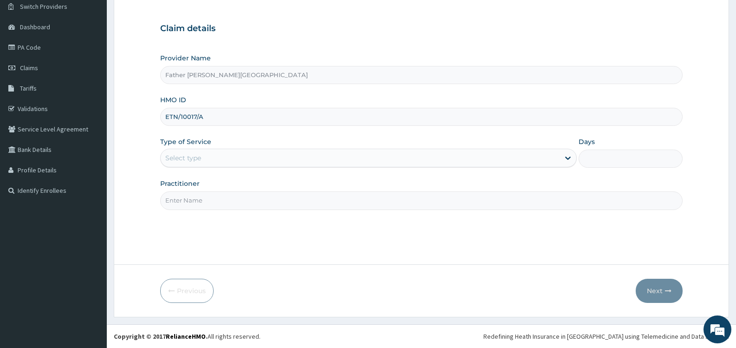
click at [213, 161] on div "Select type" at bounding box center [360, 158] width 399 height 15
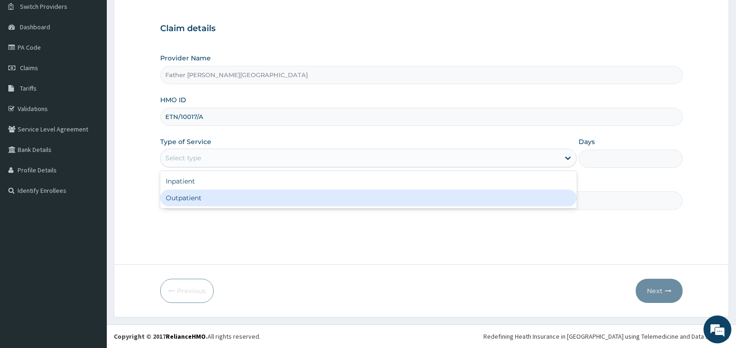
click at [196, 197] on div "Outpatient" at bounding box center [368, 198] width 416 height 17
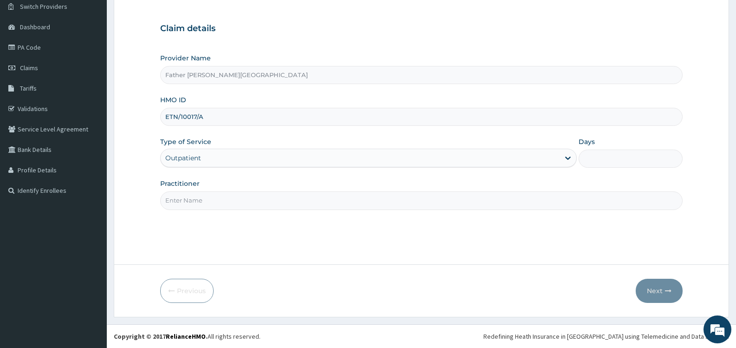
type input "1"
click at [297, 205] on input "Practitioner" at bounding box center [421, 200] width 523 height 18
type input "DR. JEREMIAH"
click at [658, 295] on button "Next" at bounding box center [659, 291] width 47 height 24
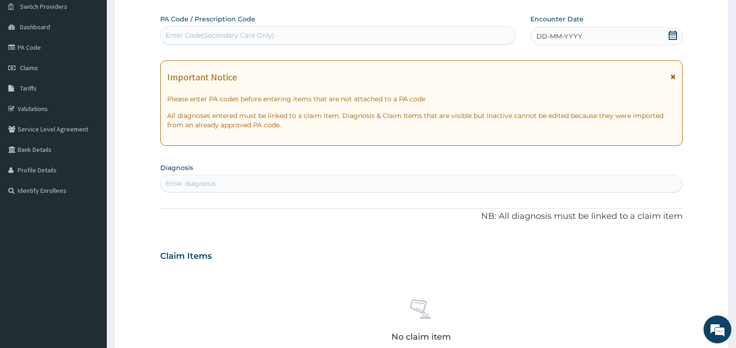
click at [674, 37] on icon at bounding box center [673, 35] width 9 height 9
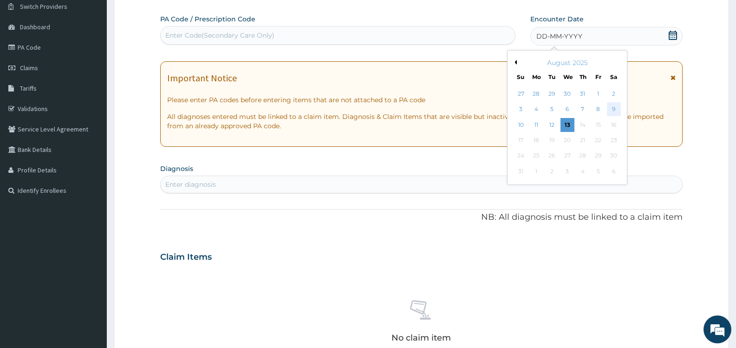
click at [612, 110] on div "9" at bounding box center [614, 110] width 14 height 14
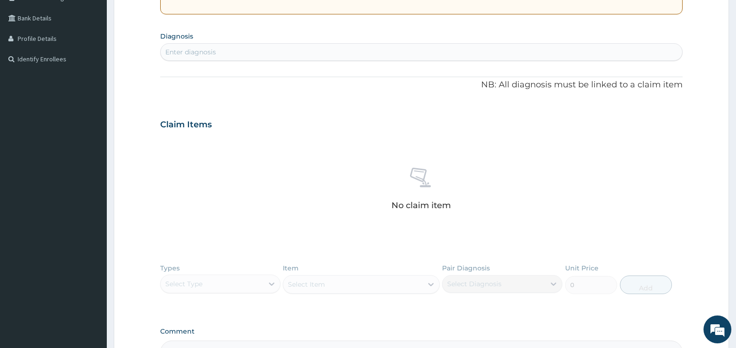
scroll to position [214, 0]
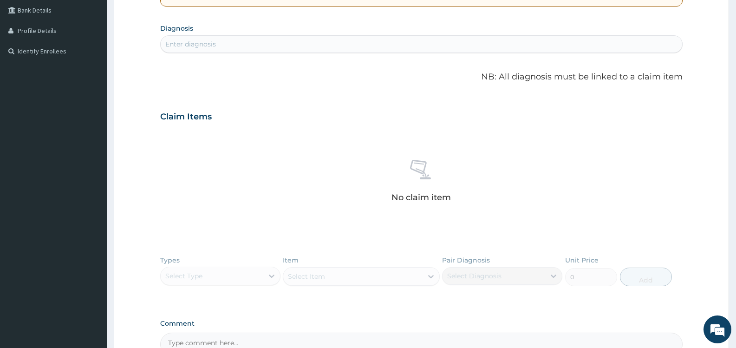
click at [208, 45] on div "Enter diagnosis" at bounding box center [190, 43] width 51 height 9
type input "MALAR"
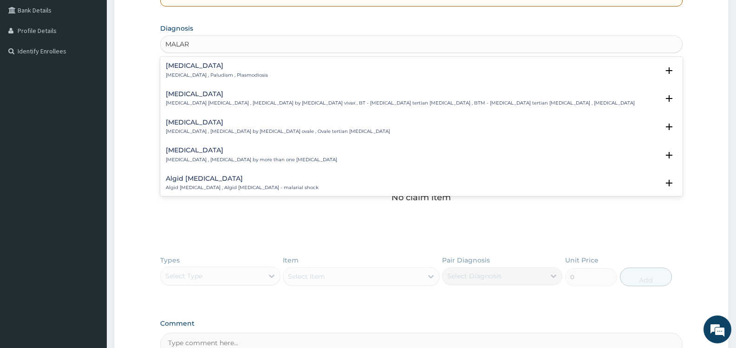
click at [218, 79] on div "[MEDICAL_DATA] [MEDICAL_DATA] , Paludism , Plasmodiosis Select Status Query Que…" at bounding box center [422, 72] width 512 height 21
click at [219, 72] on p "[MEDICAL_DATA] , Paludism , Plasmodiosis" at bounding box center [217, 75] width 102 height 7
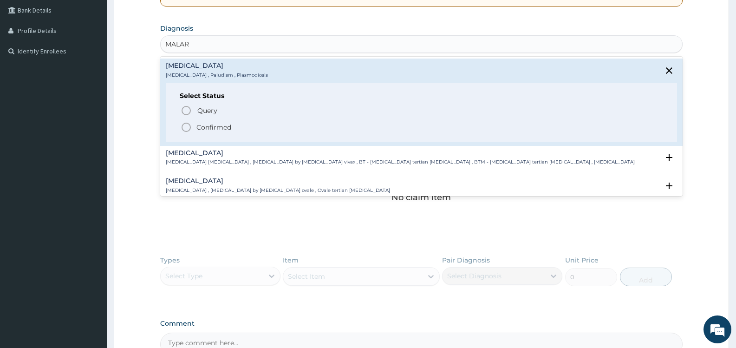
click at [197, 126] on p "Confirmed" at bounding box center [214, 127] width 35 height 9
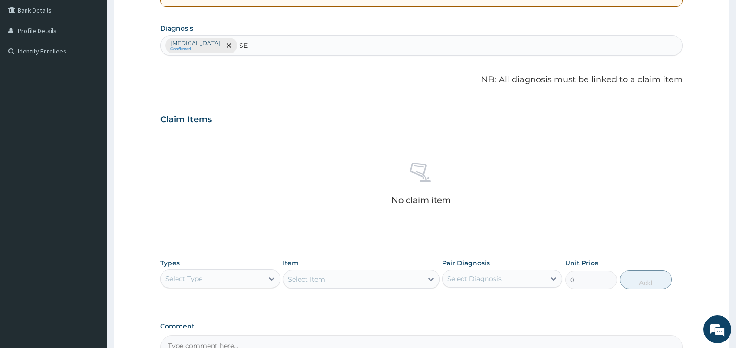
type input "SEP"
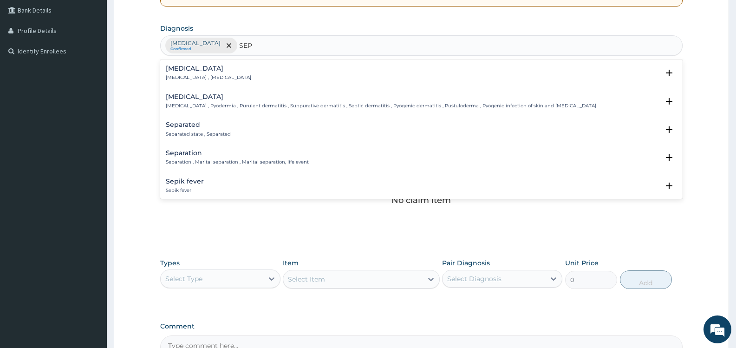
click at [243, 76] on div "[MEDICAL_DATA] [MEDICAL_DATA] , [MEDICAL_DATA]" at bounding box center [422, 73] width 512 height 16
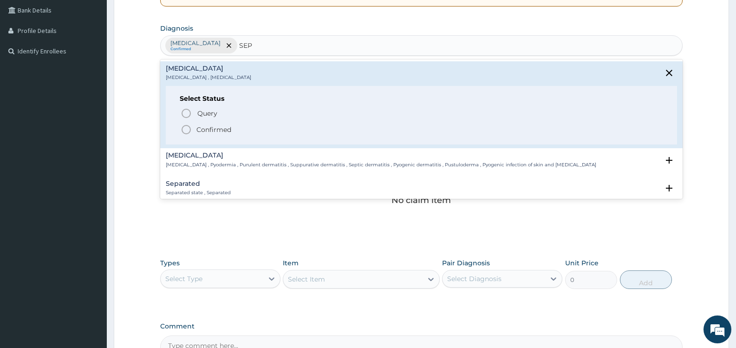
click at [218, 129] on p "Confirmed" at bounding box center [214, 129] width 35 height 9
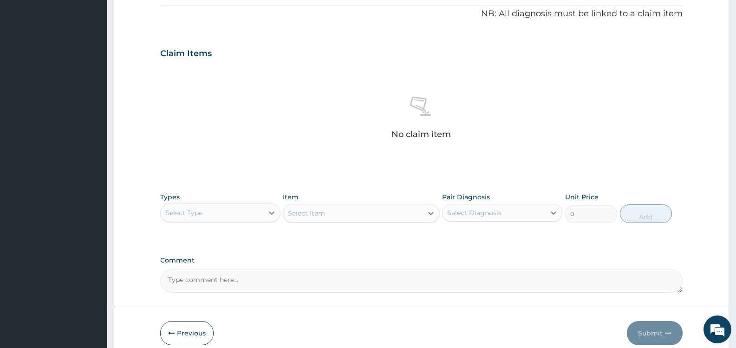
scroll to position [322, 0]
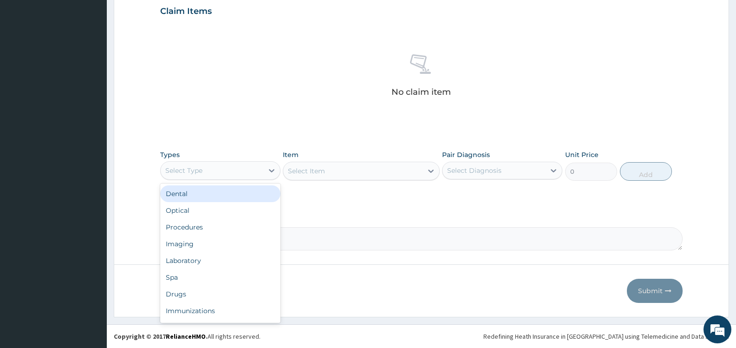
click at [244, 169] on div "Select Type" at bounding box center [212, 170] width 103 height 15
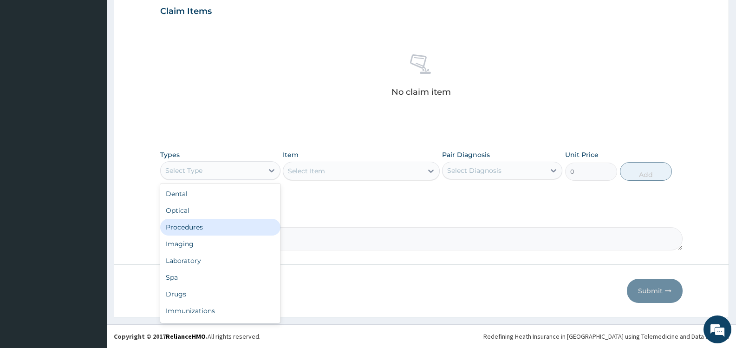
click at [222, 229] on div "Procedures" at bounding box center [220, 227] width 120 height 17
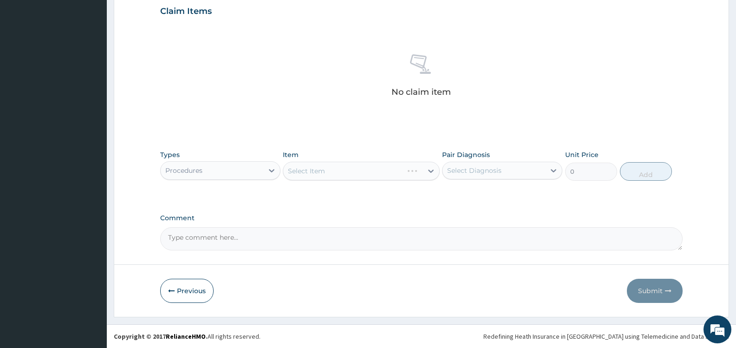
click at [429, 171] on div "Select Item" at bounding box center [361, 171] width 157 height 19
click at [464, 171] on div "Select Diagnosis" at bounding box center [474, 170] width 54 height 9
drag, startPoint x: 460, startPoint y: 191, endPoint x: 460, endPoint y: 200, distance: 9.3
click at [460, 195] on label "[MEDICAL_DATA]" at bounding box center [487, 193] width 58 height 9
checkbox input "true"
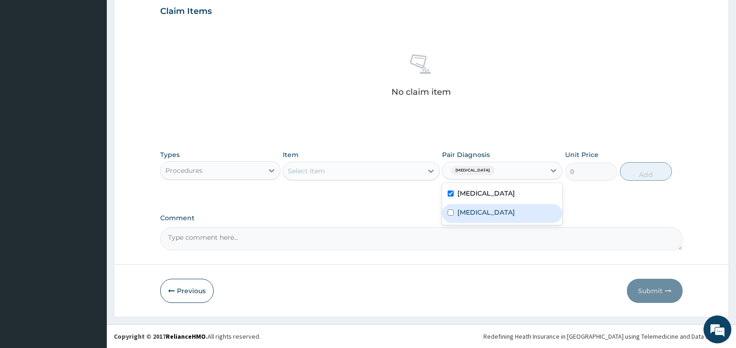
click at [460, 209] on label "[MEDICAL_DATA]" at bounding box center [487, 212] width 58 height 9
checkbox input "true"
click at [407, 171] on div "Select Item" at bounding box center [352, 171] width 139 height 15
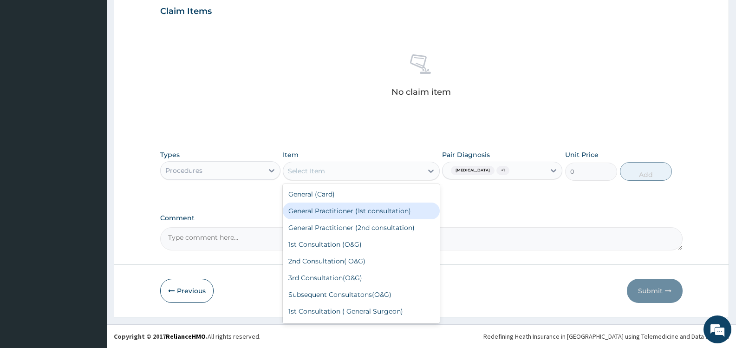
click at [382, 214] on div "General Practitioner (1st consultation)" at bounding box center [361, 211] width 157 height 17
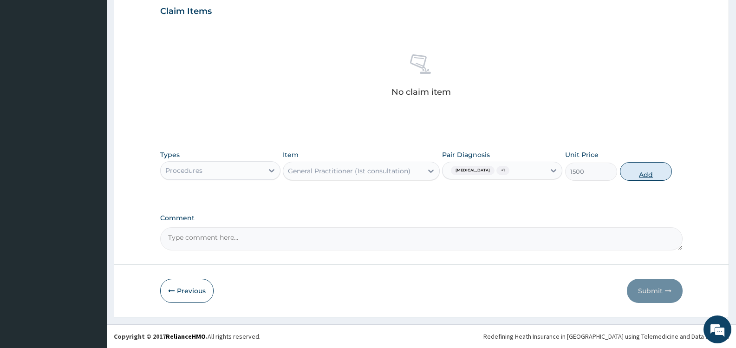
click at [635, 172] on button "Add" at bounding box center [646, 171] width 52 height 19
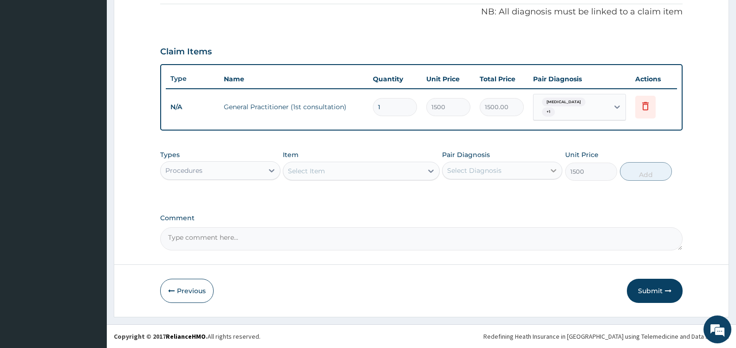
type input "0"
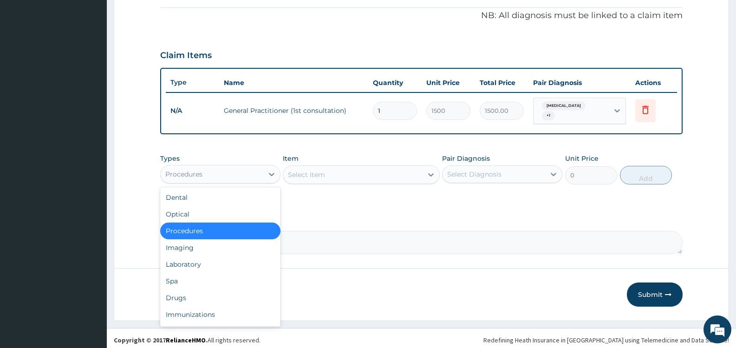
click at [258, 172] on div "Procedures" at bounding box center [212, 174] width 103 height 15
click at [235, 260] on div "Laboratory" at bounding box center [220, 264] width 120 height 17
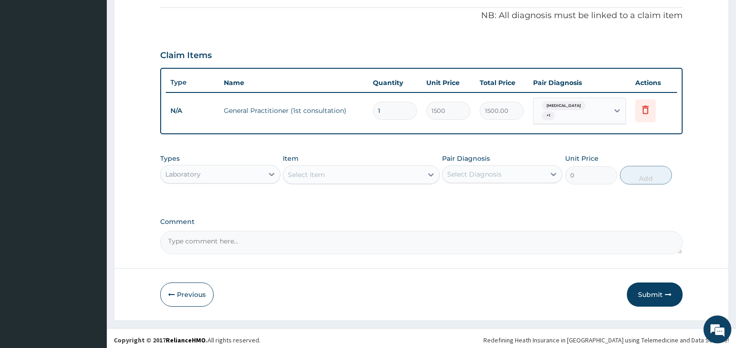
click at [402, 169] on div "Select Item" at bounding box center [352, 174] width 139 height 15
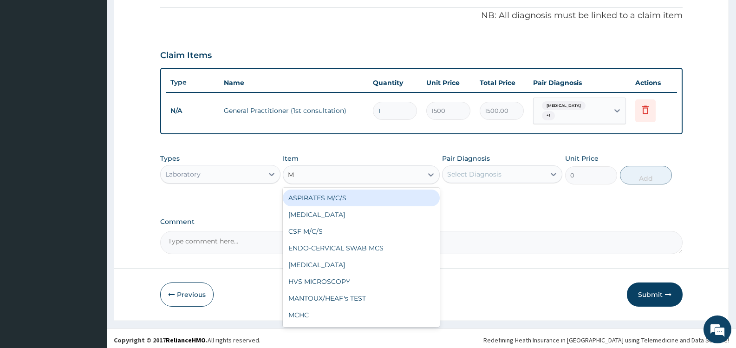
type input "MP"
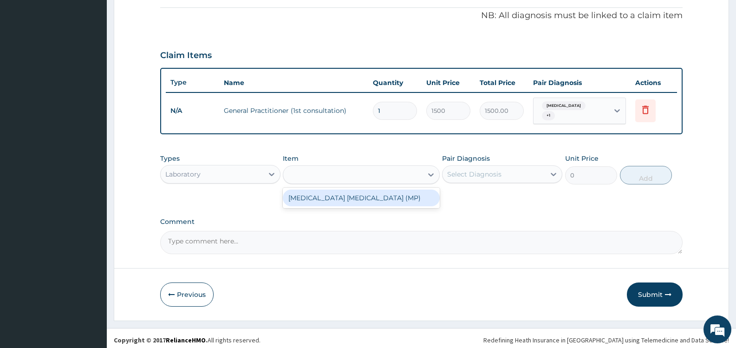
type input "1000"
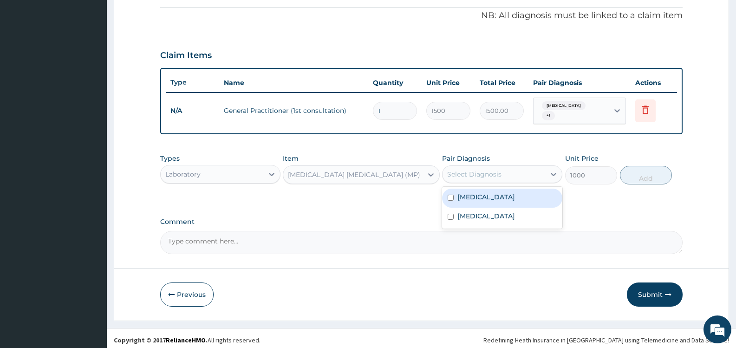
click at [459, 170] on div "Select Diagnosis" at bounding box center [474, 174] width 54 height 9
click at [473, 195] on label "[MEDICAL_DATA]" at bounding box center [487, 196] width 58 height 9
checkbox input "true"
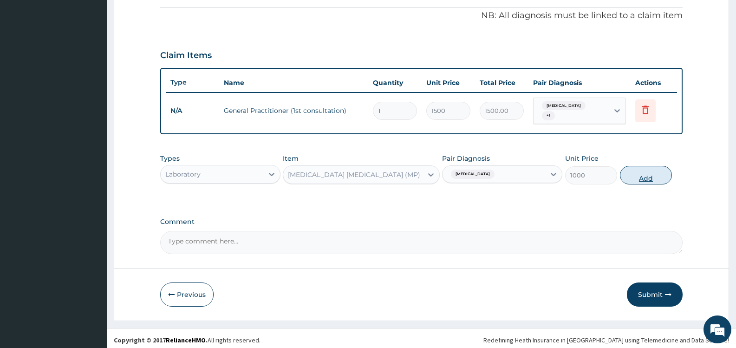
click at [645, 169] on button "Add" at bounding box center [646, 175] width 52 height 19
type input "0"
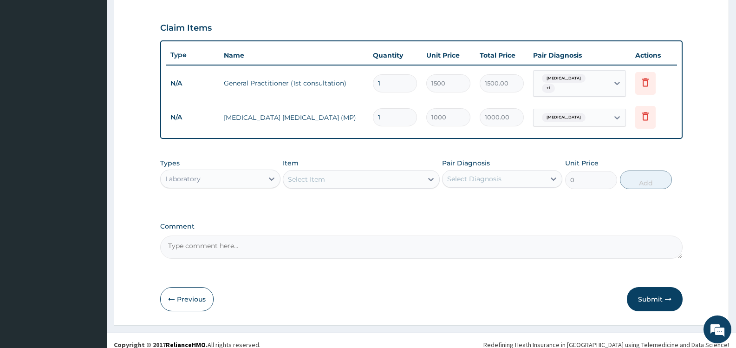
scroll to position [310, 0]
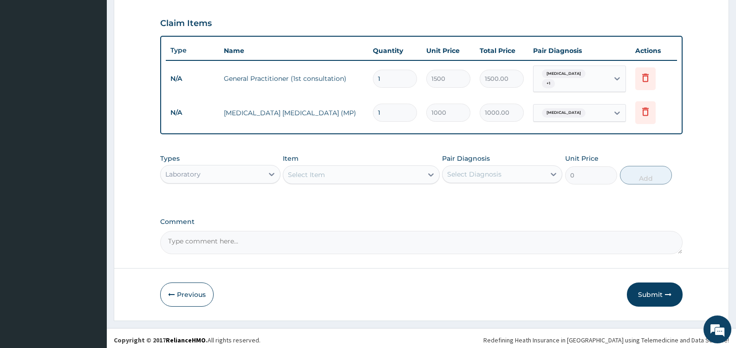
click at [383, 169] on div "Select Item" at bounding box center [352, 174] width 139 height 15
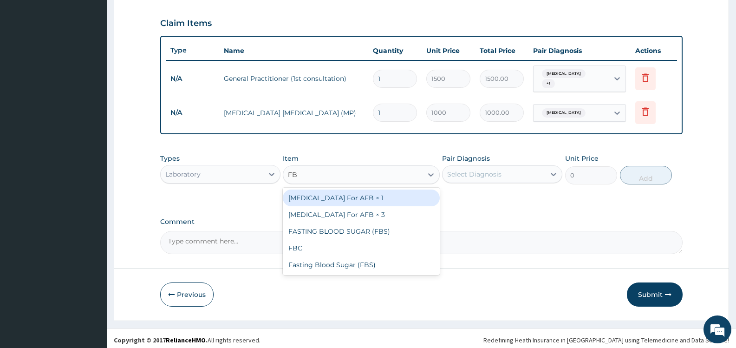
type input "FBC"
type input "2000"
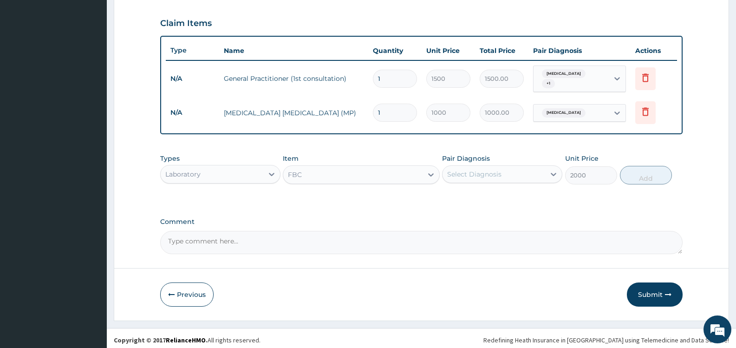
click at [481, 171] on div "Select Diagnosis" at bounding box center [474, 174] width 54 height 9
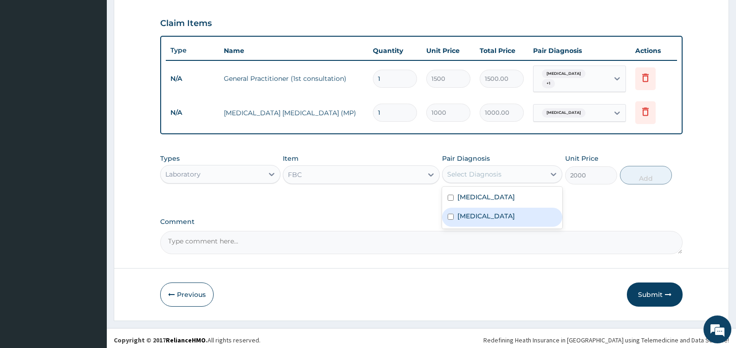
click at [474, 213] on label "[MEDICAL_DATA]" at bounding box center [487, 215] width 58 height 9
checkbox input "true"
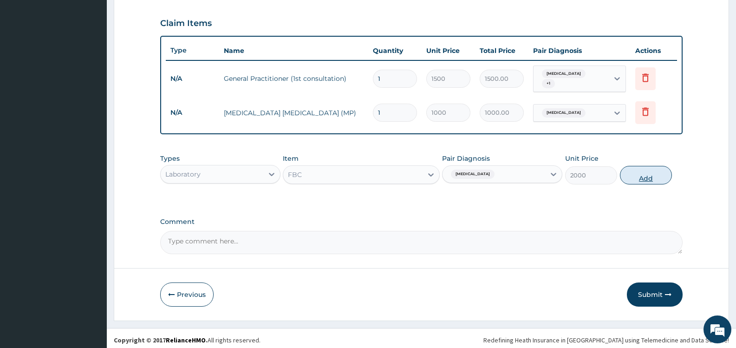
click at [639, 176] on button "Add" at bounding box center [646, 175] width 52 height 19
type input "0"
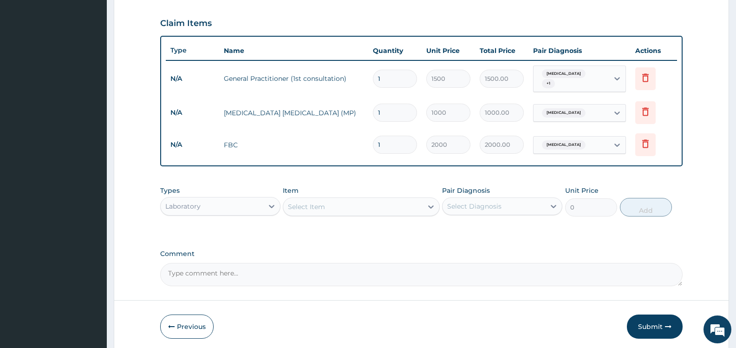
scroll to position [342, 0]
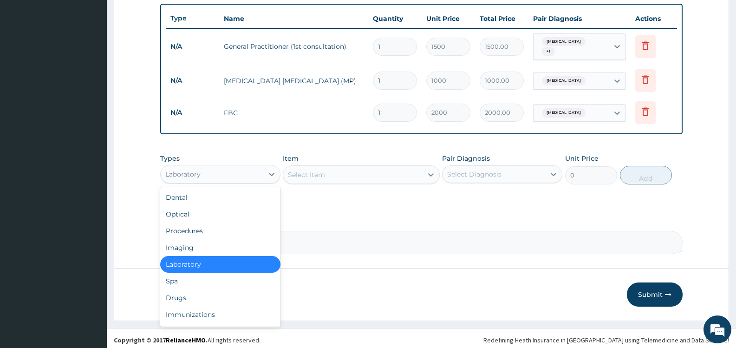
click at [255, 169] on div "Laboratory" at bounding box center [212, 174] width 103 height 15
click at [204, 296] on div "Drugs" at bounding box center [220, 297] width 120 height 17
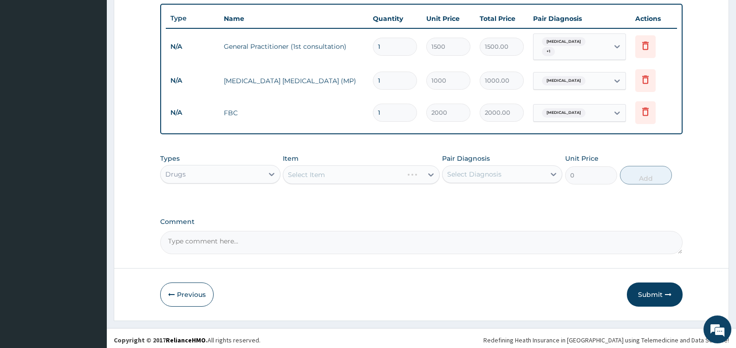
click at [476, 171] on div "Select Diagnosis" at bounding box center [474, 174] width 54 height 9
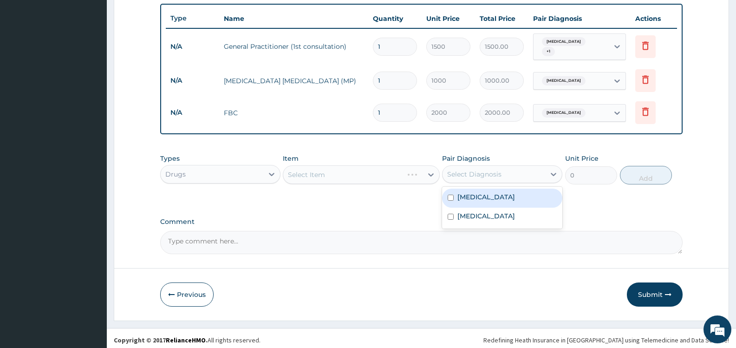
click at [469, 194] on label "[MEDICAL_DATA]" at bounding box center [487, 196] width 58 height 9
checkbox input "true"
click at [392, 168] on div "Select Item" at bounding box center [361, 174] width 157 height 19
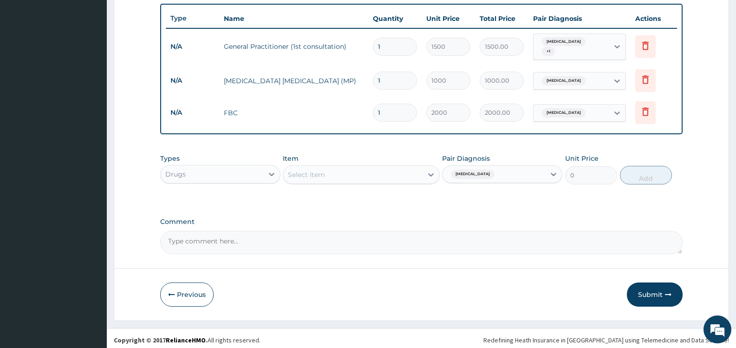
click at [392, 168] on div "Select Item" at bounding box center [352, 174] width 139 height 15
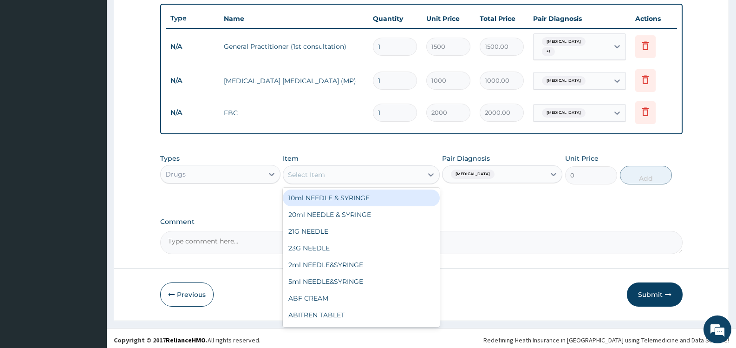
type input "A"
type input "[PERSON_NAME]"
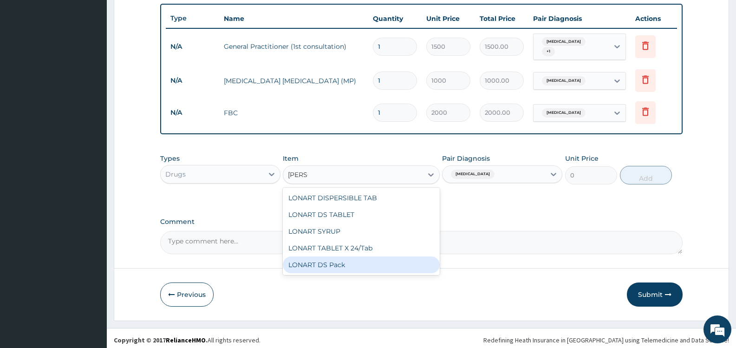
click at [361, 262] on div "LONART DS Pack" at bounding box center [361, 264] width 157 height 17
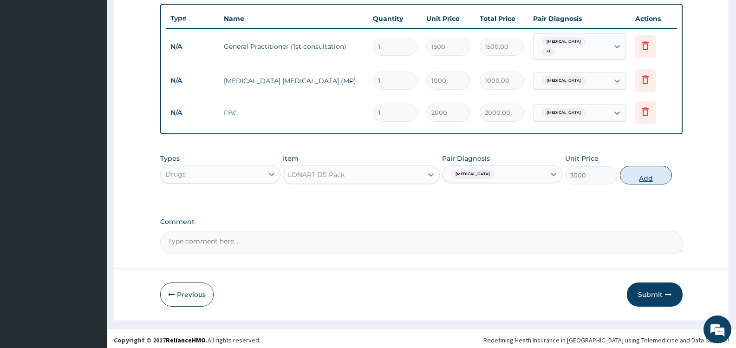
click at [631, 173] on button "Add" at bounding box center [646, 175] width 52 height 19
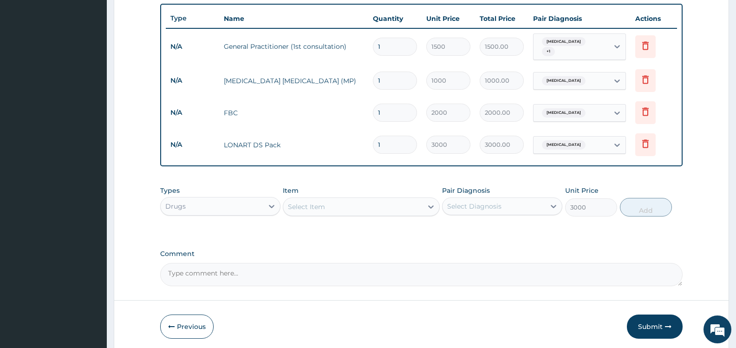
type input "0"
click at [313, 202] on div "Select Item" at bounding box center [306, 206] width 37 height 9
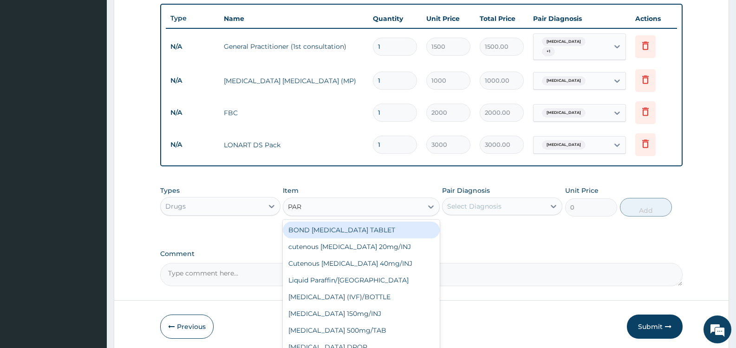
type input "PARA"
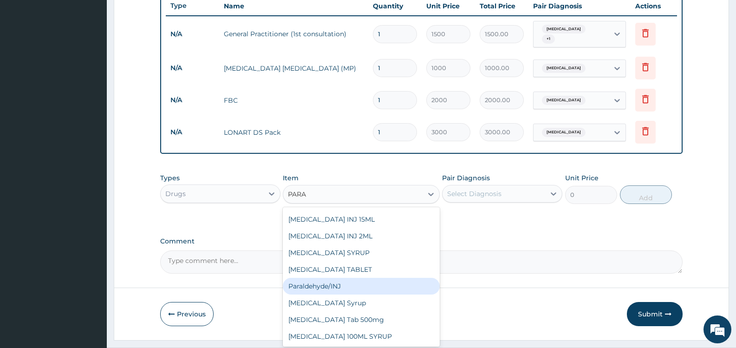
scroll to position [374, 0]
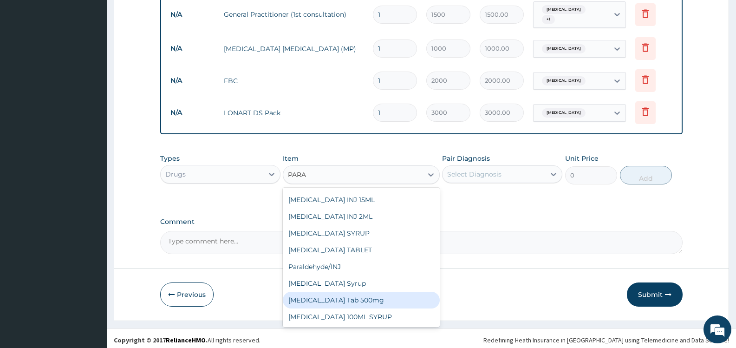
click at [352, 298] on div "[MEDICAL_DATA] Tab 500mg" at bounding box center [361, 300] width 157 height 17
type input "15"
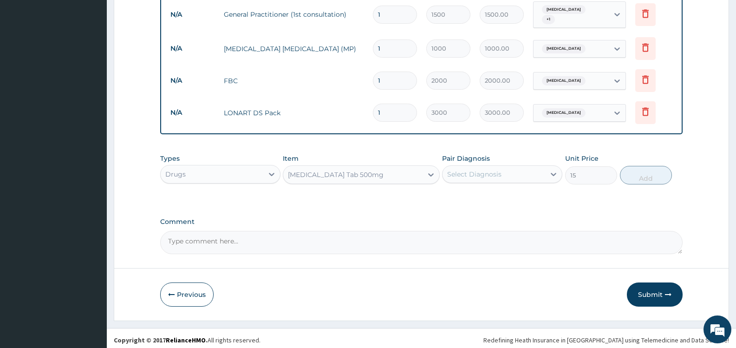
click at [479, 170] on div "Select Diagnosis" at bounding box center [474, 174] width 54 height 9
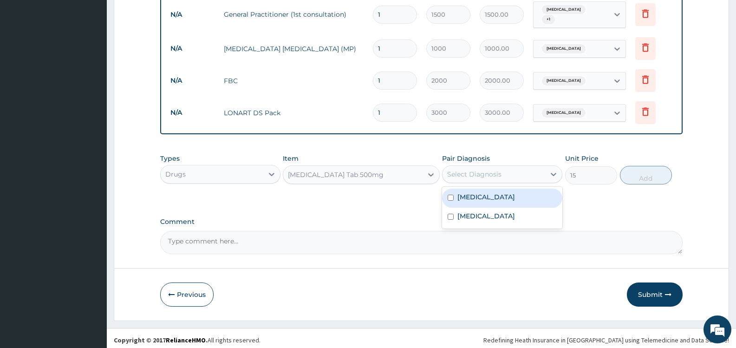
click at [482, 194] on label "[MEDICAL_DATA]" at bounding box center [487, 196] width 58 height 9
checkbox input "true"
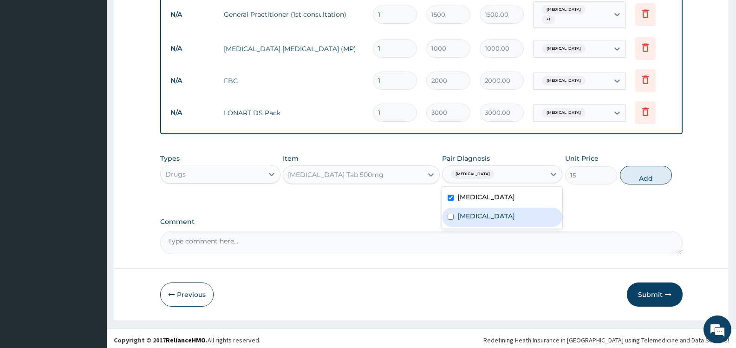
click at [490, 211] on div "Sepsis" at bounding box center [502, 217] width 120 height 19
checkbox input "true"
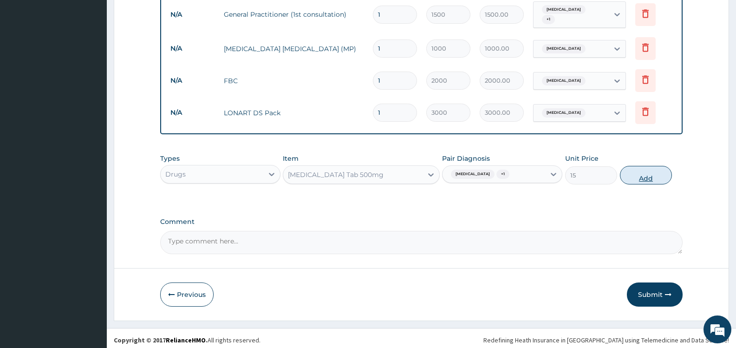
click at [635, 170] on button "Add" at bounding box center [646, 175] width 52 height 19
type input "0"
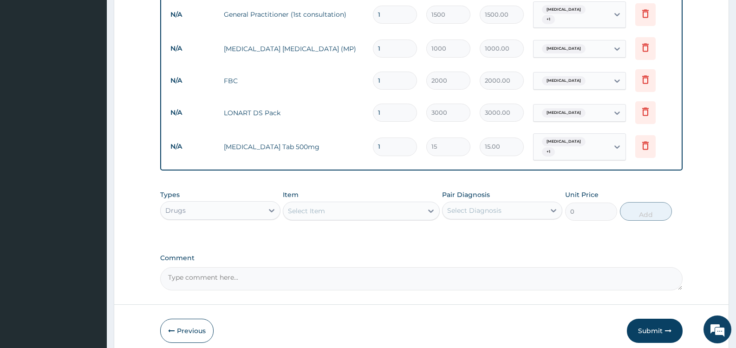
type input "18"
type input "270.00"
type input "18"
click at [326, 204] on div "Select Item" at bounding box center [352, 211] width 139 height 15
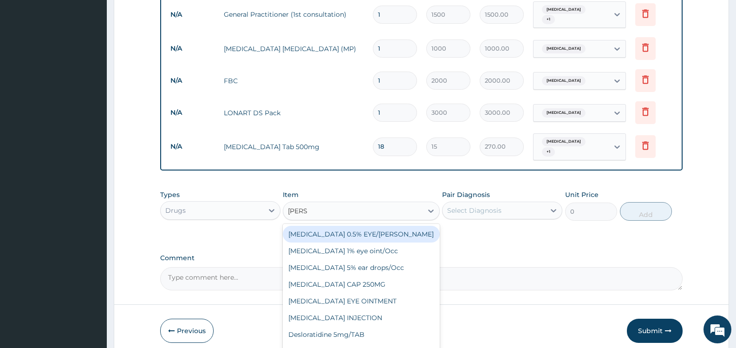
type input "LORAT"
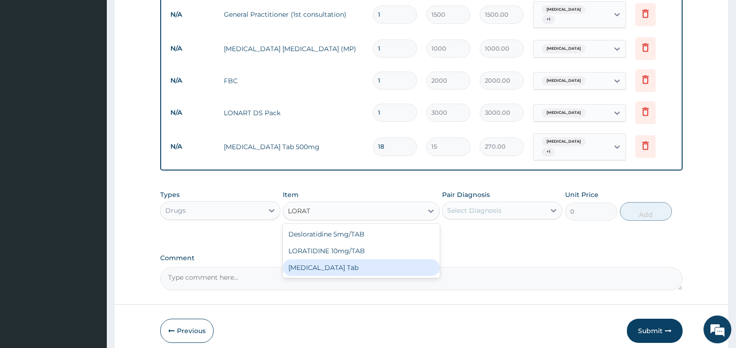
click at [328, 261] on div "Loratadine Tab" at bounding box center [361, 267] width 157 height 17
type input "50"
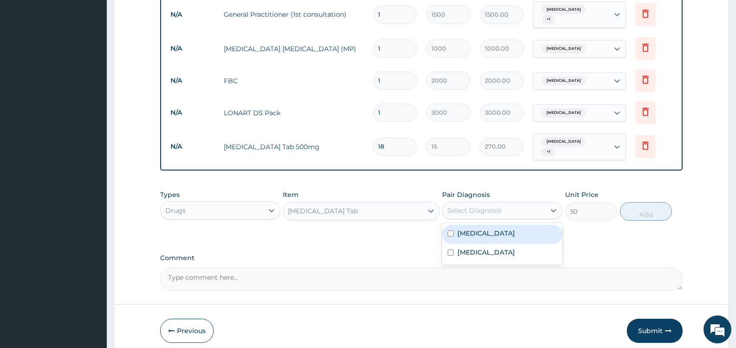
click at [520, 204] on div "Select Diagnosis" at bounding box center [494, 210] width 103 height 15
click at [378, 242] on div "PA Code / Prescription Code Enter Code(Secondary Care Only) Encounter Date 09-0…" at bounding box center [421, 3] width 523 height 576
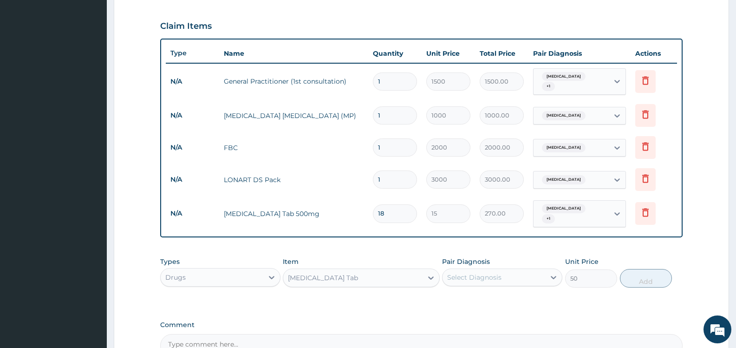
scroll to position [188, 0]
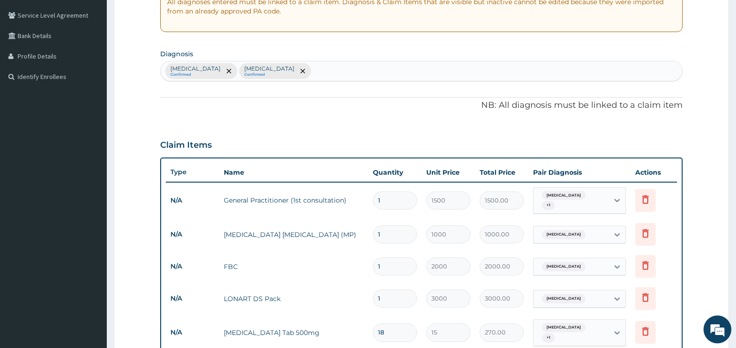
click at [263, 73] on div "Malaria Confirmed Sepsis Confirmed" at bounding box center [422, 71] width 522 height 20
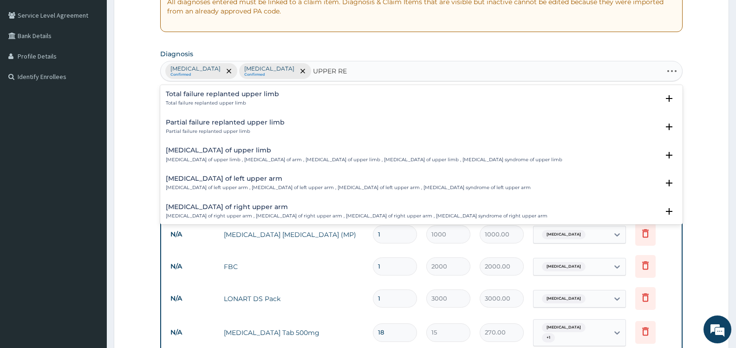
type input "UPPER RES"
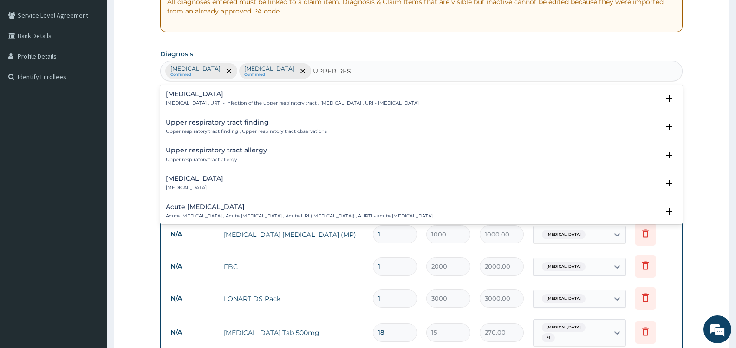
click at [257, 94] on h4 "Upper respiratory infection" at bounding box center [292, 94] width 253 height 7
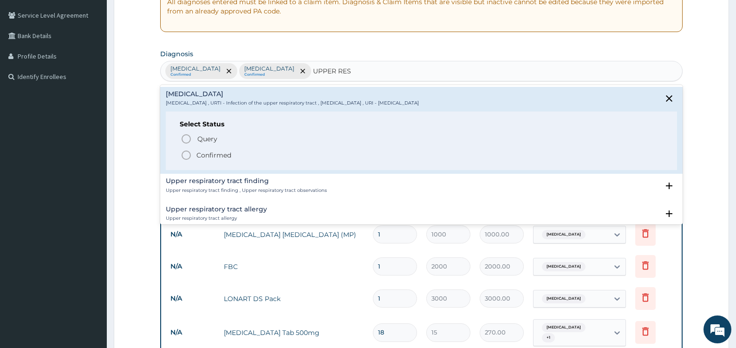
click at [218, 155] on p "Confirmed" at bounding box center [214, 155] width 35 height 9
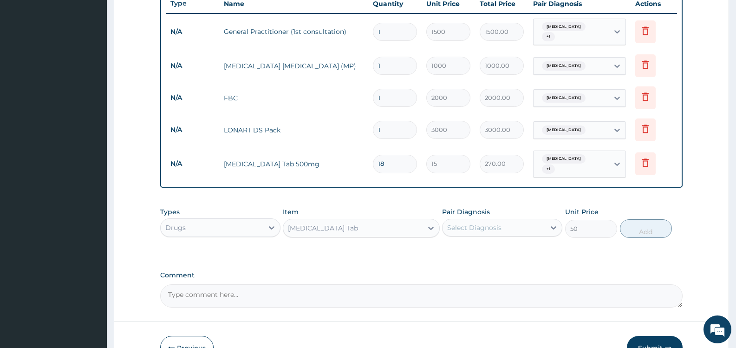
scroll to position [406, 0]
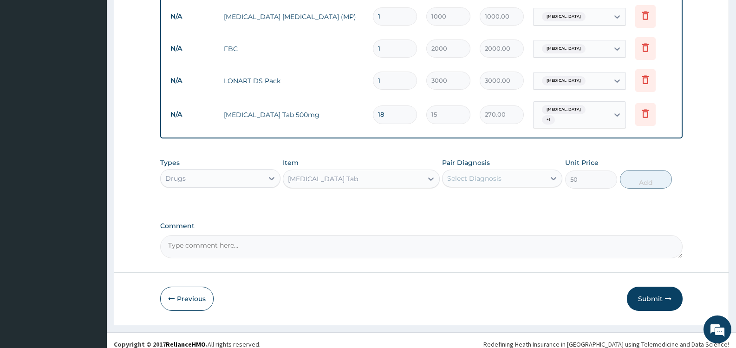
click at [509, 173] on div "Select Diagnosis" at bounding box center [494, 178] width 103 height 15
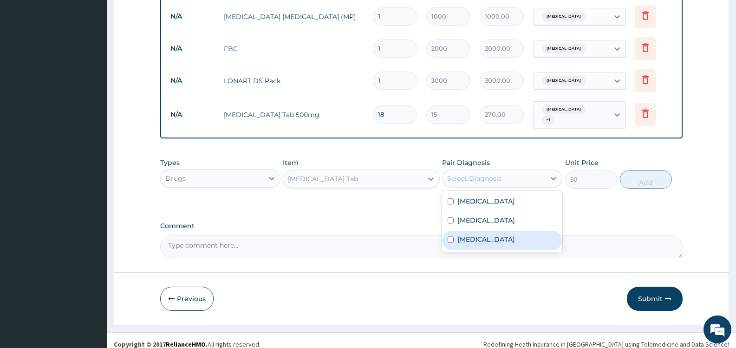
click at [488, 235] on label "Upper respiratory infection" at bounding box center [487, 239] width 58 height 9
checkbox input "true"
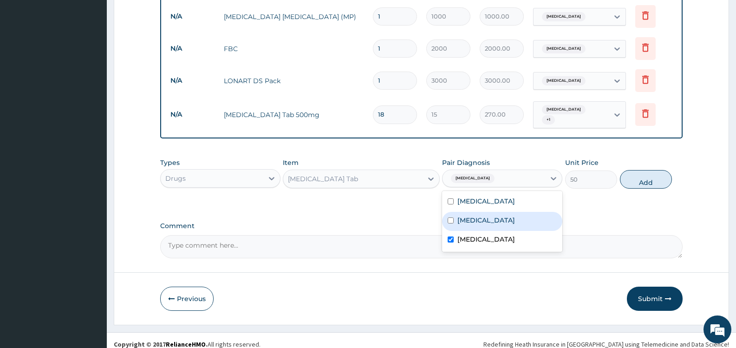
click at [480, 213] on div "Sepsis" at bounding box center [502, 221] width 120 height 19
checkbox input "true"
click at [643, 172] on button "Add" at bounding box center [646, 179] width 52 height 19
type input "0"
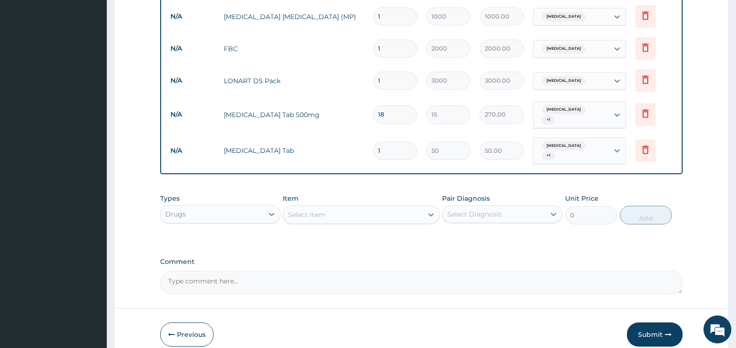
click at [363, 207] on div "Select Item" at bounding box center [352, 214] width 139 height 15
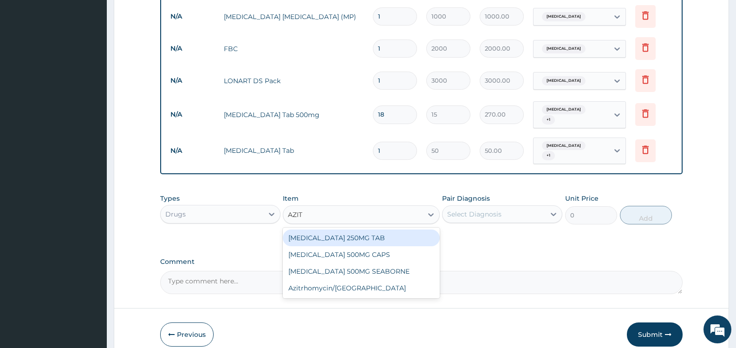
type input "AZITH"
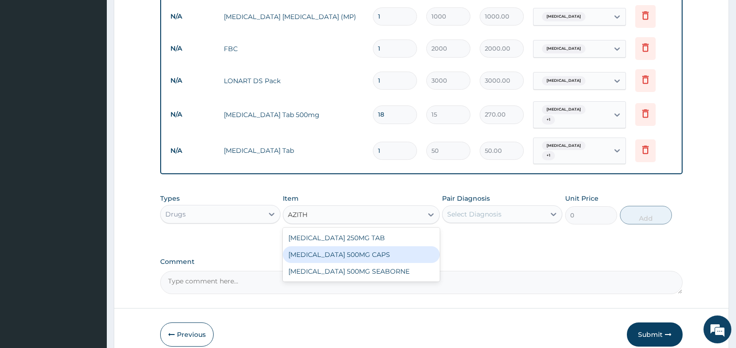
click at [387, 248] on div "AZITHROMYCIN 500MG CAPS" at bounding box center [361, 254] width 157 height 17
type input "131.25"
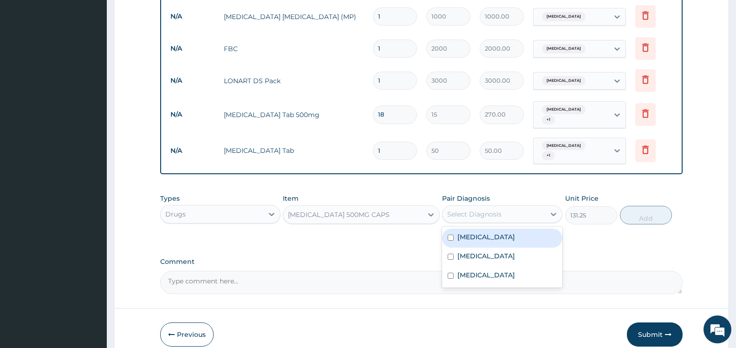
click at [514, 207] on div "Select Diagnosis" at bounding box center [494, 214] width 103 height 15
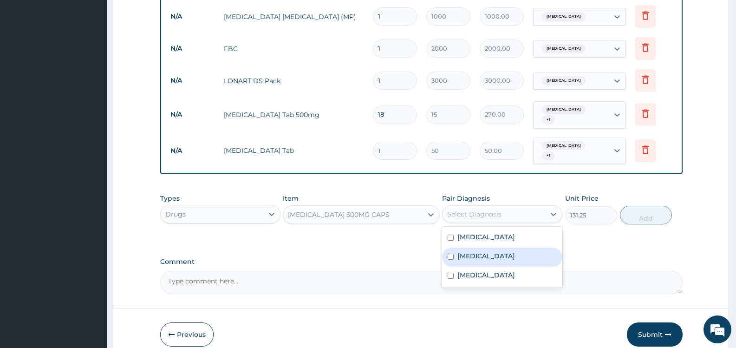
click at [468, 251] on label "Sepsis" at bounding box center [487, 255] width 58 height 9
checkbox input "true"
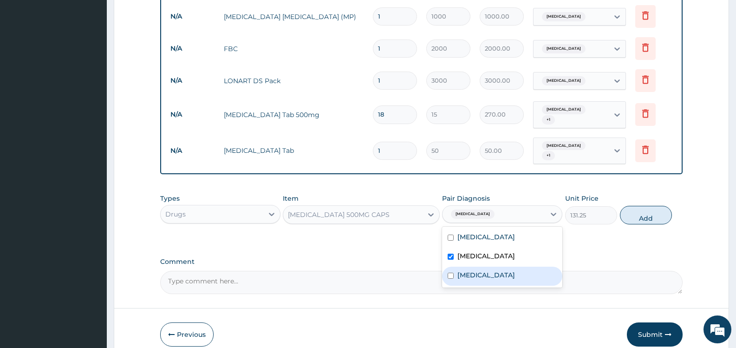
click at [487, 270] on label "Upper respiratory infection" at bounding box center [487, 274] width 58 height 9
checkbox input "true"
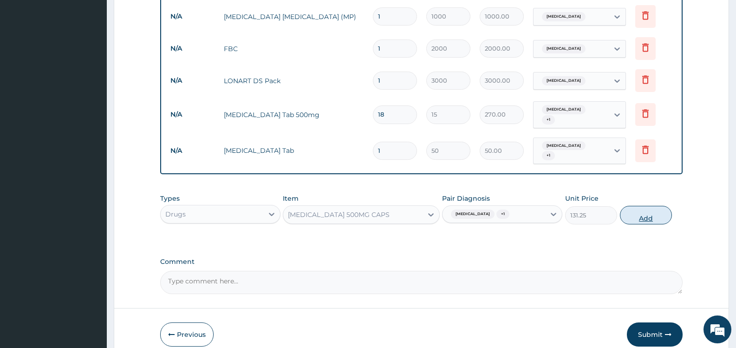
click at [650, 209] on button "Add" at bounding box center [646, 215] width 52 height 19
type input "0"
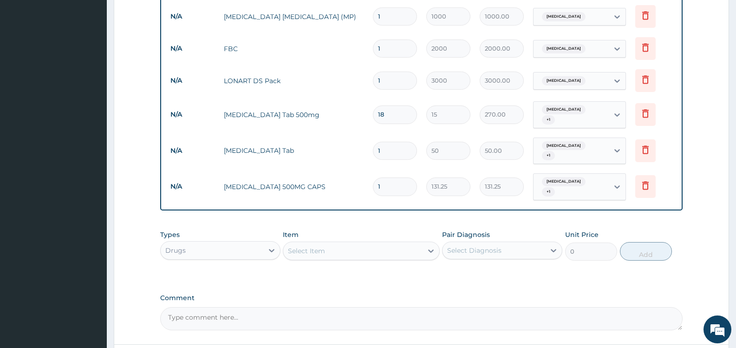
type input "10"
type input "1312.50"
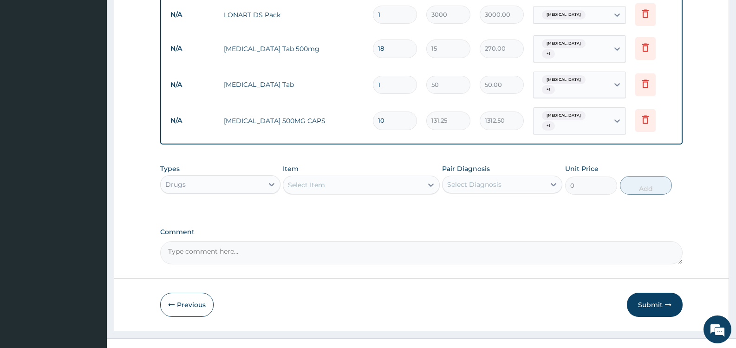
scroll to position [474, 0]
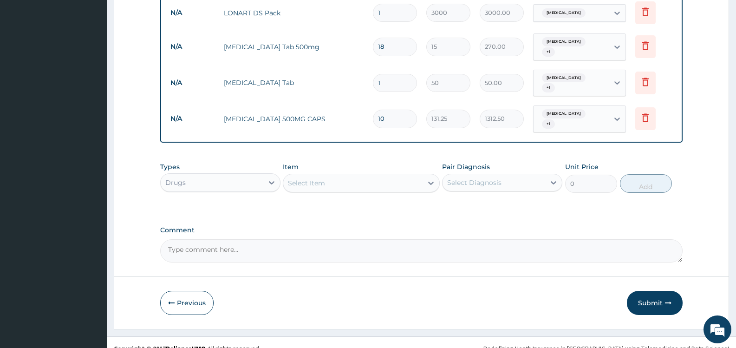
type input "10"
click at [651, 291] on button "Submit" at bounding box center [655, 303] width 56 height 24
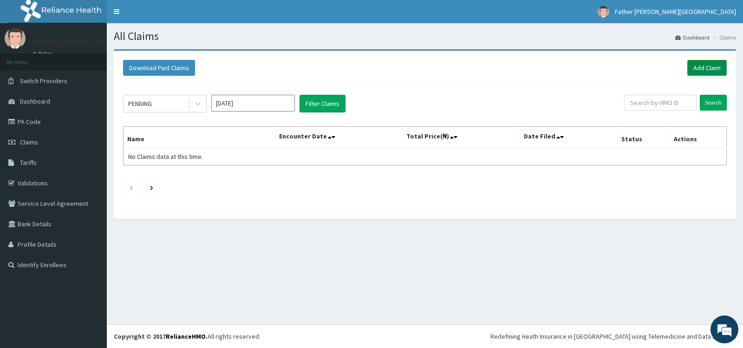
click at [715, 70] on link "Add Claim" at bounding box center [707, 68] width 39 height 16
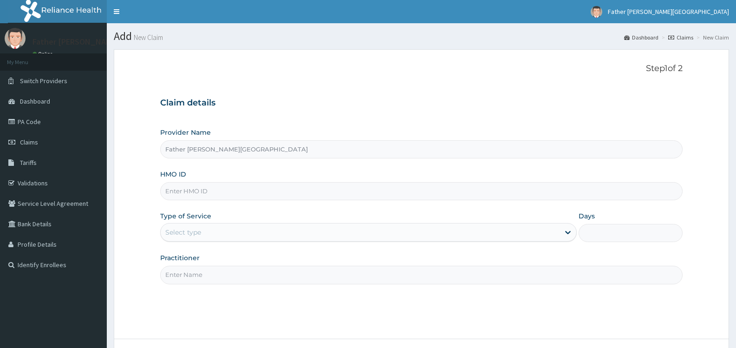
type input "Father [PERSON_NAME][GEOGRAPHIC_DATA]"
type input "NGM/10002/B"
click at [277, 237] on div "Select type" at bounding box center [360, 232] width 399 height 15
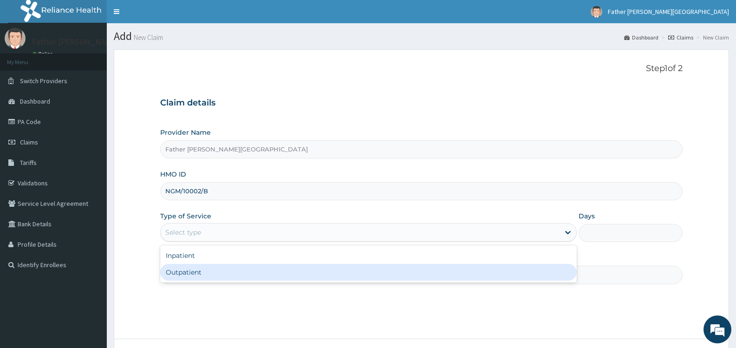
click at [235, 271] on div "Outpatient" at bounding box center [368, 272] width 416 height 17
type input "1"
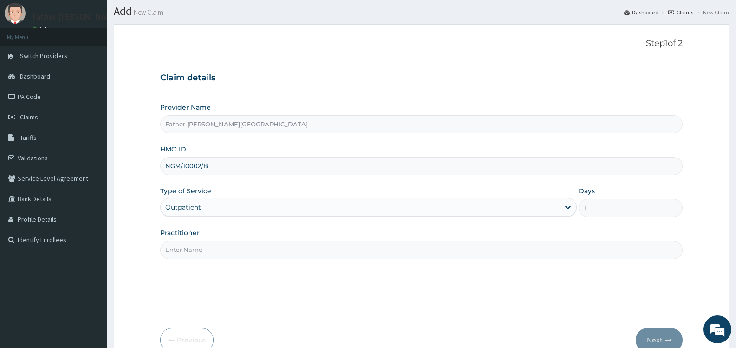
scroll to position [74, 0]
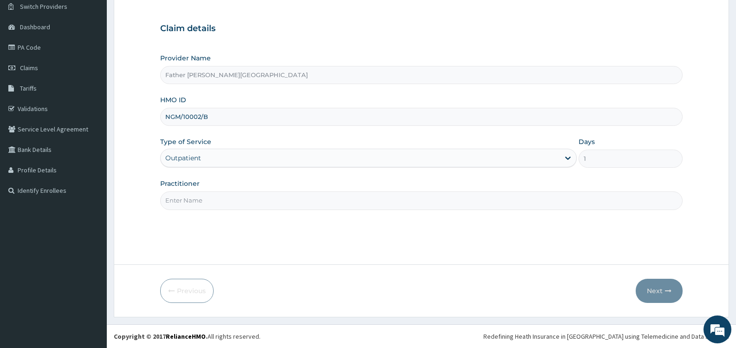
click at [256, 201] on input "Practitioner" at bounding box center [421, 200] width 523 height 18
type input "DR. JEREMIAH"
click at [657, 291] on button "Next" at bounding box center [659, 291] width 47 height 24
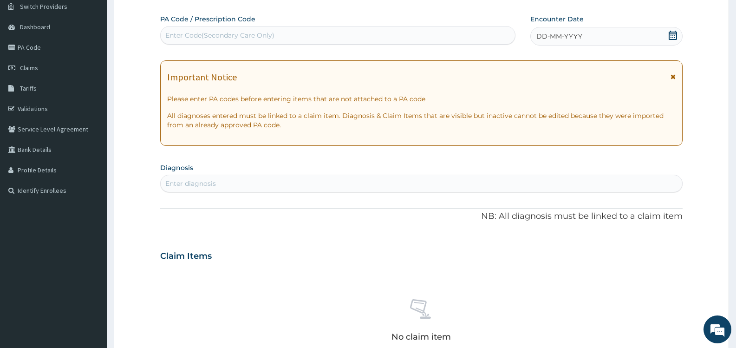
click at [672, 35] on icon at bounding box center [673, 35] width 9 height 9
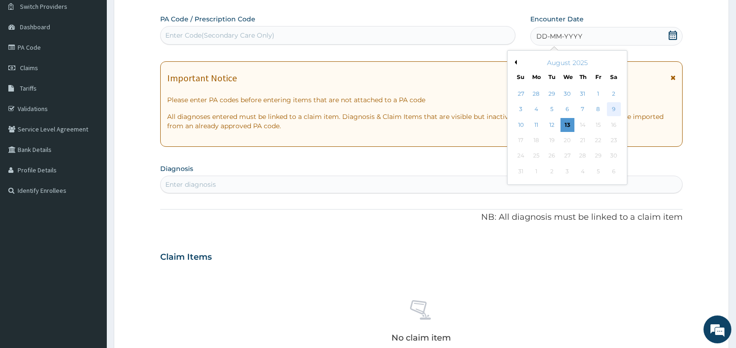
click at [615, 109] on div "9" at bounding box center [614, 110] width 14 height 14
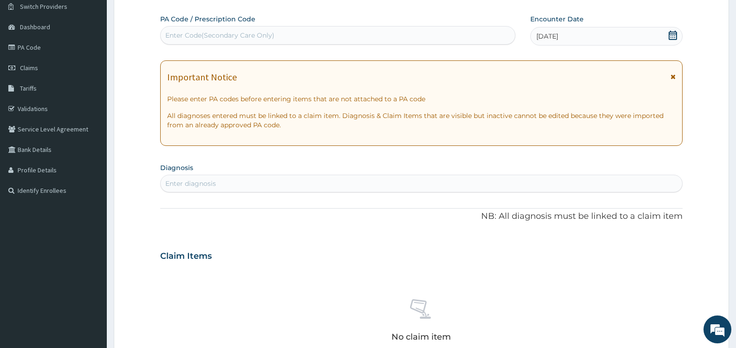
click at [205, 184] on div "Enter diagnosis" at bounding box center [190, 183] width 51 height 9
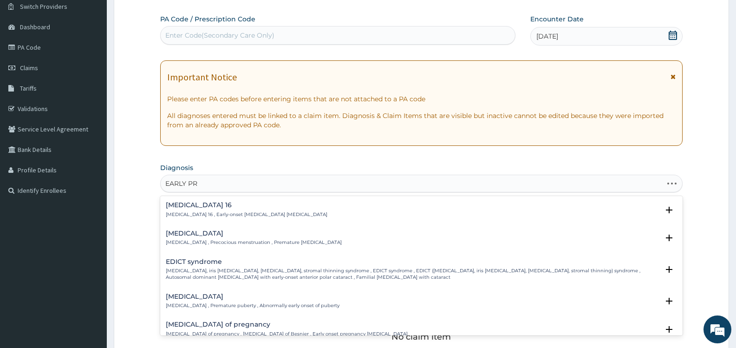
type input "EARLY PRE"
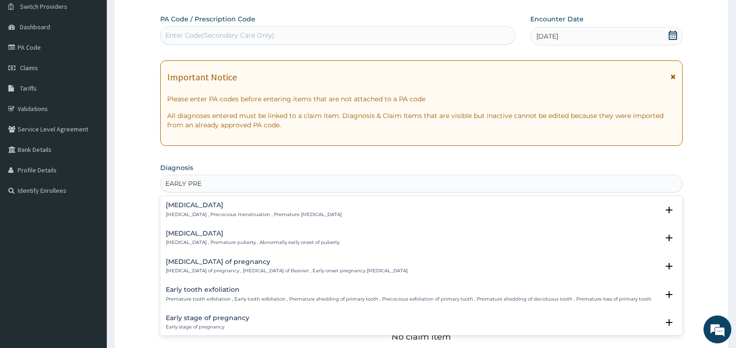
click at [236, 319] on h4 "Early stage of pregnancy" at bounding box center [208, 318] width 84 height 7
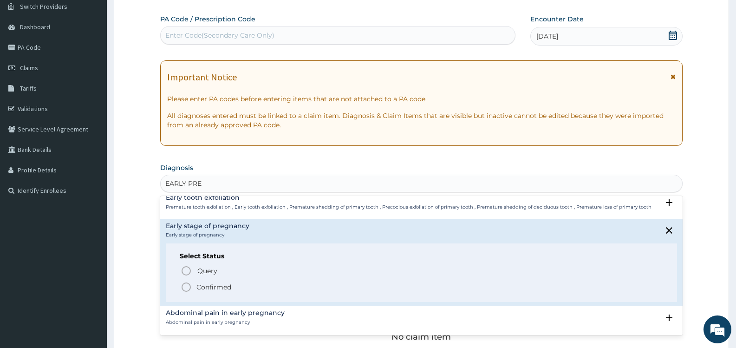
scroll to position [93, 0]
click at [186, 286] on icon "status option filled" at bounding box center [186, 286] width 11 height 11
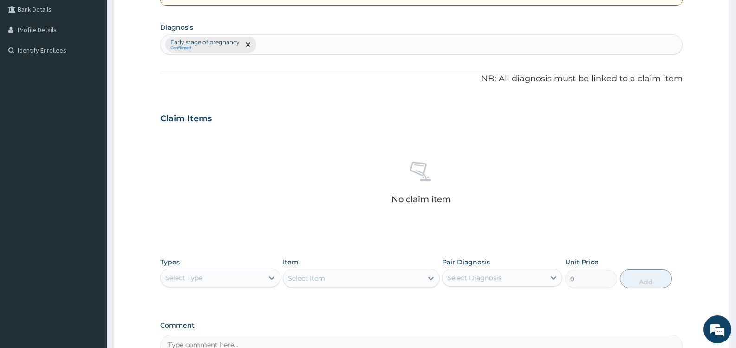
scroll to position [260, 0]
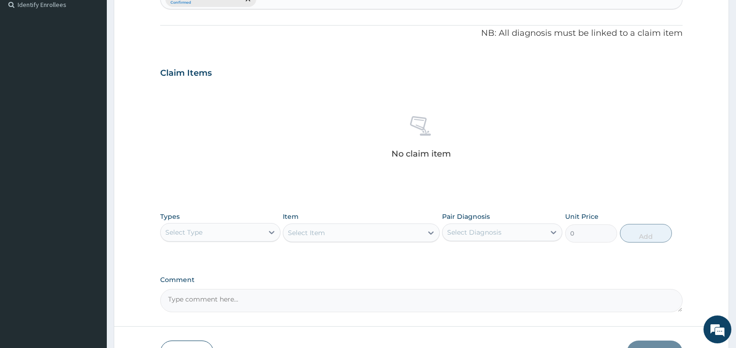
click at [243, 231] on div "Select Type" at bounding box center [212, 232] width 103 height 15
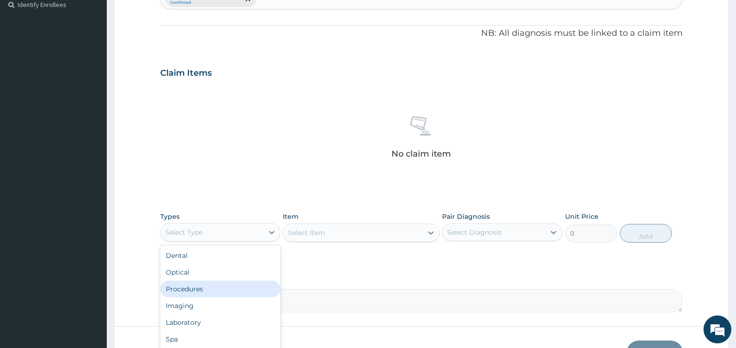
click at [209, 290] on div "Procedures" at bounding box center [220, 289] width 120 height 17
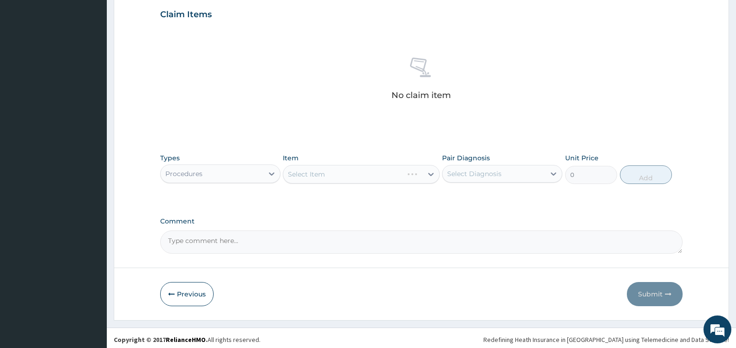
scroll to position [322, 0]
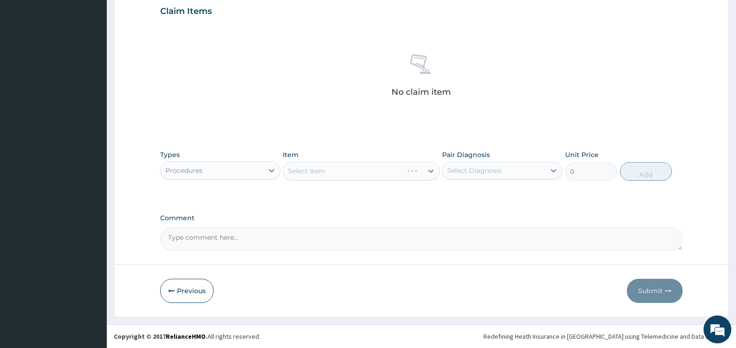
click at [535, 169] on div "Select Diagnosis" at bounding box center [494, 170] width 103 height 15
click at [462, 196] on label "Early stage of pregnancy" at bounding box center [500, 193] width 84 height 9
checkbox input "true"
click at [403, 173] on div "Select Item" at bounding box center [352, 171] width 139 height 15
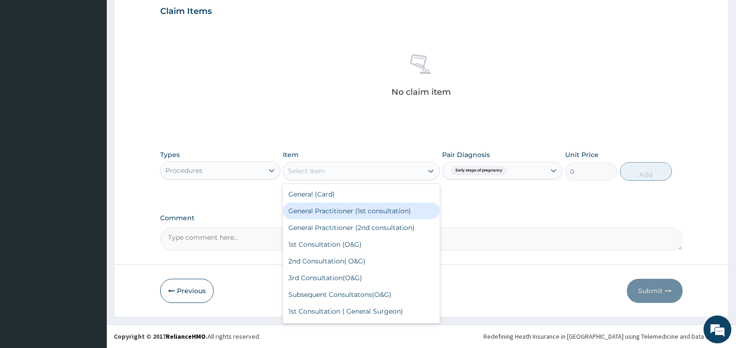
click at [371, 211] on div "General Practitioner (1st consultation)" at bounding box center [361, 211] width 157 height 17
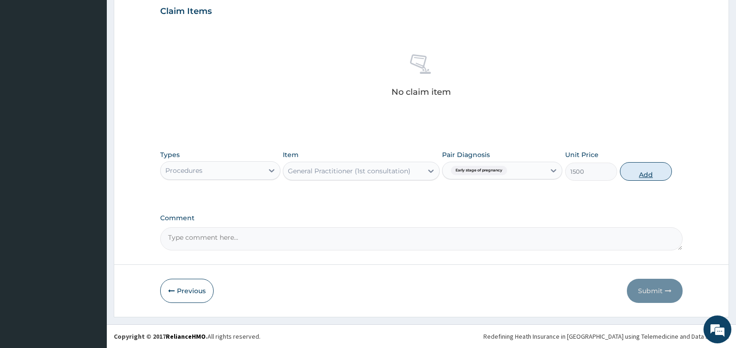
click at [643, 168] on button "Add" at bounding box center [646, 171] width 52 height 19
type input "0"
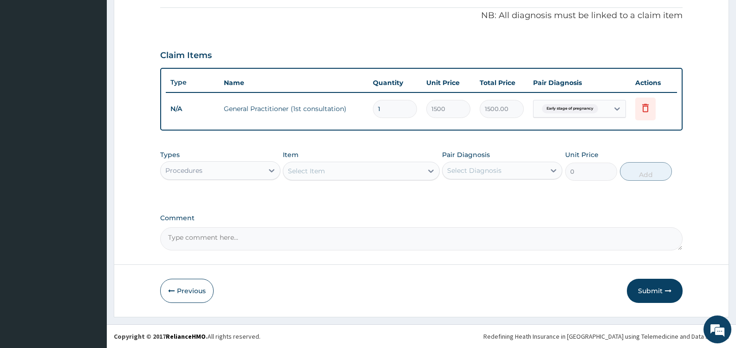
scroll to position [278, 0]
click at [250, 172] on div "Procedures" at bounding box center [212, 170] width 103 height 15
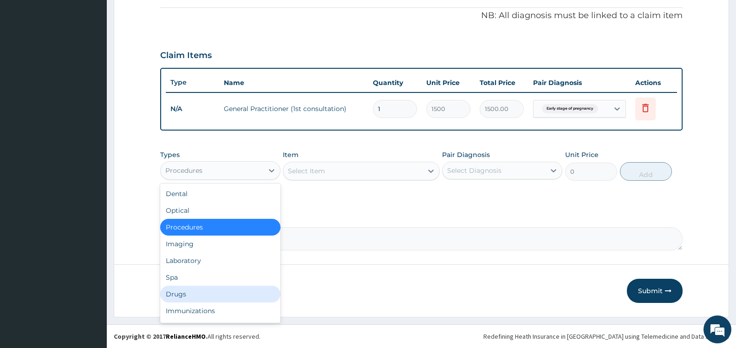
click at [210, 291] on div "Drugs" at bounding box center [220, 294] width 120 height 17
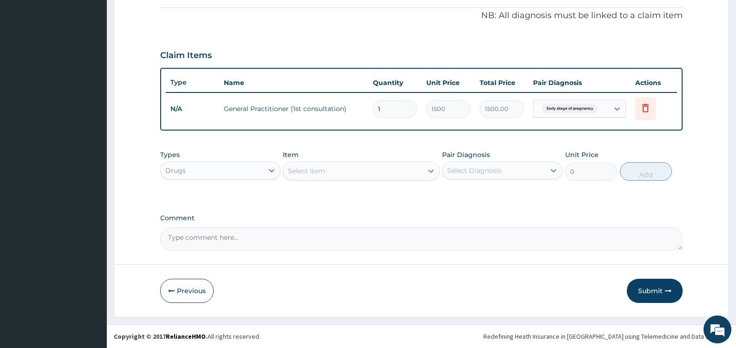
click at [379, 166] on div "Select Item" at bounding box center [352, 171] width 139 height 15
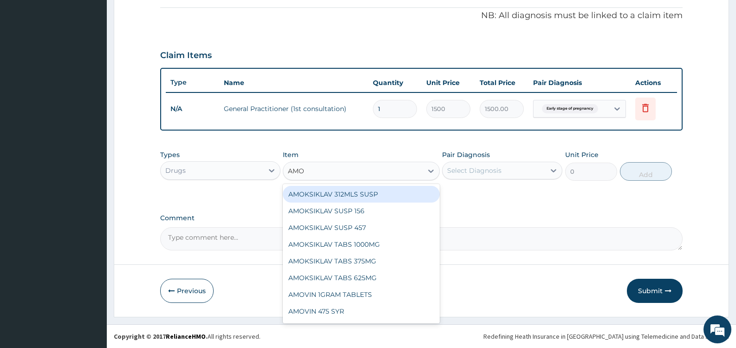
type input "AMOX"
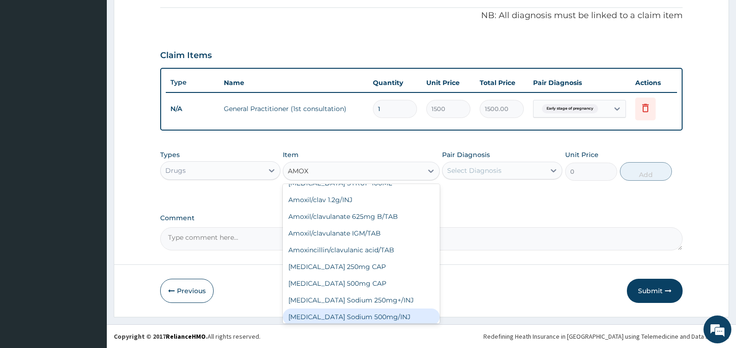
scroll to position [232, 0]
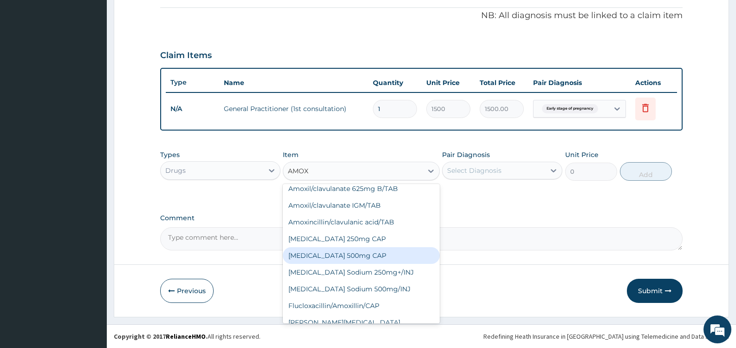
click at [375, 248] on div "Amoxycillin 500mg CAP" at bounding box center [361, 255] width 157 height 17
type input "21"
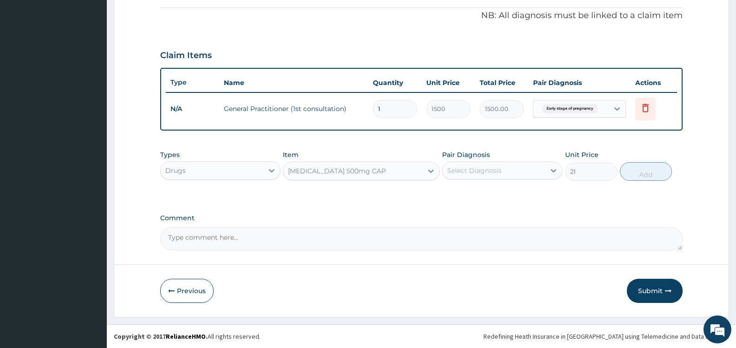
click at [374, 172] on div "Amoxycillin 500mg CAP" at bounding box center [352, 171] width 139 height 15
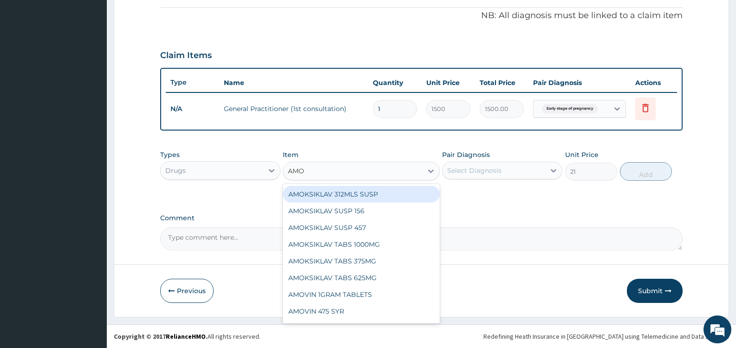
type input "AMOX"
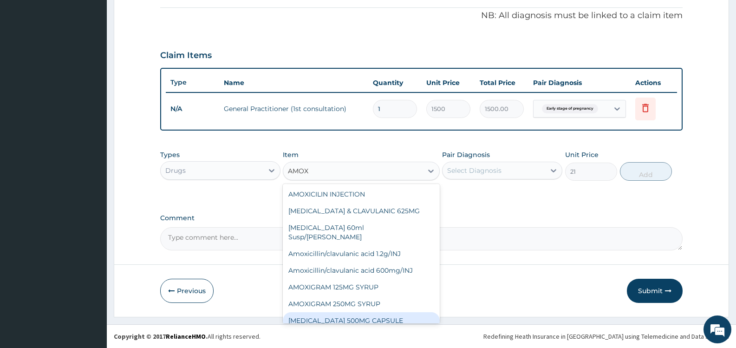
click at [366, 312] on div "AMOXIL 500MG CAPSULE" at bounding box center [361, 320] width 157 height 17
type input "63"
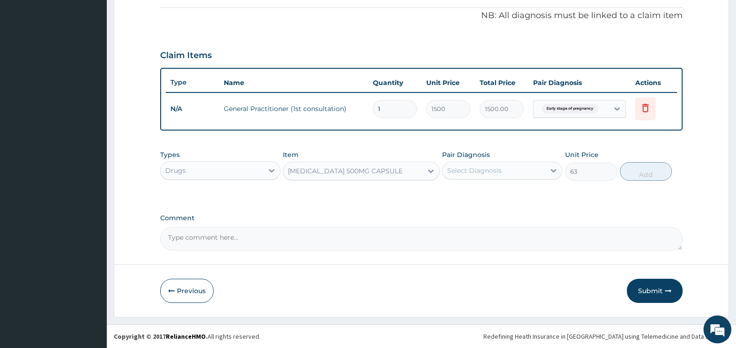
click at [499, 169] on div "Select Diagnosis" at bounding box center [474, 170] width 54 height 9
click at [477, 194] on label "Early stage of pregnancy" at bounding box center [500, 193] width 84 height 9
checkbox input "true"
click at [636, 173] on button "Add" at bounding box center [646, 171] width 52 height 19
type input "0"
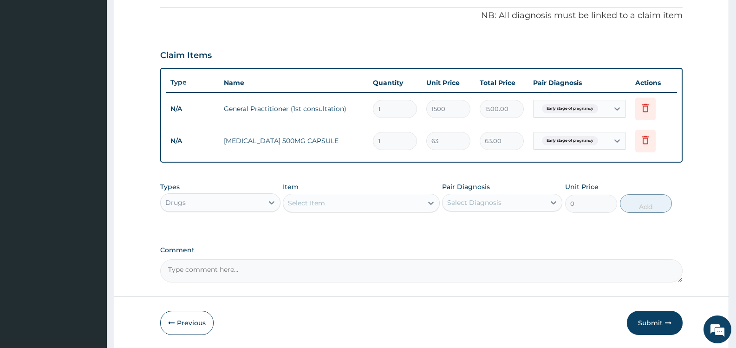
type input "12"
type input "756.00"
type input "12"
click at [348, 206] on div "Select Item" at bounding box center [352, 203] width 139 height 15
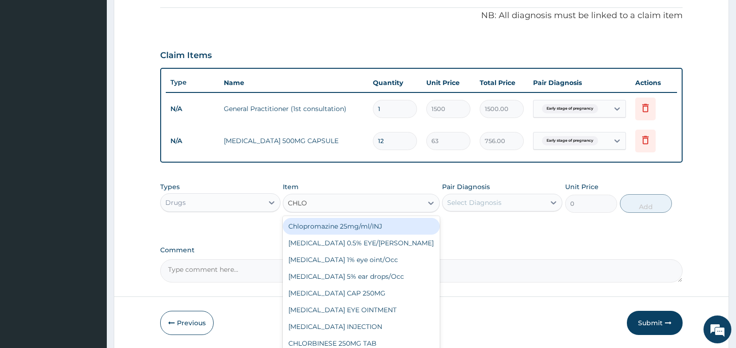
type input "CHLOR"
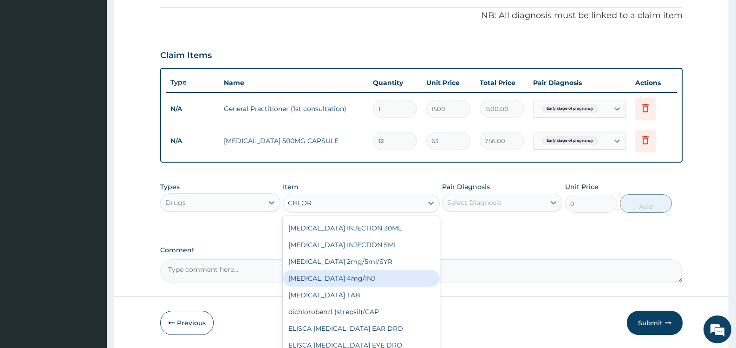
scroll to position [139, 0]
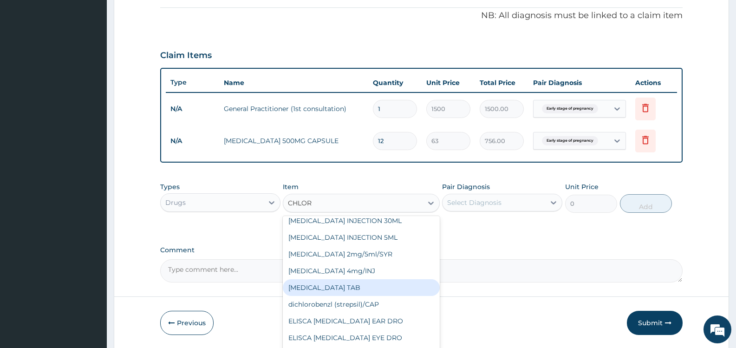
click at [350, 288] on div "CHLORPHENIRAMINE TAB" at bounding box center [361, 287] width 157 height 17
type input "2.1"
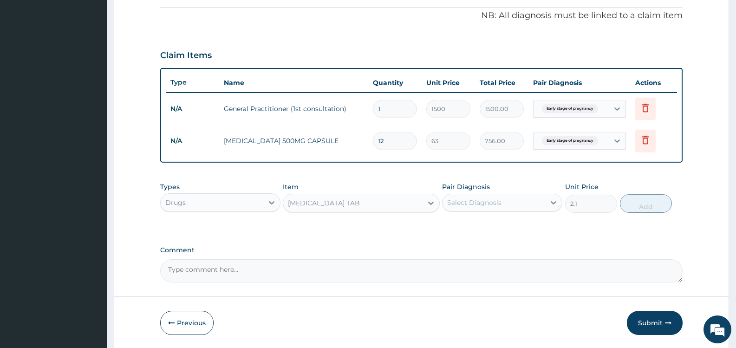
click at [397, 205] on div "CHLORPHENIRAMINE TAB" at bounding box center [352, 203] width 139 height 15
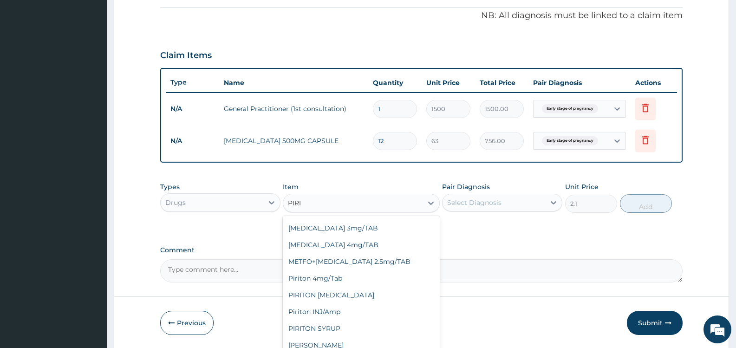
scroll to position [32, 0]
type input "PIRIT"
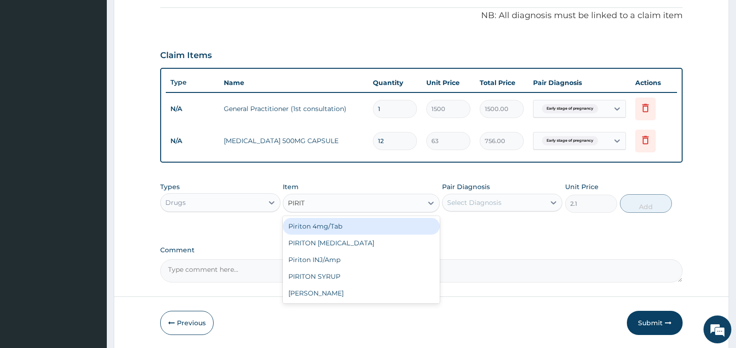
scroll to position [0, 0]
click at [354, 230] on div "Piriton 4mg/Tab" at bounding box center [361, 226] width 157 height 17
type input "5.25"
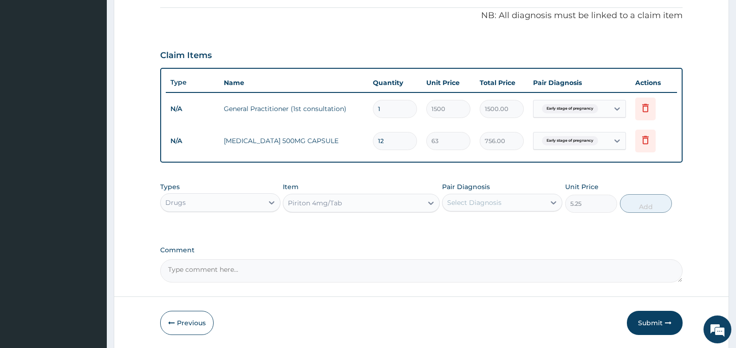
click at [506, 205] on div "Select Diagnosis" at bounding box center [494, 202] width 103 height 15
click at [493, 224] on label "Early stage of pregnancy" at bounding box center [500, 225] width 84 height 9
checkbox input "true"
click at [641, 204] on button "Add" at bounding box center [646, 203] width 52 height 19
type input "0"
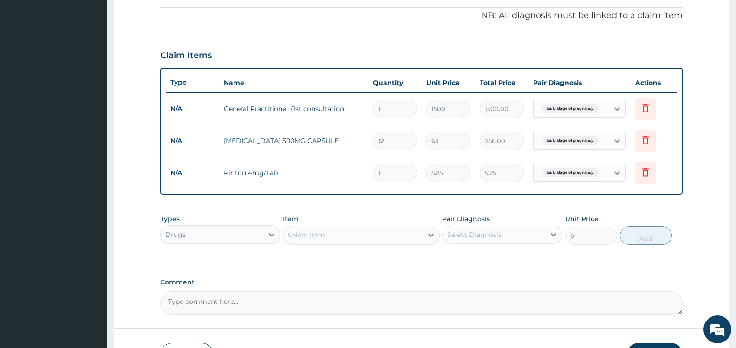
type input "2"
type input "10.50"
type input "3"
type input "15.75"
type input "4"
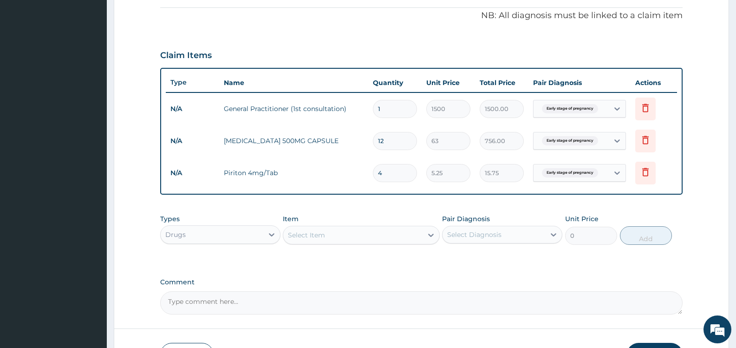
type input "21.00"
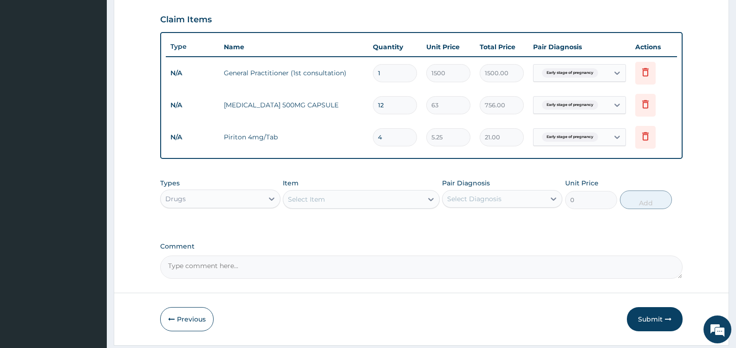
scroll to position [342, 0]
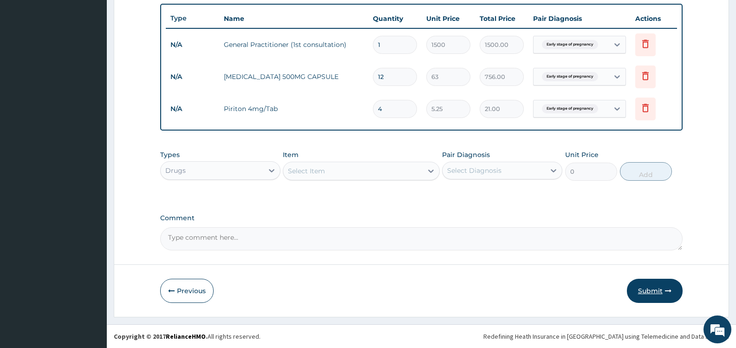
click at [653, 291] on button "Submit" at bounding box center [655, 291] width 56 height 24
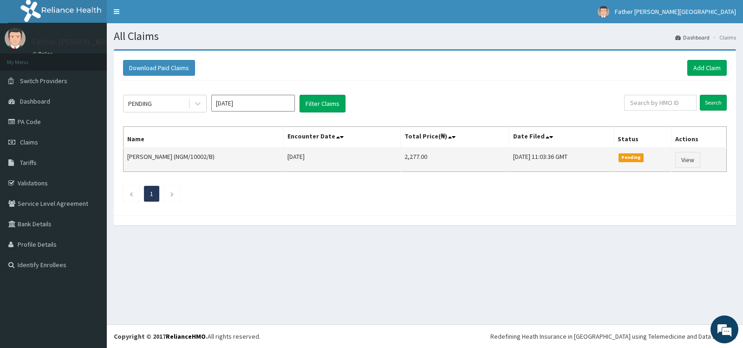
drag, startPoint x: 177, startPoint y: 157, endPoint x: 212, endPoint y: 158, distance: 35.8
click at [212, 158] on td "[PERSON_NAME] (NGM/10002/B)" at bounding box center [204, 160] width 160 height 24
copy td "NGM/10002/B"
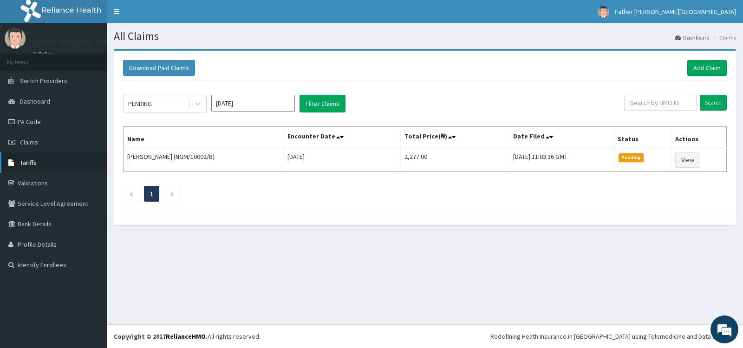
click at [32, 162] on span "Tariffs" at bounding box center [28, 162] width 17 height 8
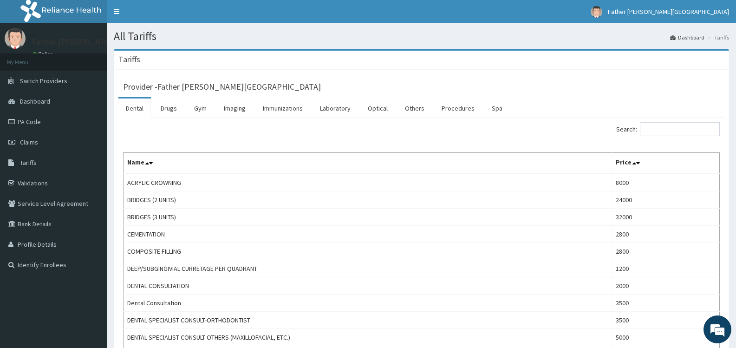
click at [460, 110] on link "Procedures" at bounding box center [458, 109] width 48 height 20
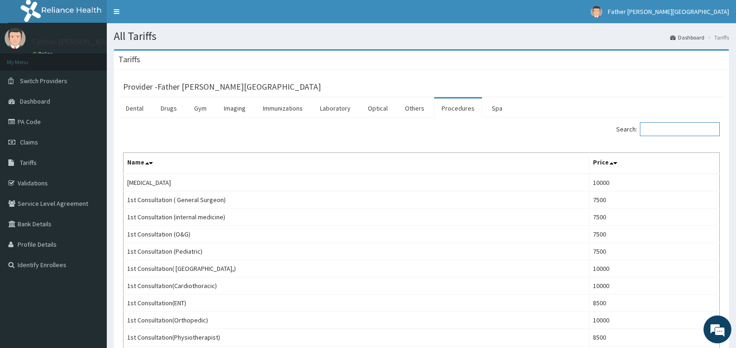
click at [674, 132] on input "Search:" at bounding box center [680, 129] width 80 height 14
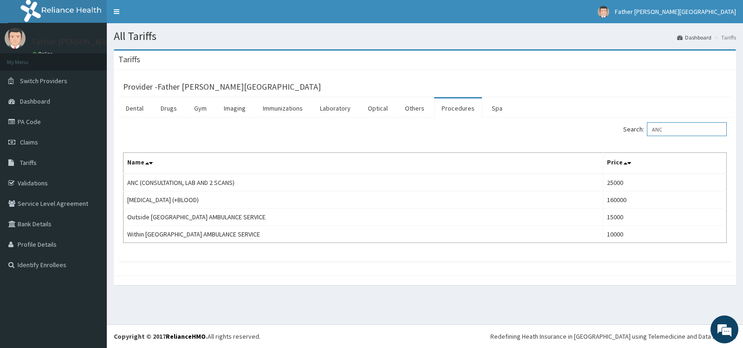
type input "ANC"
